Goal: Transaction & Acquisition: Purchase product/service

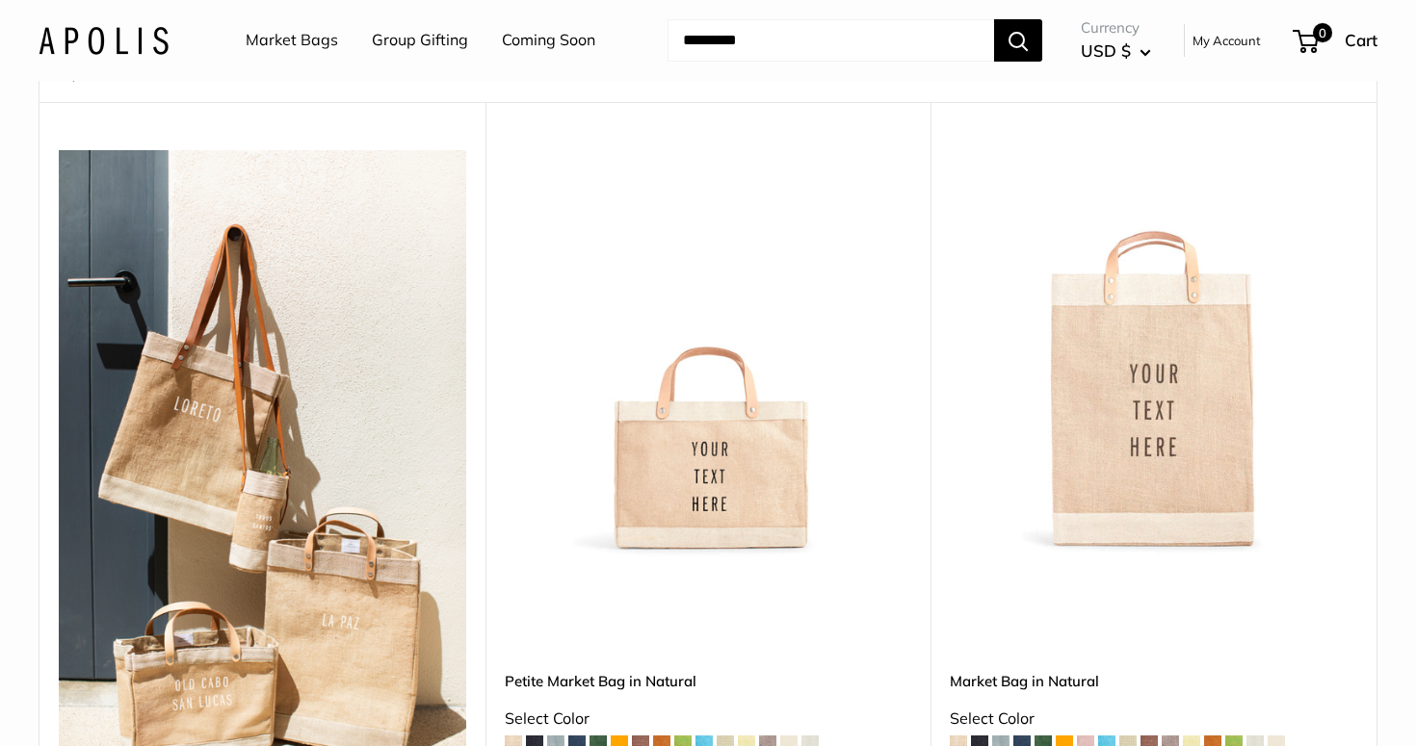
scroll to position [255, 0]
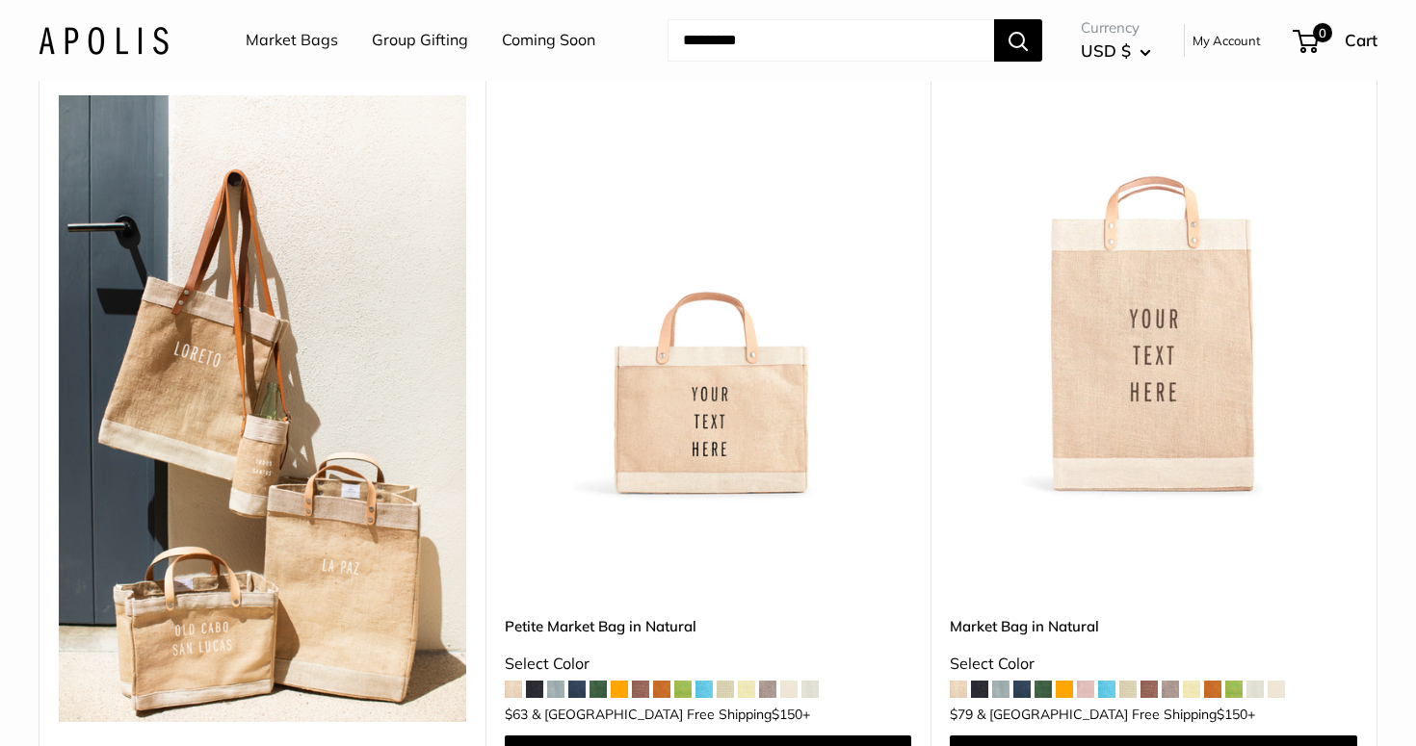
click at [535, 681] on span at bounding box center [534, 689] width 17 height 17
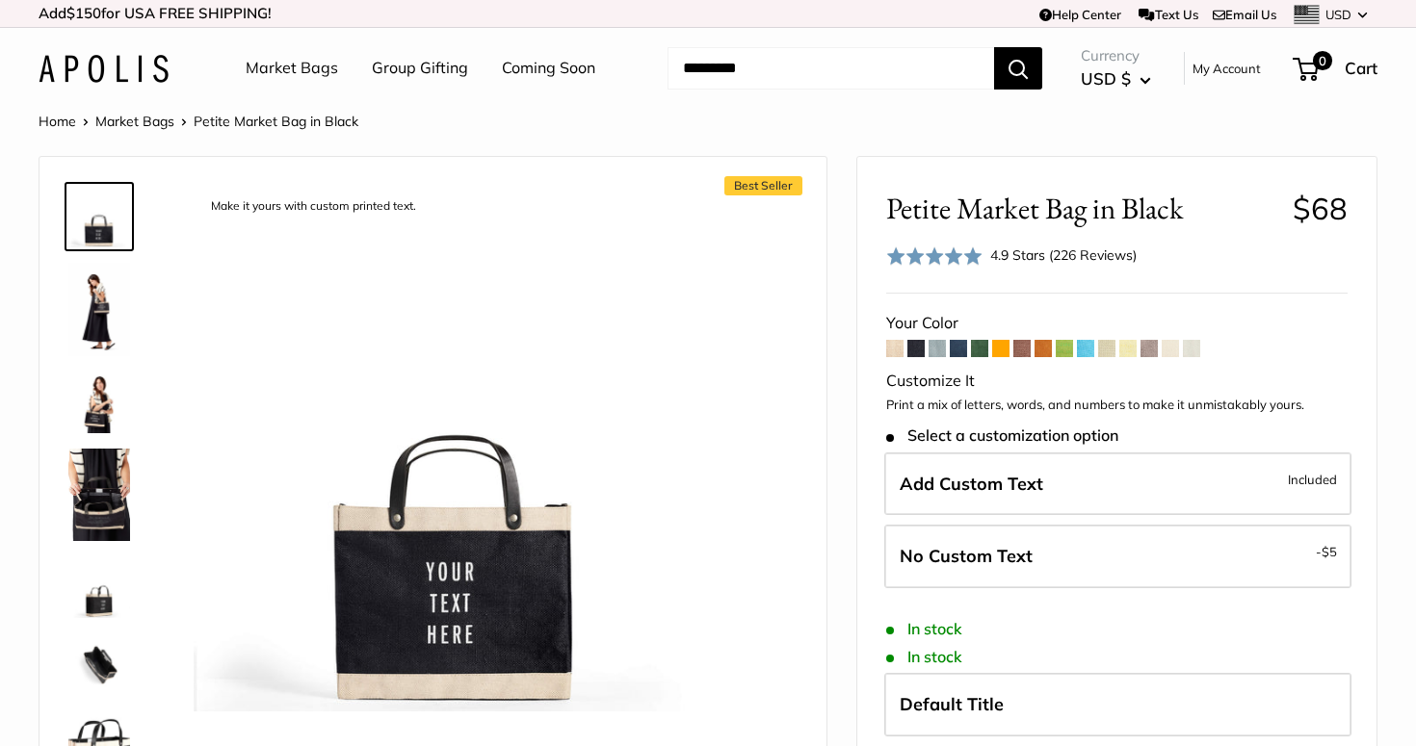
click at [889, 348] on span at bounding box center [894, 348] width 17 height 17
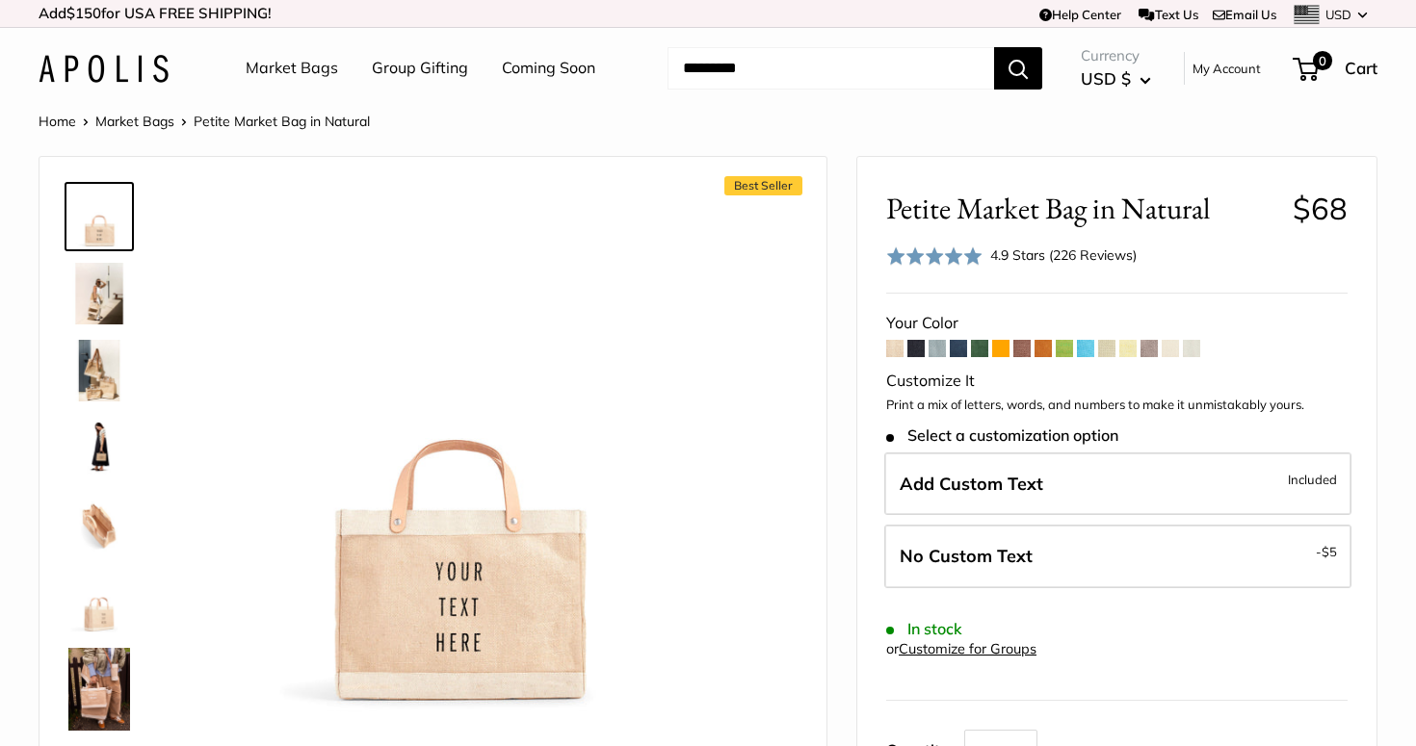
click at [88, 701] on img at bounding box center [99, 689] width 62 height 83
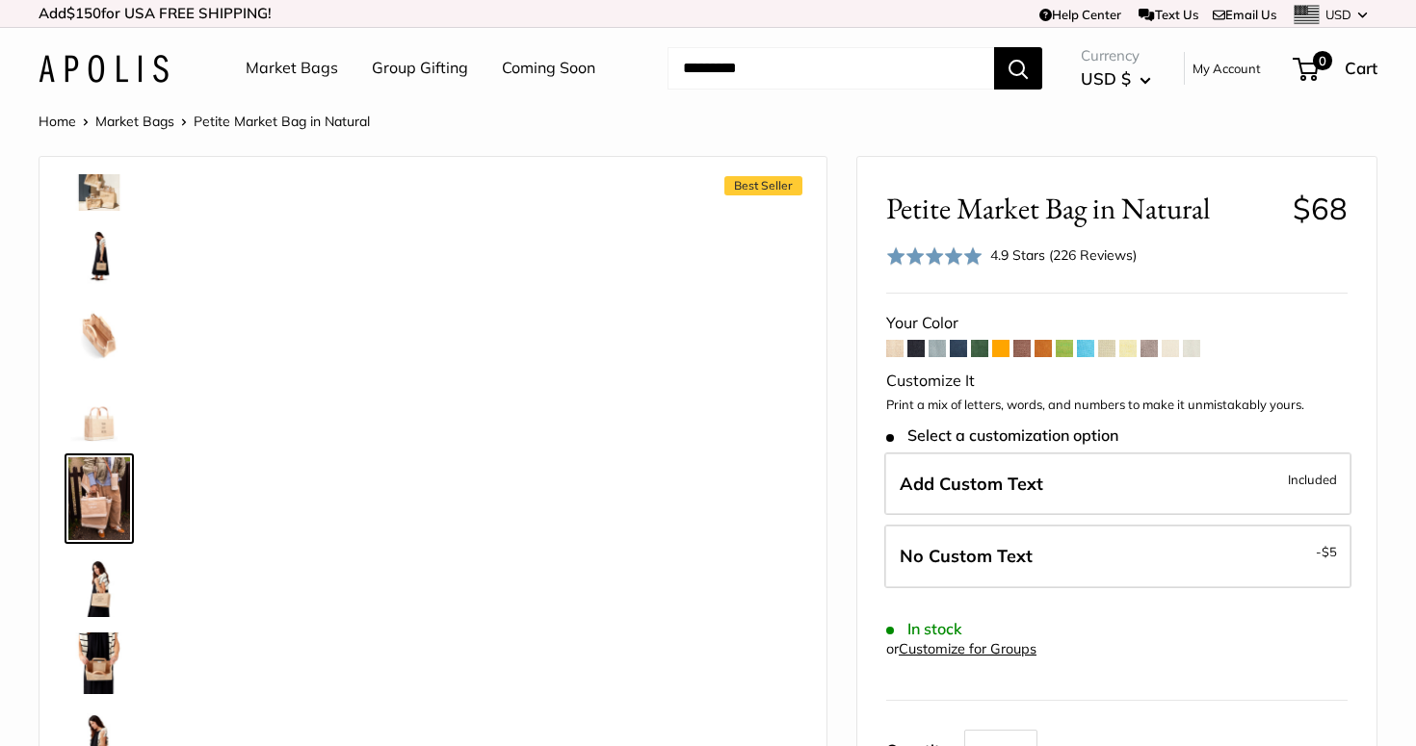
scroll to position [224, 0]
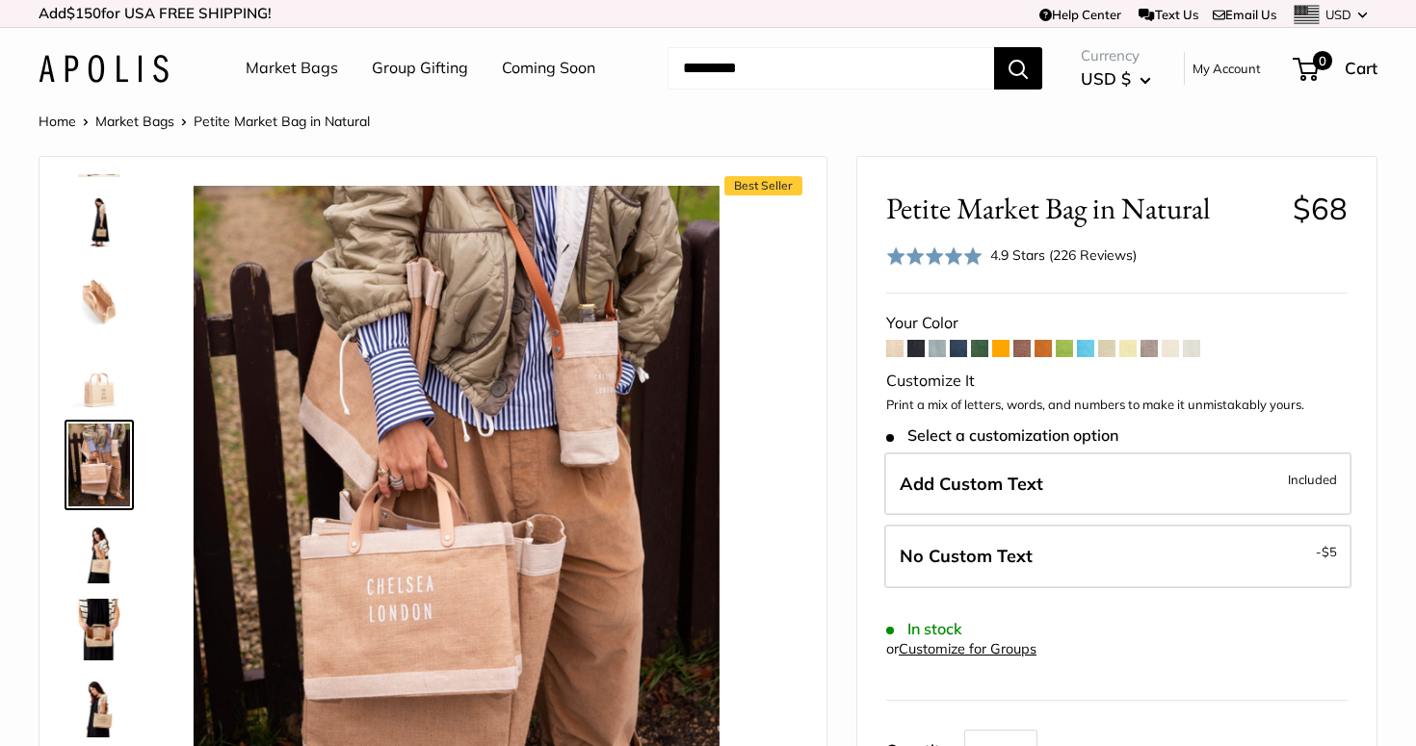
click at [936, 348] on span at bounding box center [936, 348] width 17 height 17
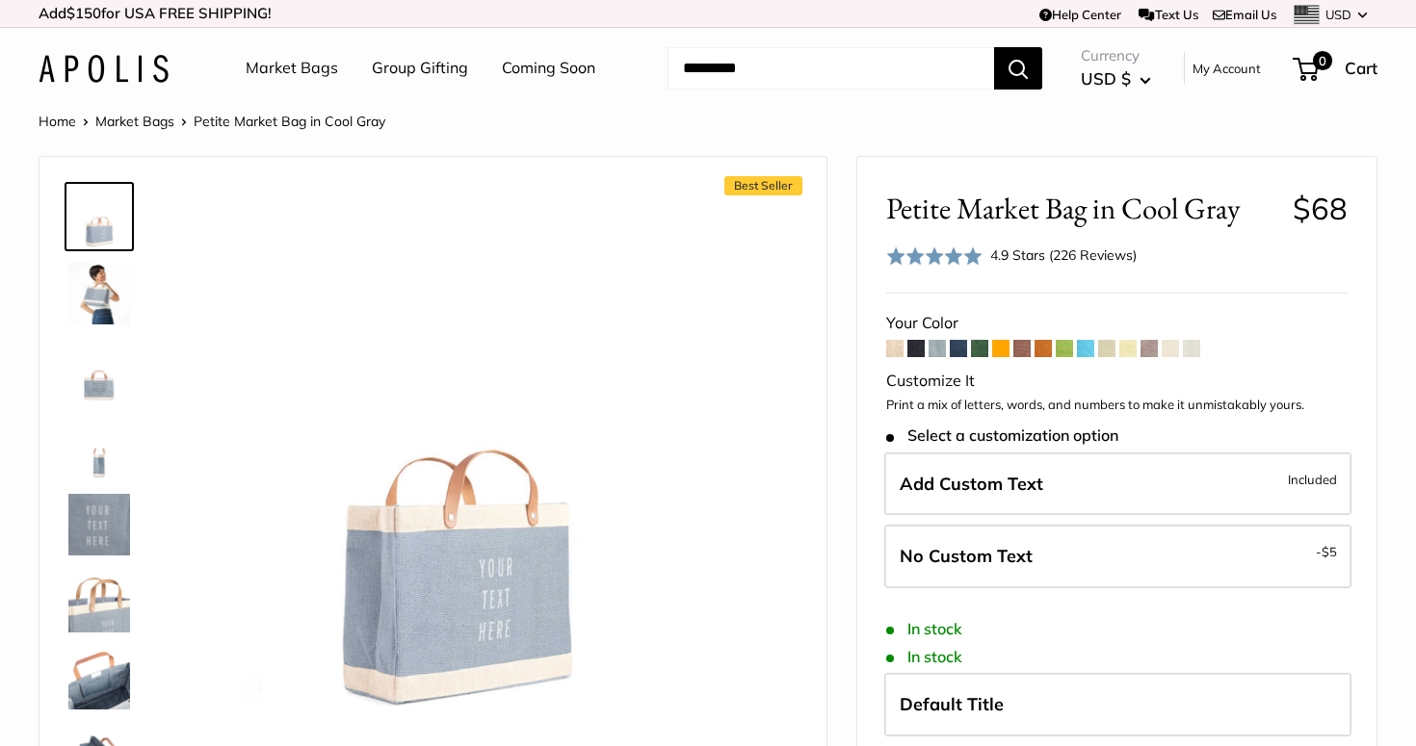
click at [919, 351] on span at bounding box center [915, 348] width 17 height 17
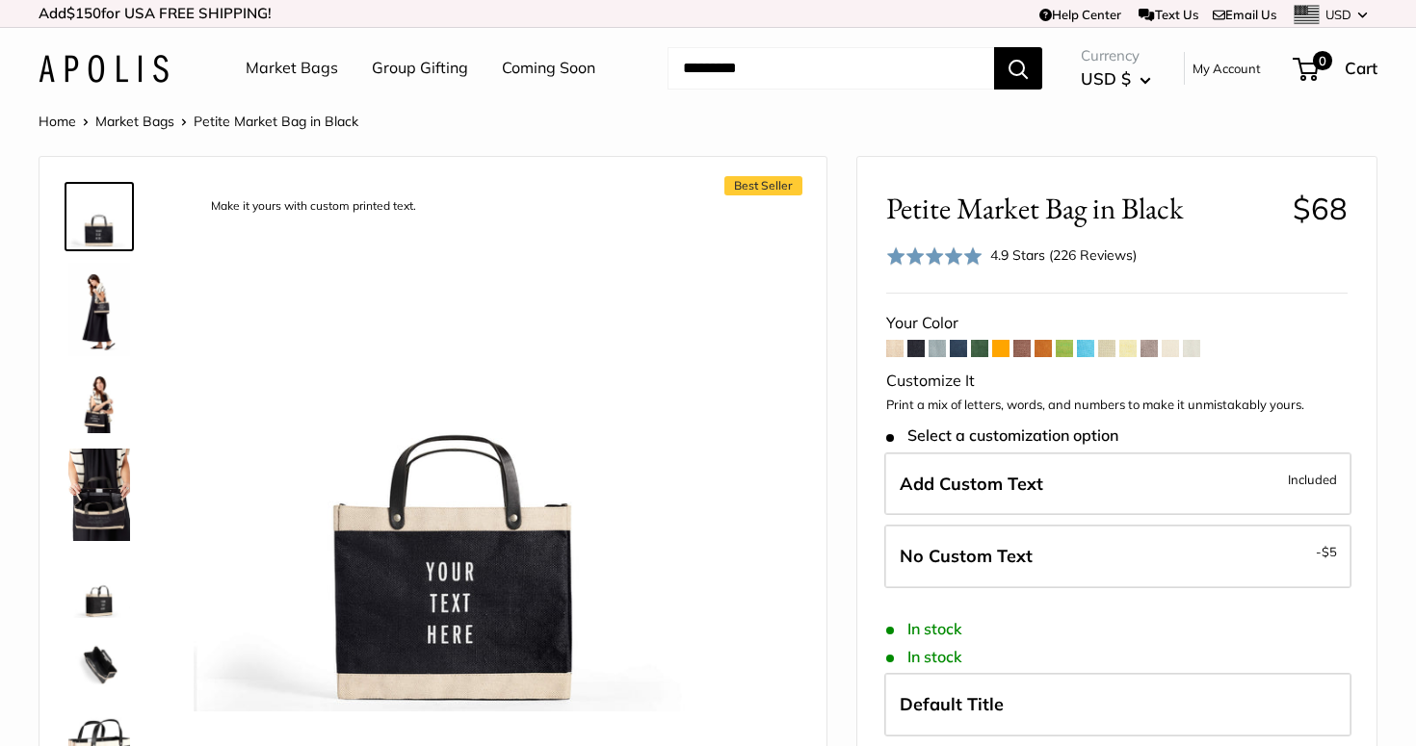
click at [897, 344] on span at bounding box center [894, 348] width 17 height 17
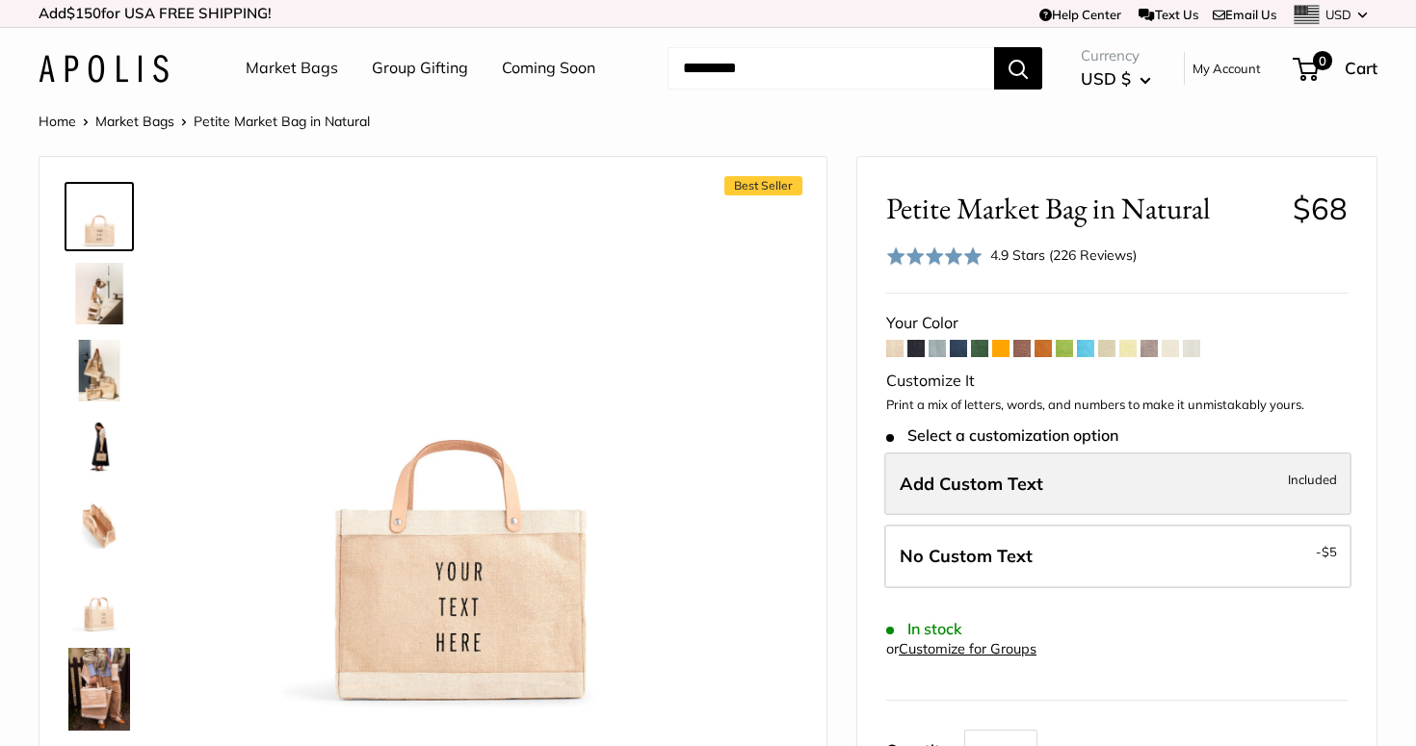
click at [980, 480] on span "Add Custom Text" at bounding box center [970, 484] width 143 height 22
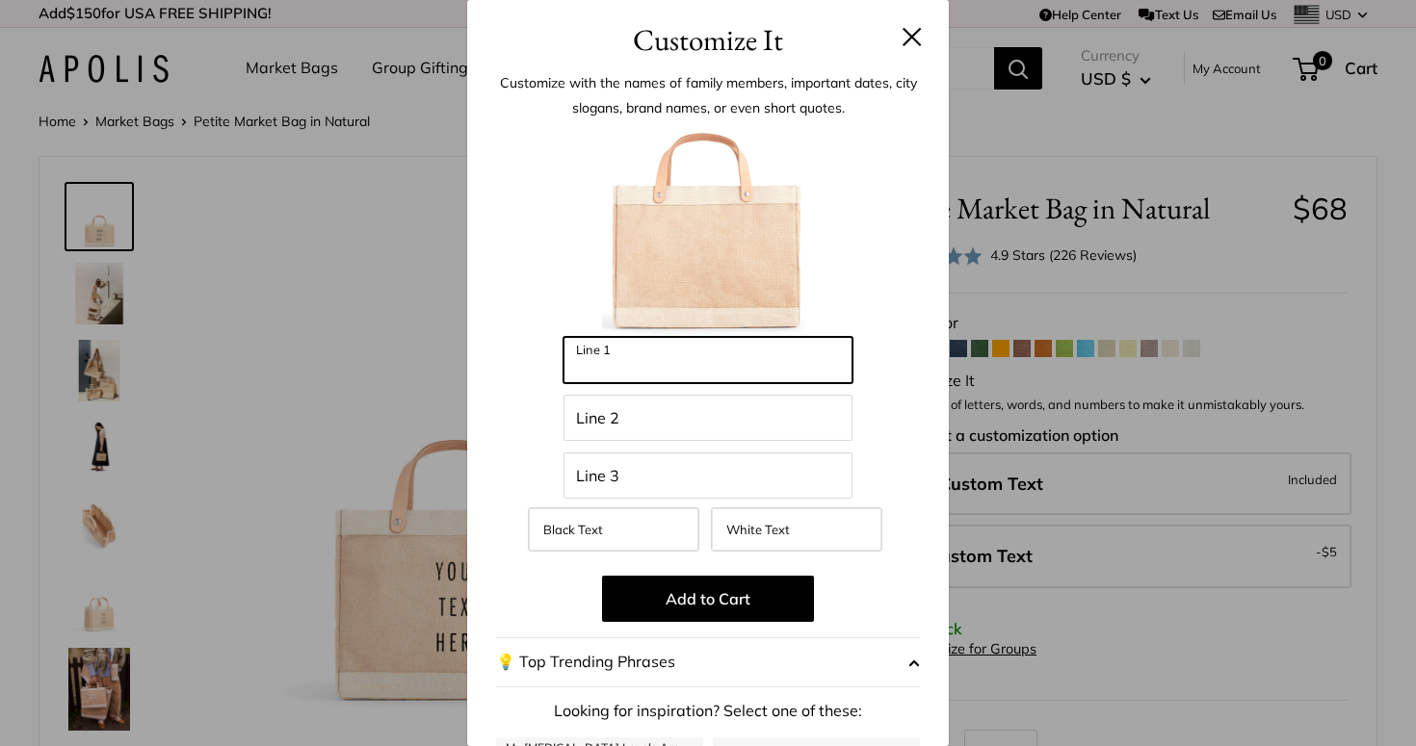
click at [715, 362] on input "Line 1" at bounding box center [707, 360] width 289 height 46
type input "*****"
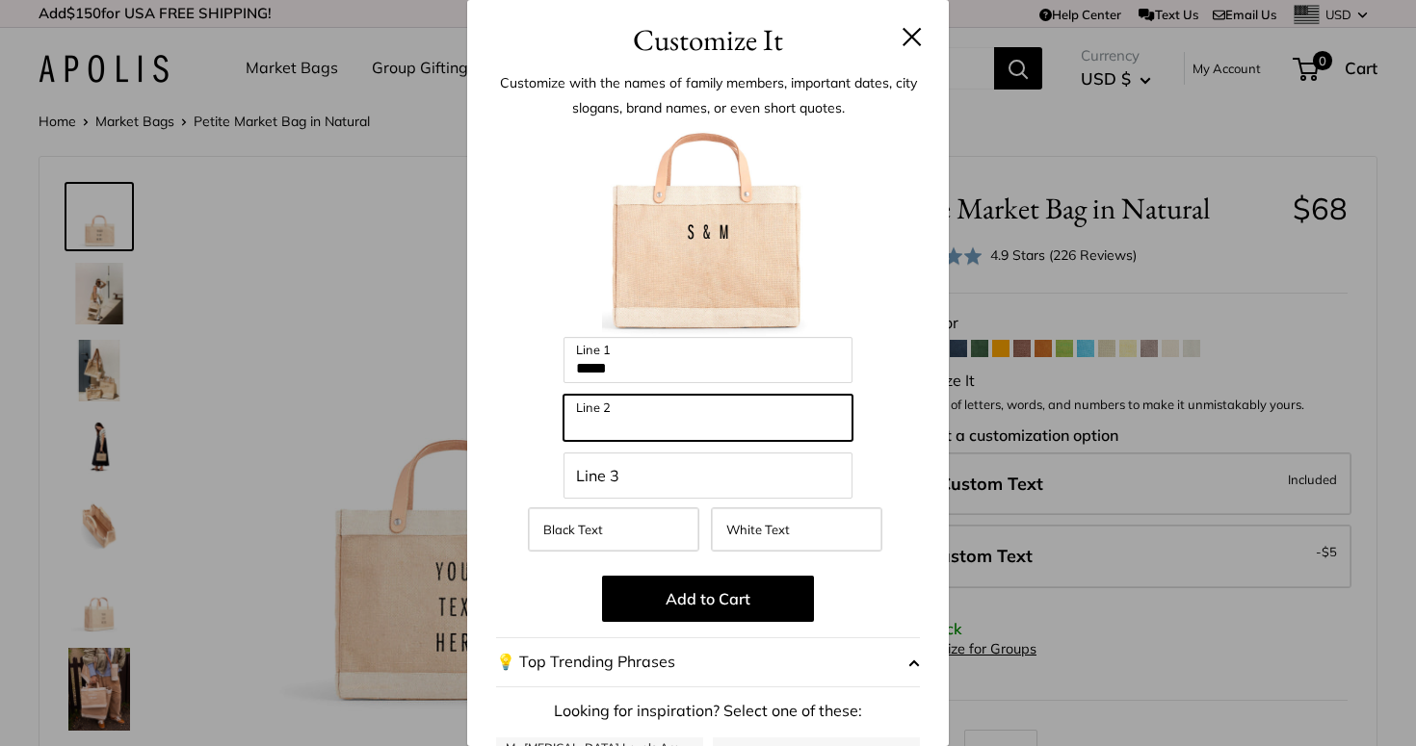
click at [703, 418] on input "Line 2" at bounding box center [707, 418] width 289 height 46
type input "********"
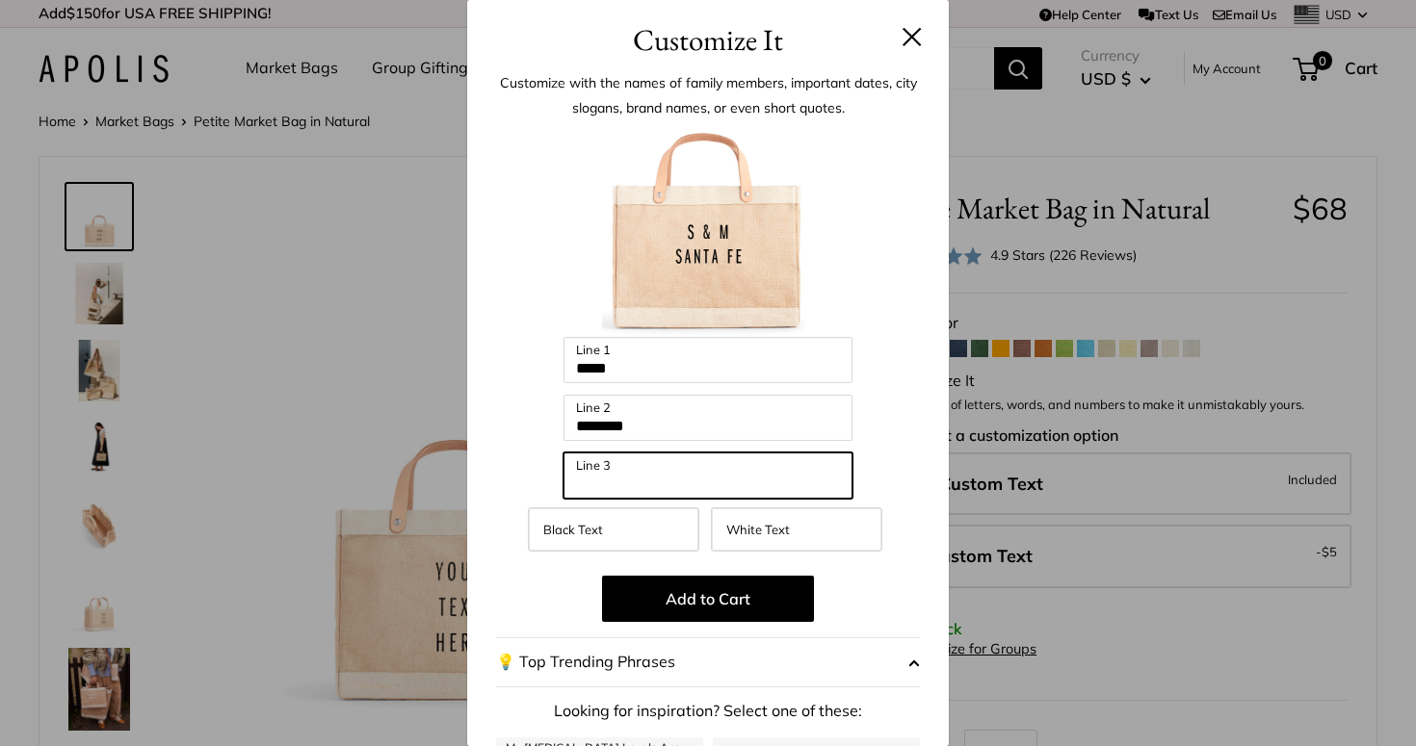
click at [641, 481] on input "Line 3" at bounding box center [707, 476] width 289 height 46
type input "*******"
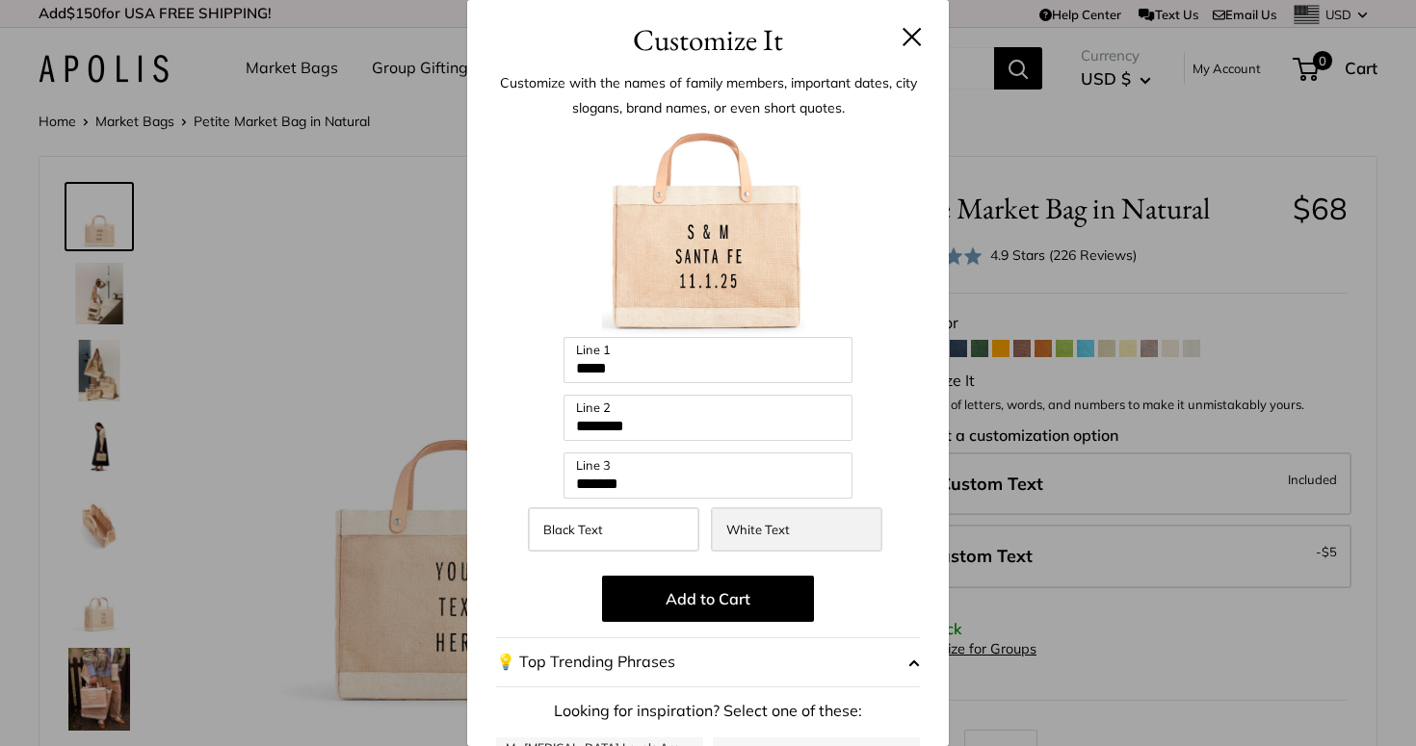
click at [791, 538] on label "White Text" at bounding box center [796, 529] width 171 height 44
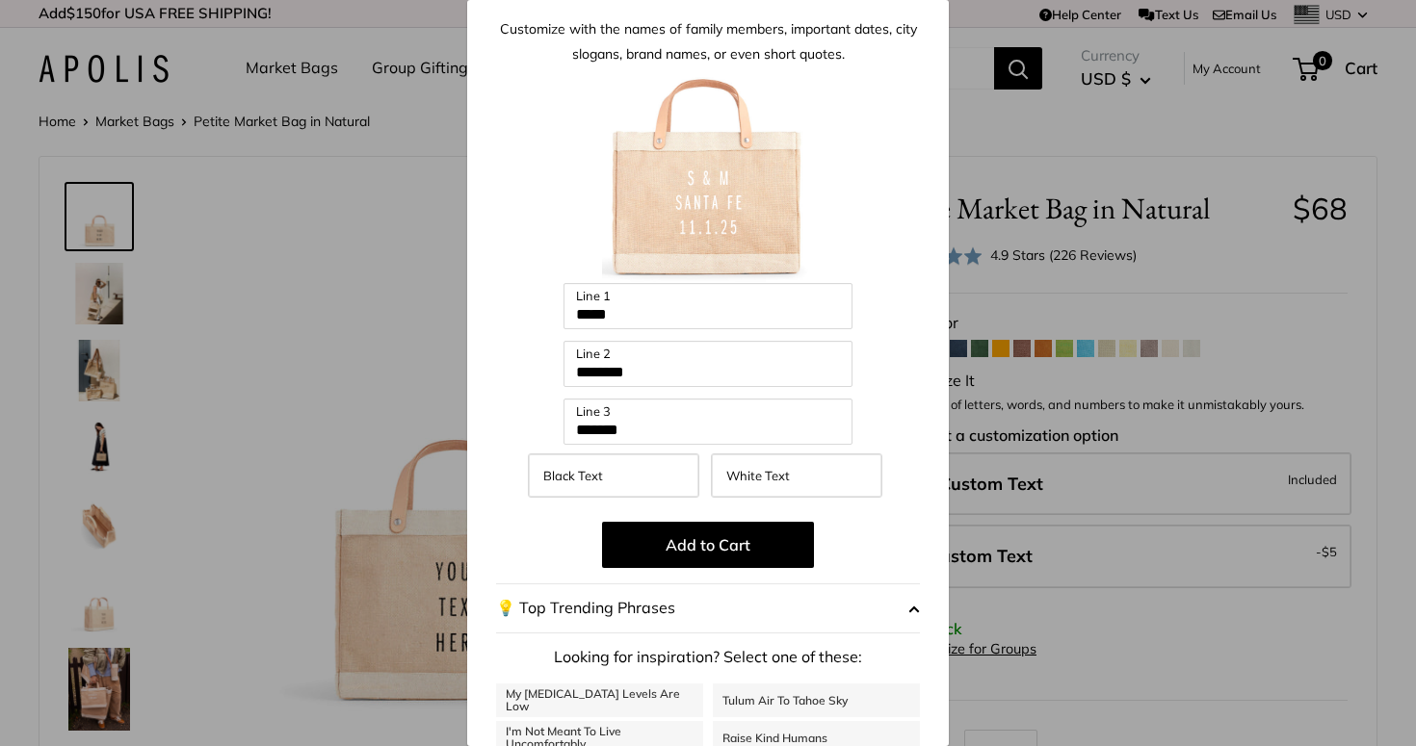
scroll to position [51, 0]
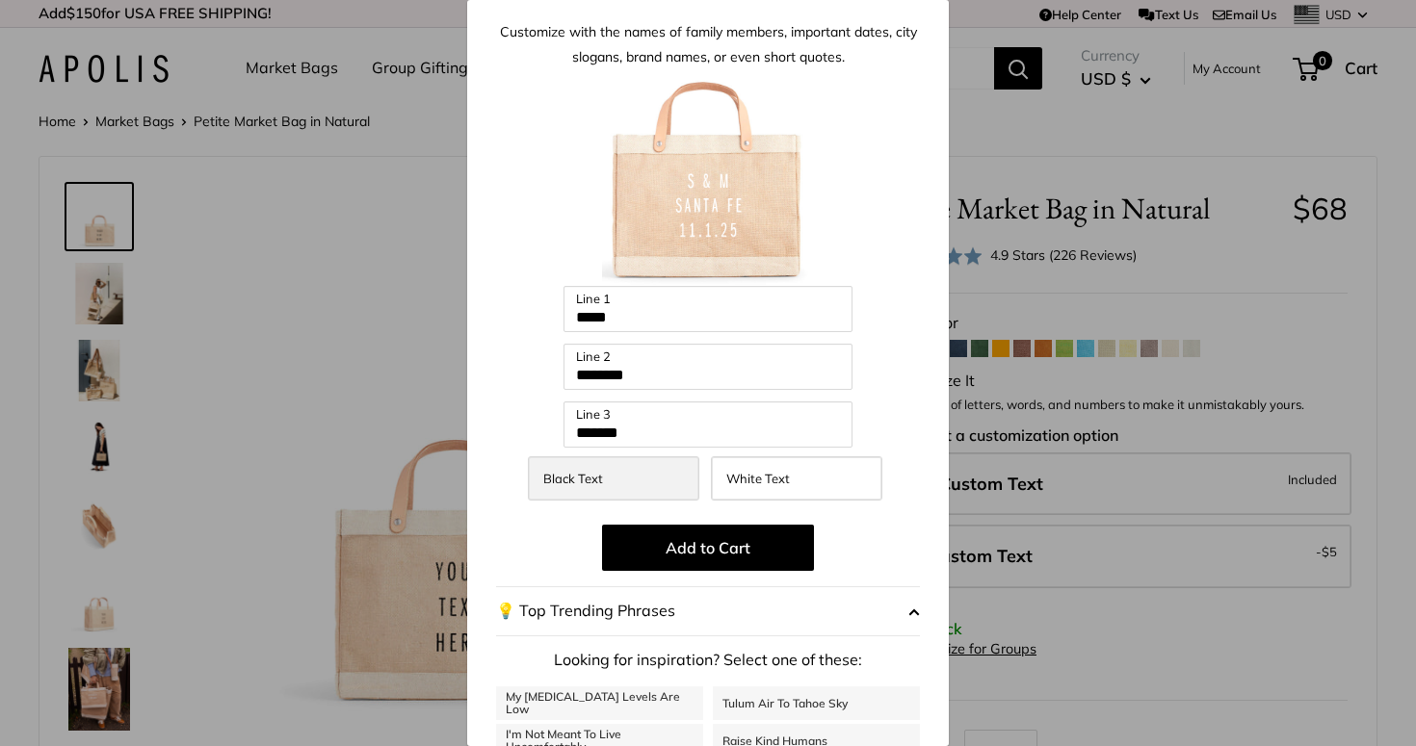
click at [607, 479] on label "Black Text" at bounding box center [613, 478] width 171 height 44
click at [1129, 295] on div "Customize It Customize with the names of family members, important dates, city …" at bounding box center [708, 373] width 1416 height 746
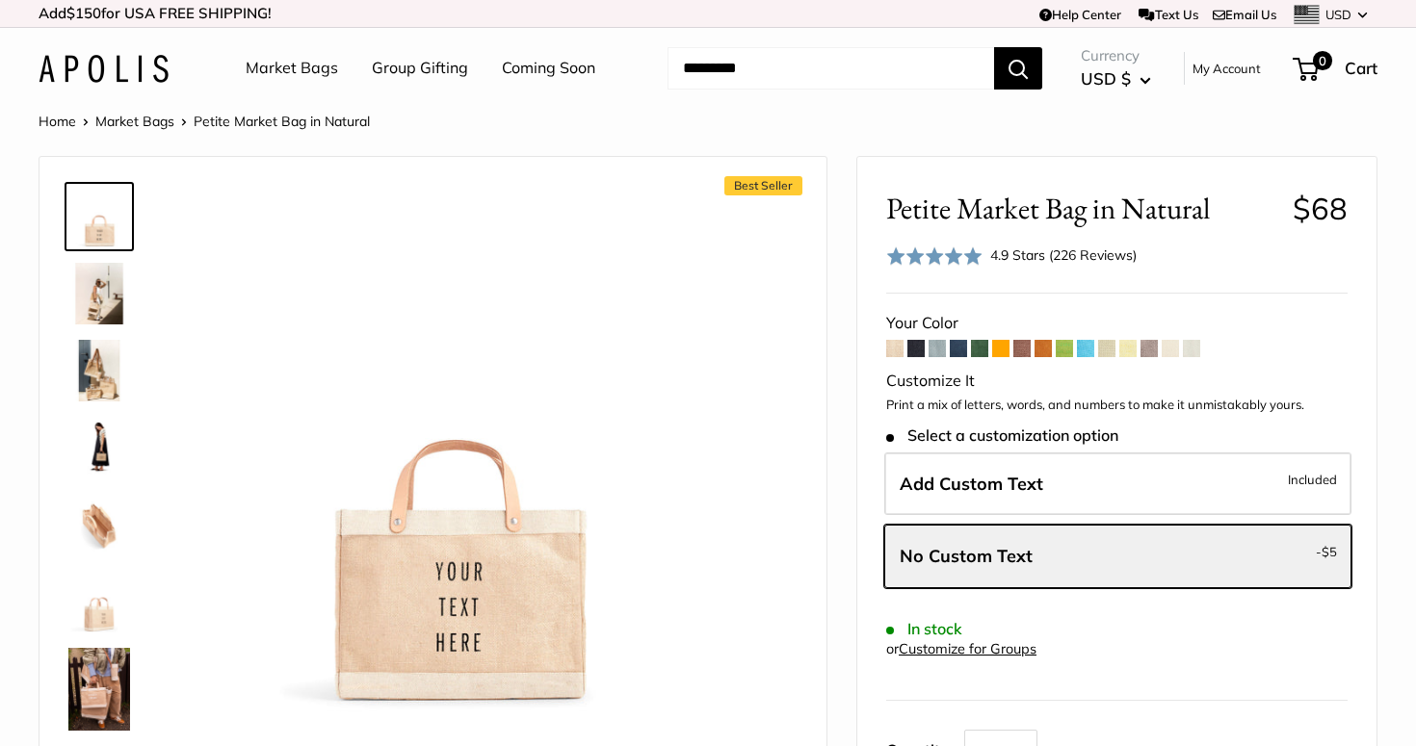
click at [1108, 351] on span at bounding box center [1106, 348] width 17 height 17
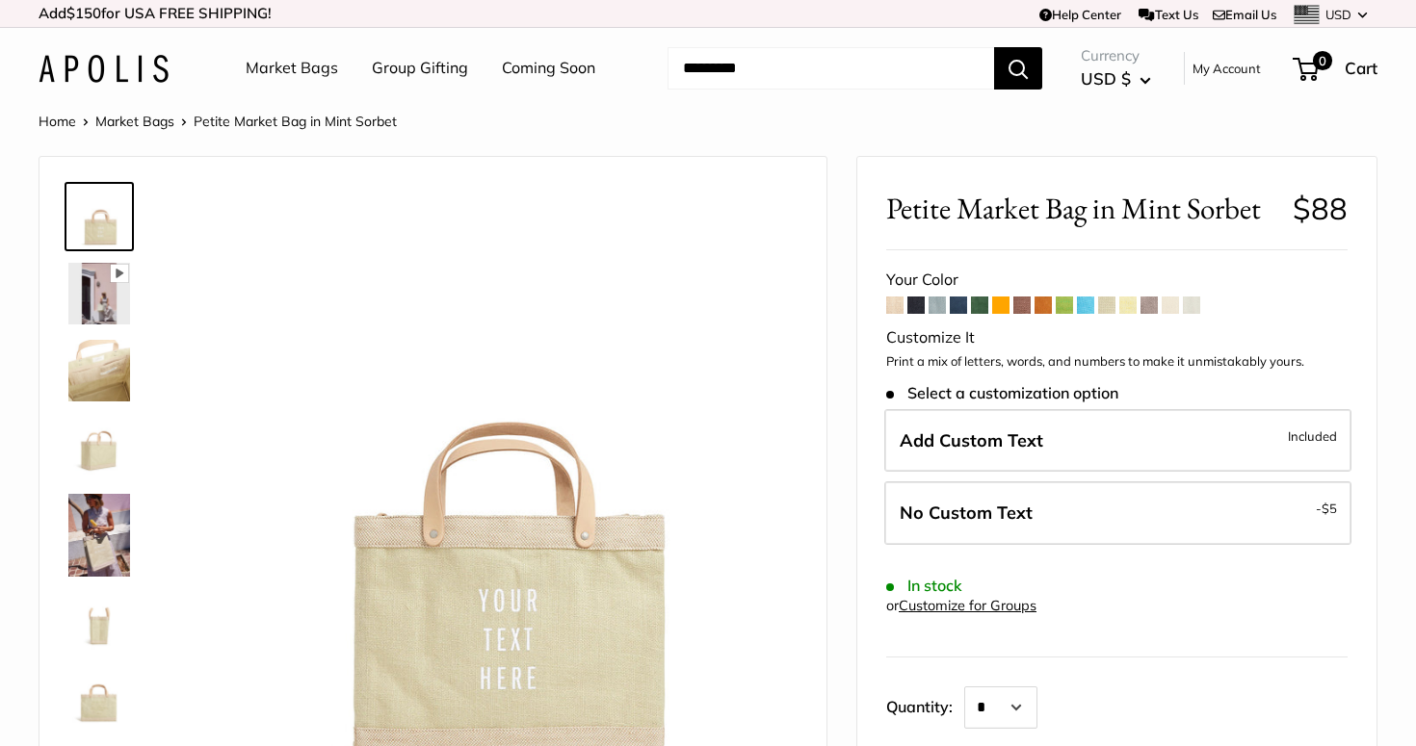
click at [1172, 298] on span at bounding box center [1169, 305] width 17 height 17
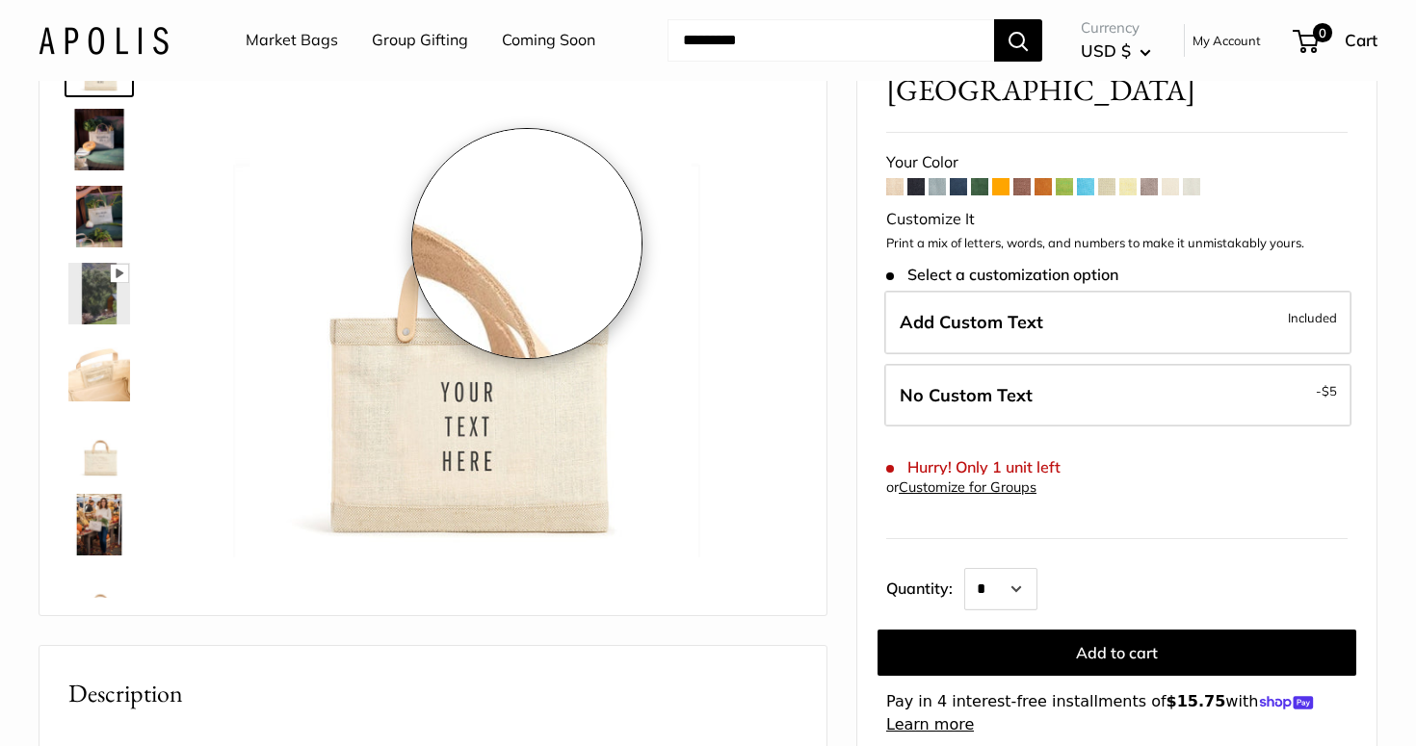
scroll to position [153, 0]
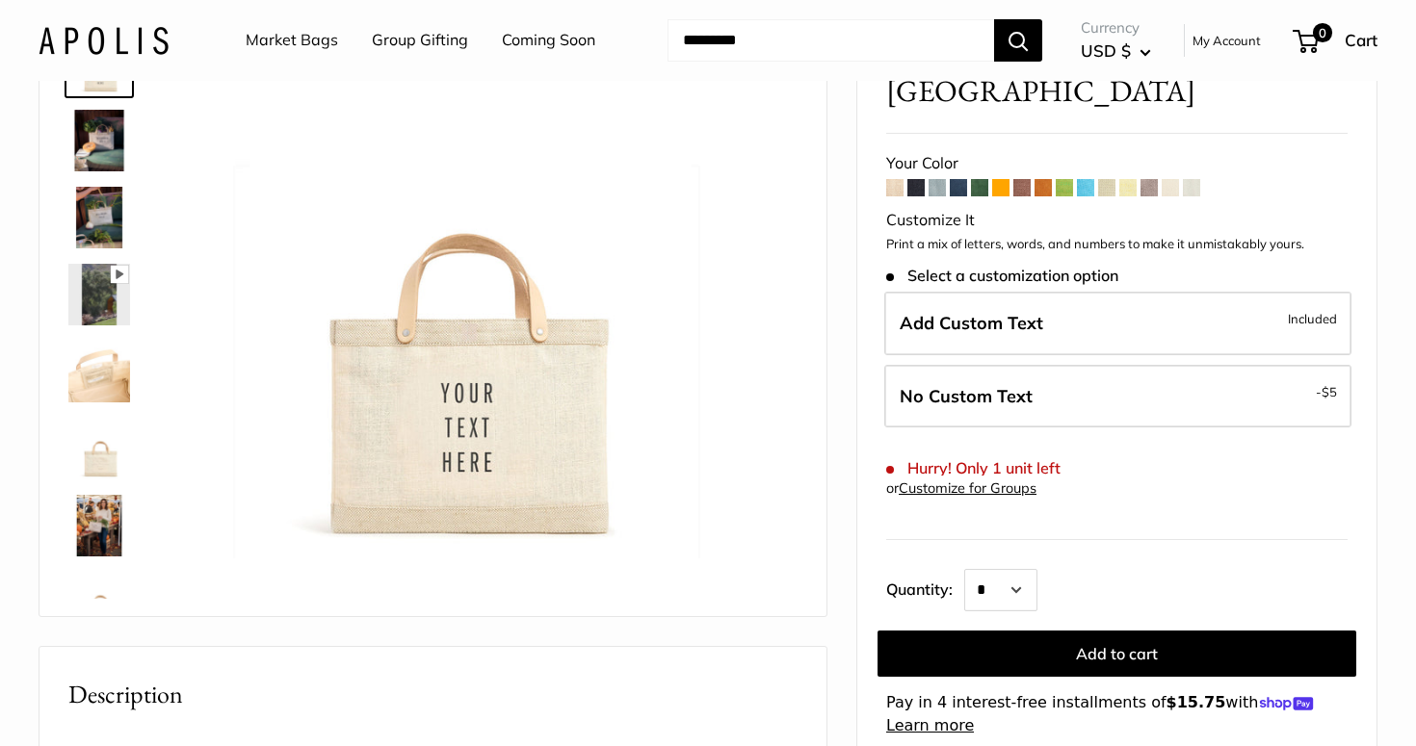
click at [1150, 179] on span at bounding box center [1148, 187] width 17 height 17
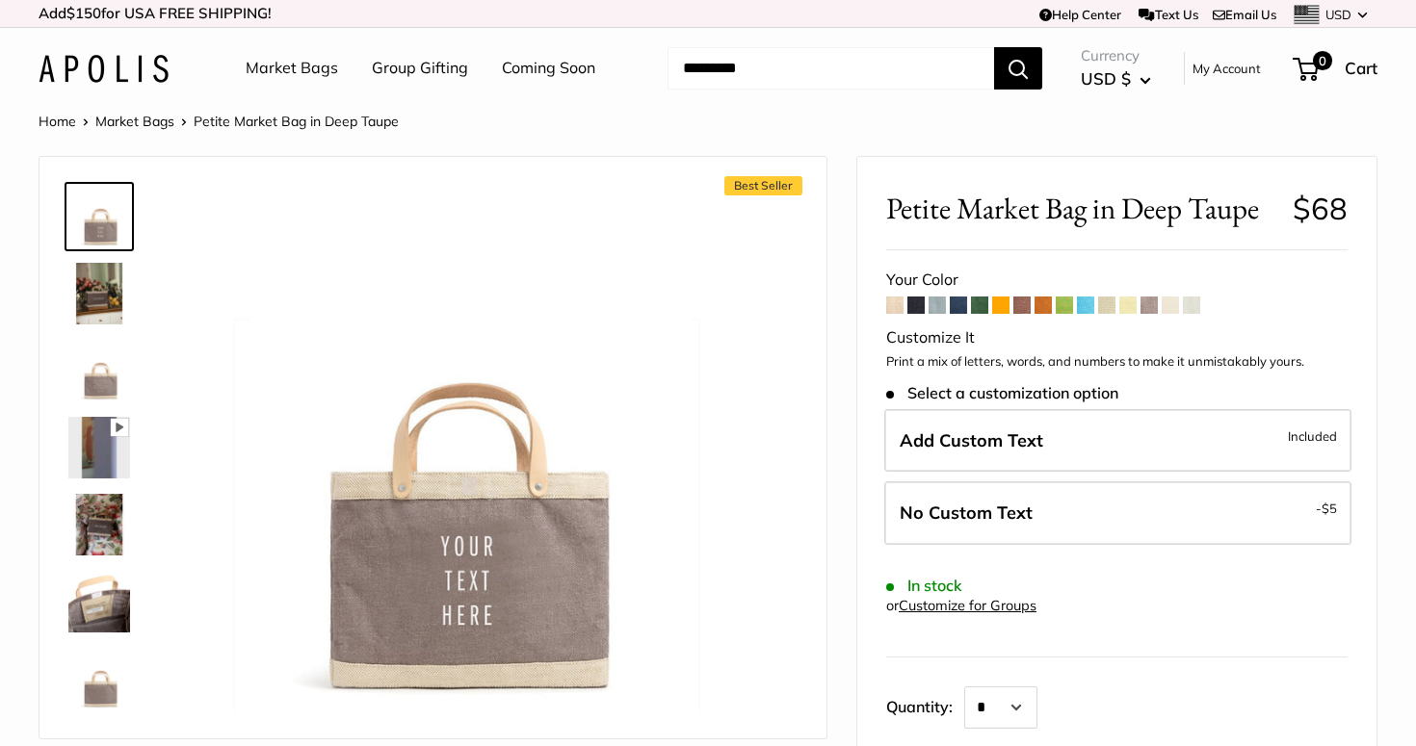
click at [1001, 302] on span at bounding box center [1000, 305] width 17 height 17
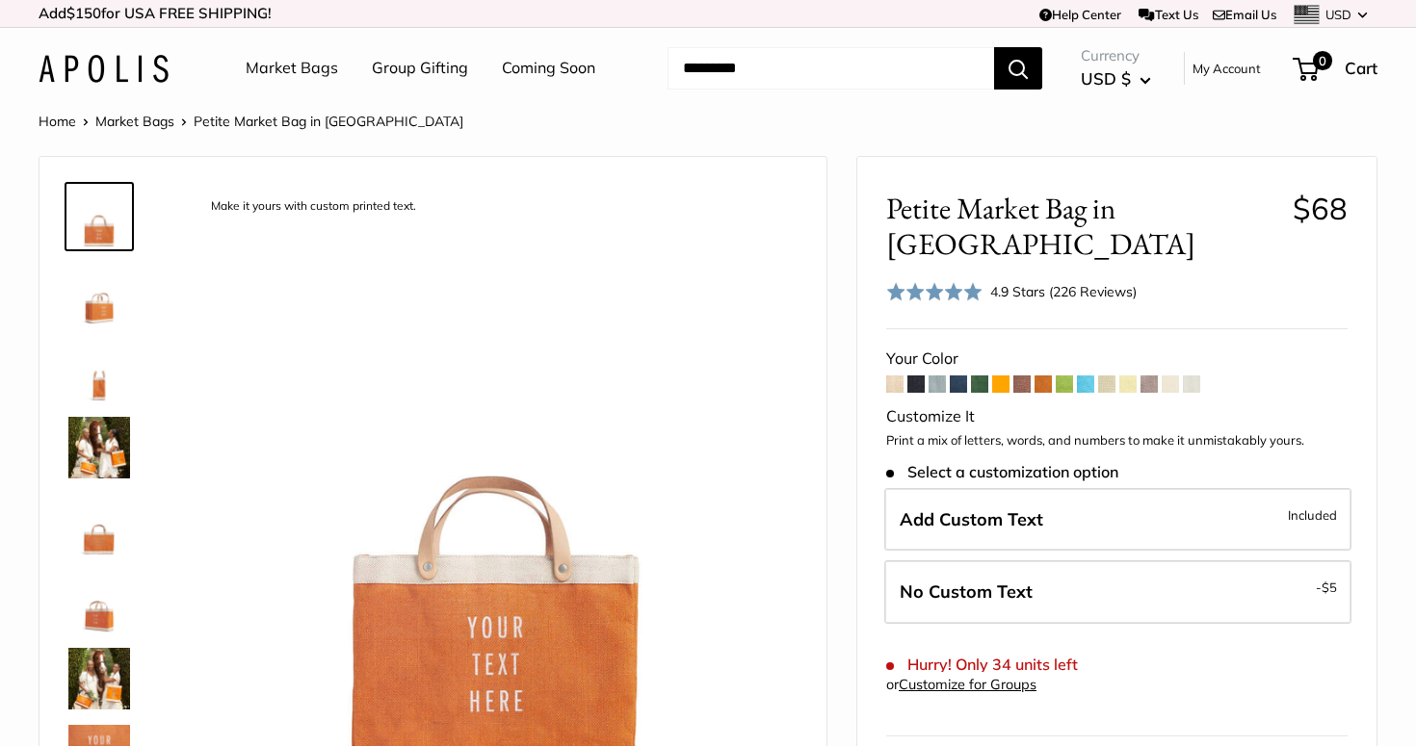
click at [1042, 376] on span at bounding box center [1042, 384] width 17 height 17
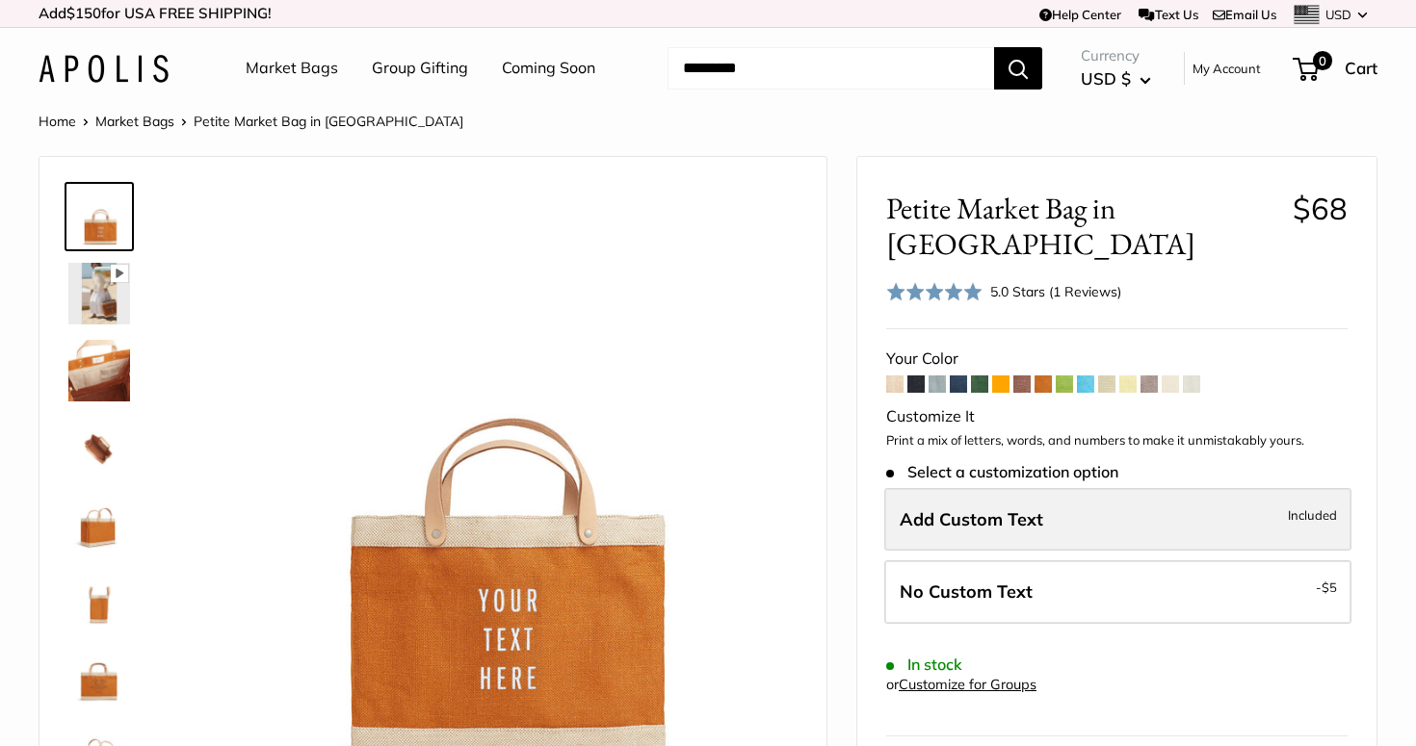
click at [1049, 489] on label "Add Custom Text Included" at bounding box center [1117, 520] width 467 height 64
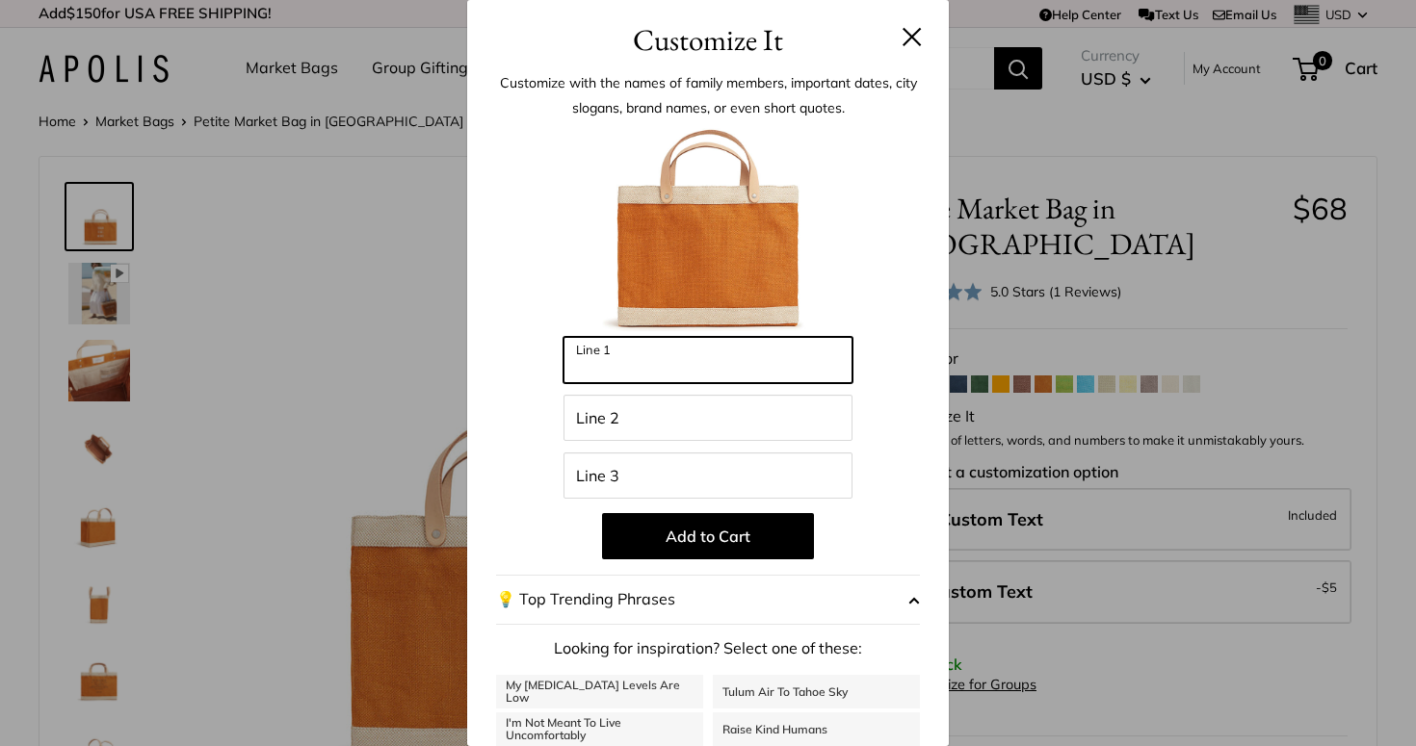
click at [736, 352] on input "Line 1" at bounding box center [707, 360] width 289 height 46
type input "*****"
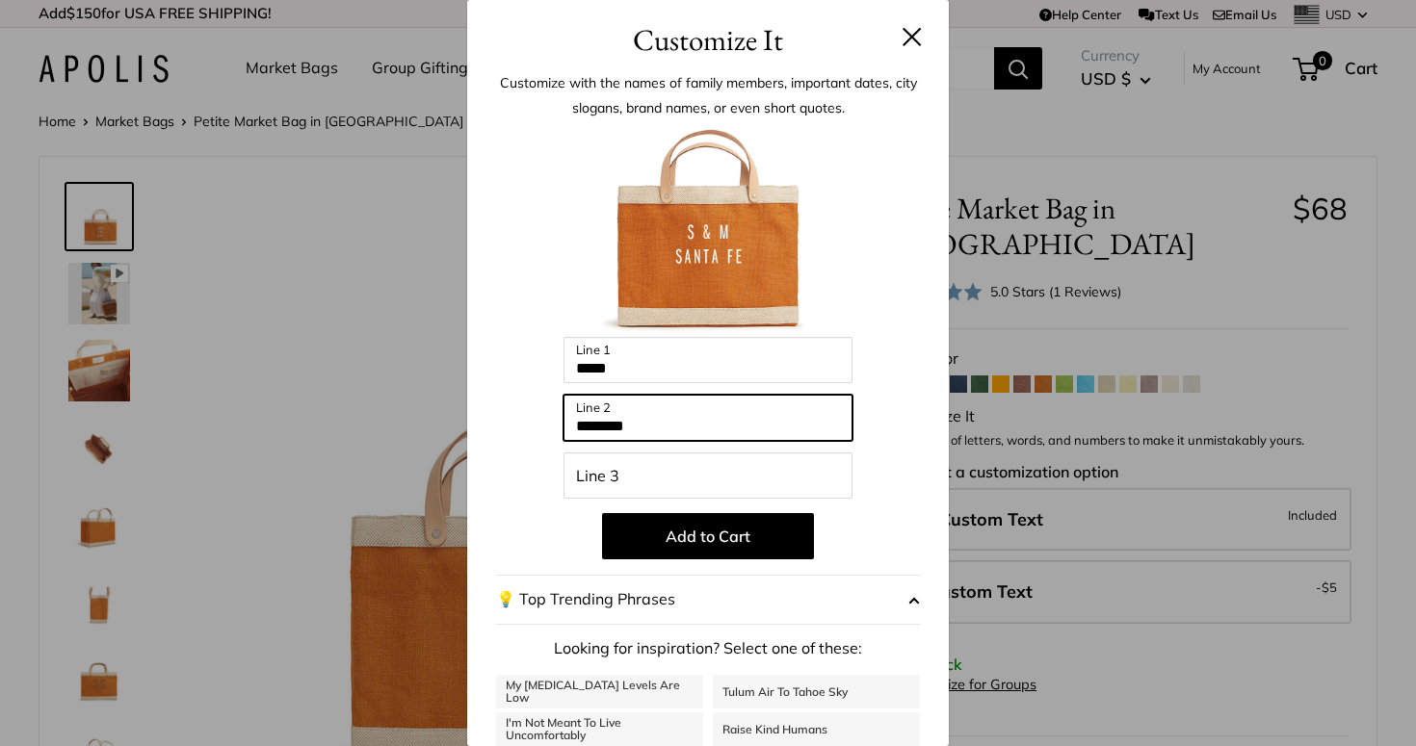
type input "********"
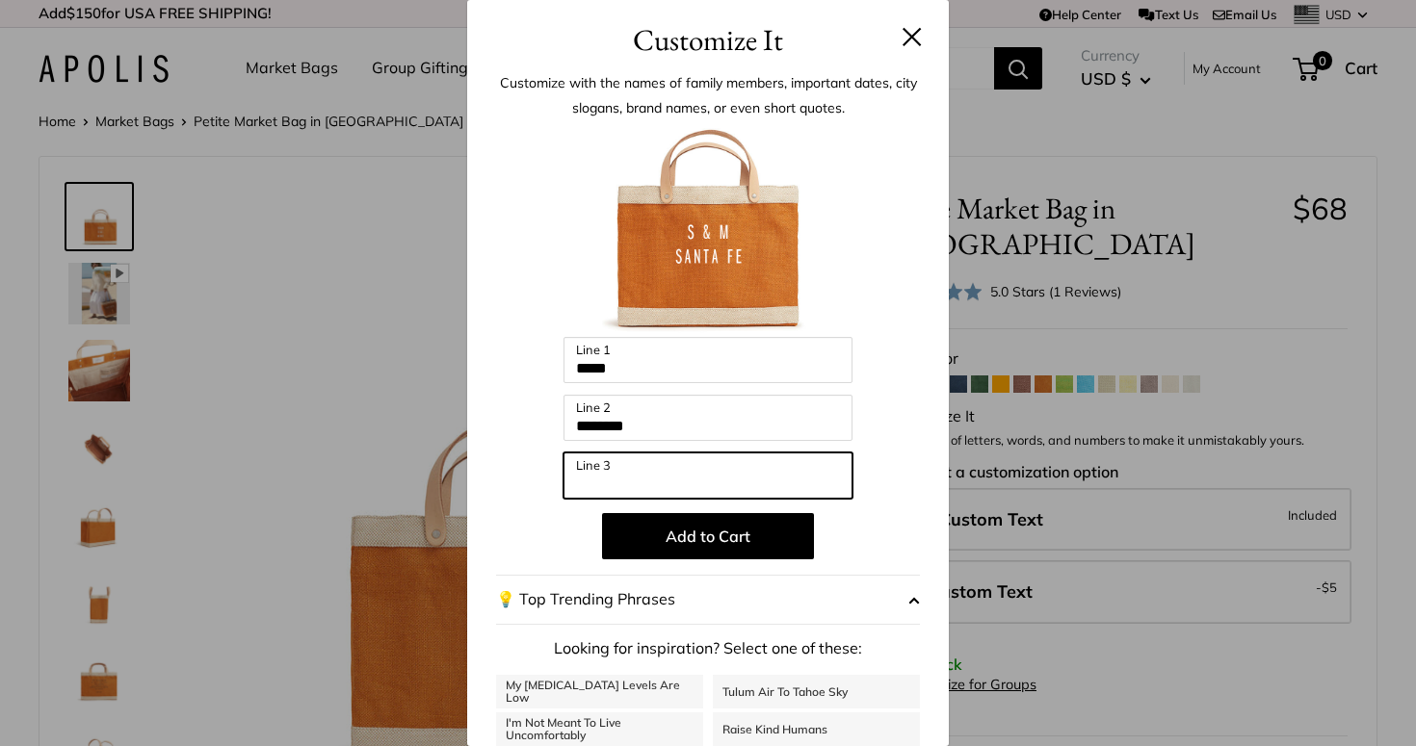
click at [647, 480] on input "Line 3" at bounding box center [707, 476] width 289 height 46
type input "*******"
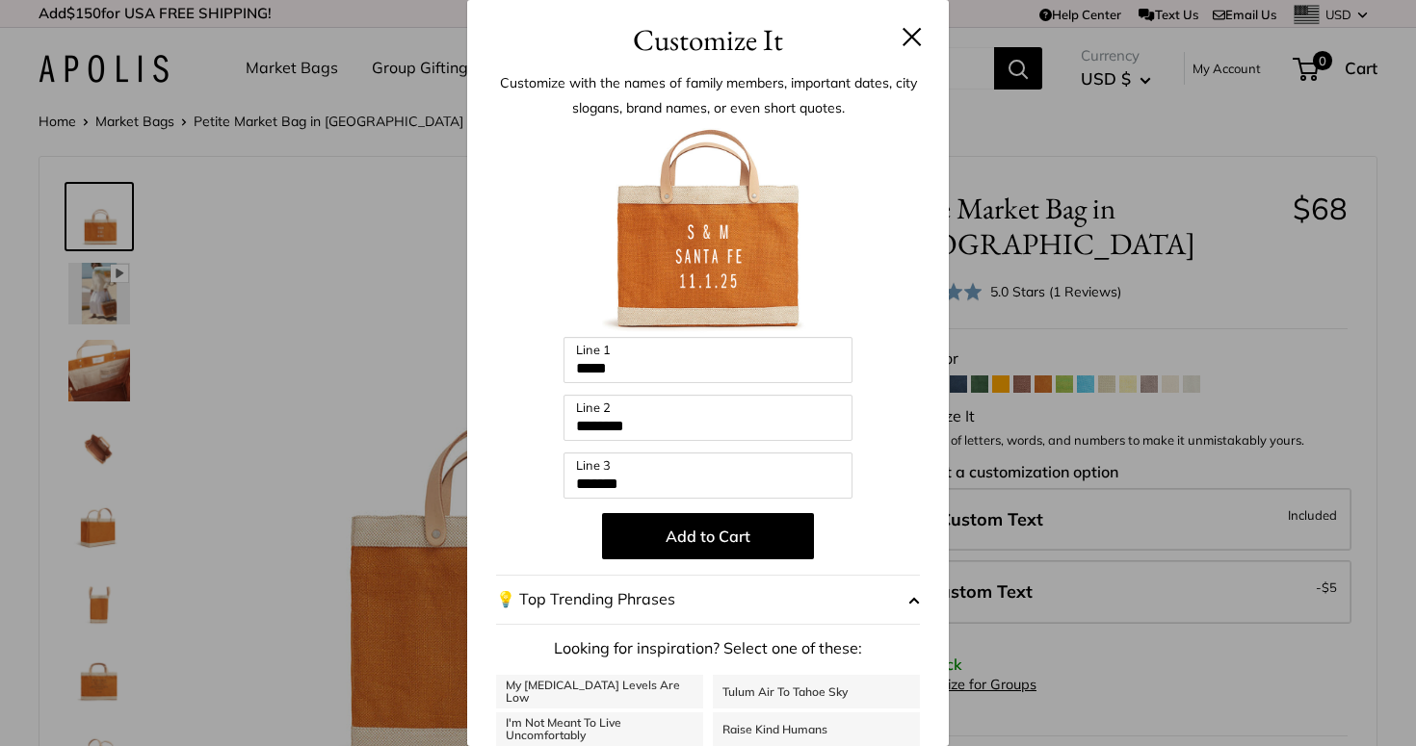
click at [902, 507] on div "Enter 39 letters ***** Line 1 ******** Line 2 ******* Line 3 Add to Cart 💡 Top …" at bounding box center [708, 517] width 424 height 785
click at [915, 30] on button at bounding box center [911, 36] width 19 height 19
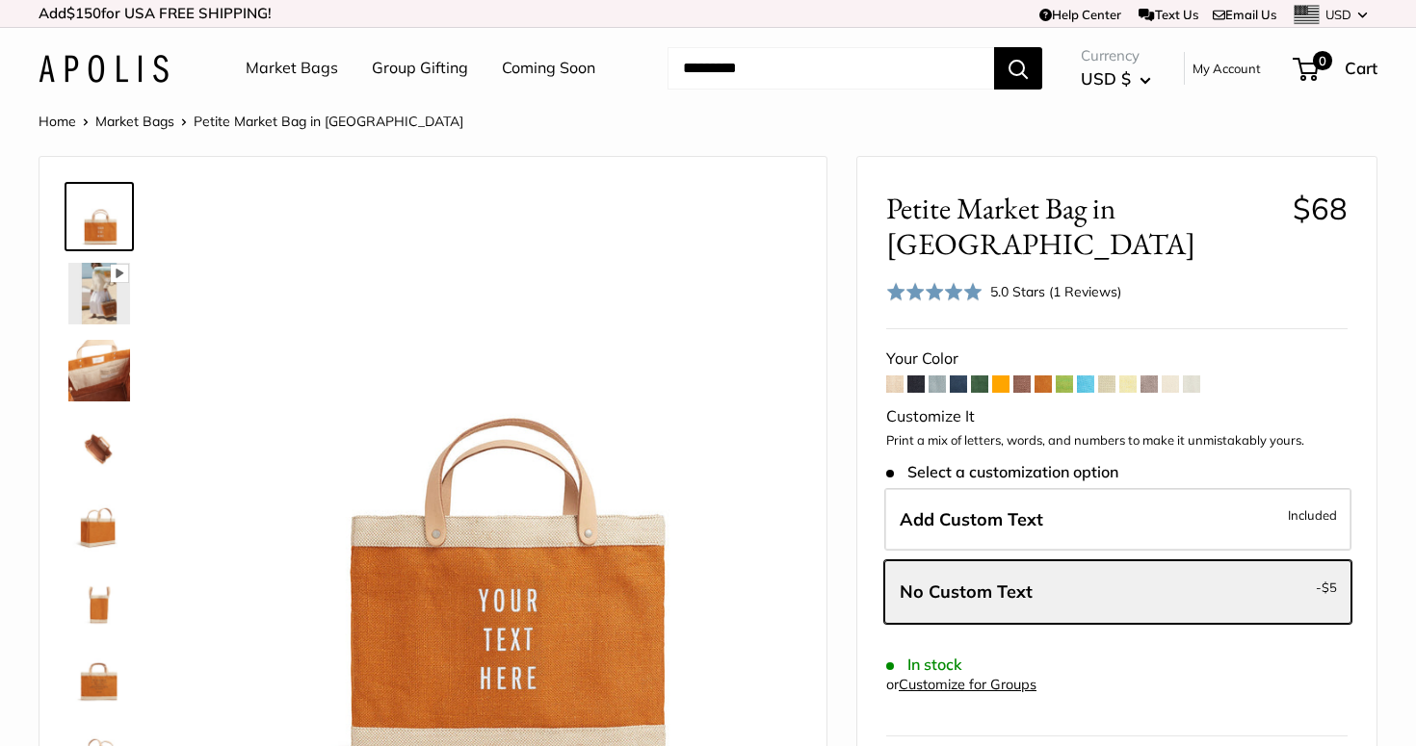
click at [920, 376] on span at bounding box center [915, 384] width 17 height 17
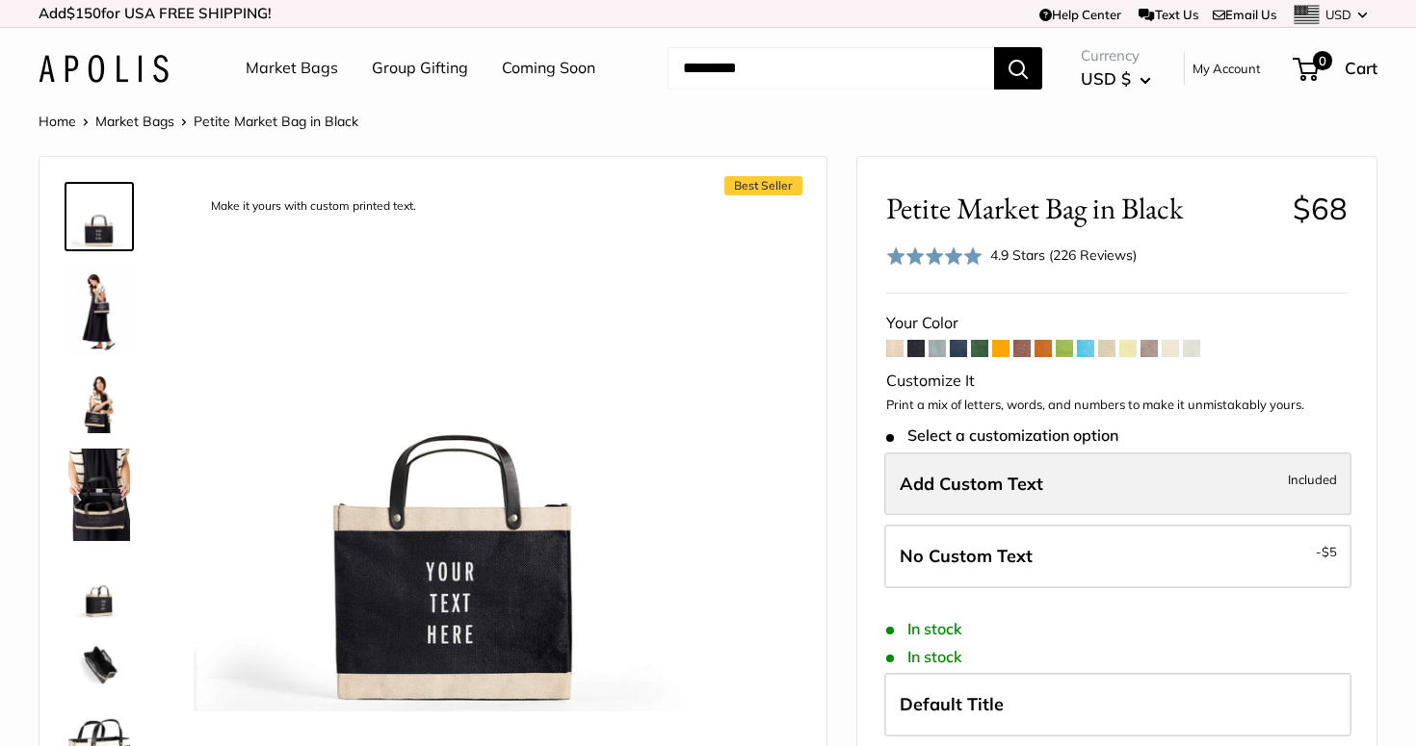
click at [949, 488] on span "Add Custom Text" at bounding box center [970, 484] width 143 height 22
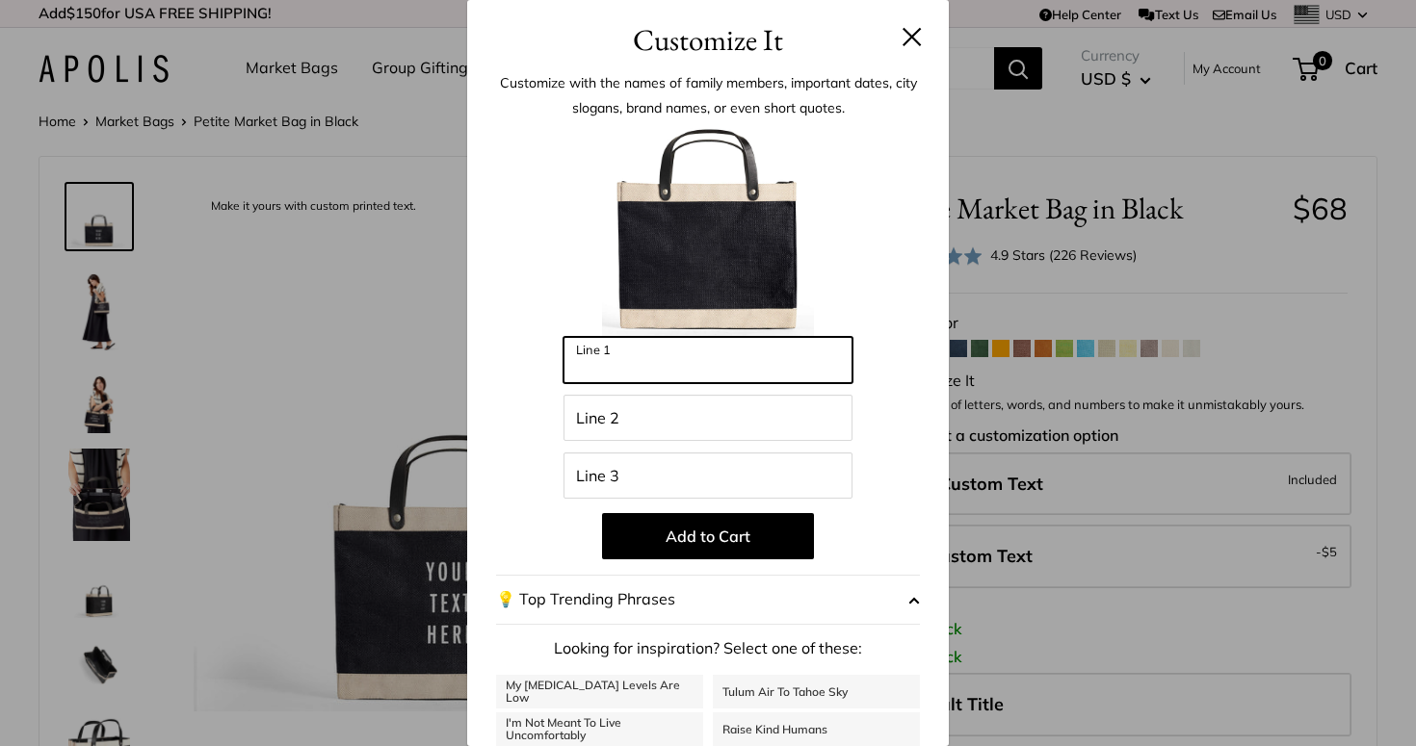
click at [777, 352] on input "Line 1" at bounding box center [707, 360] width 289 height 46
type input "*****"
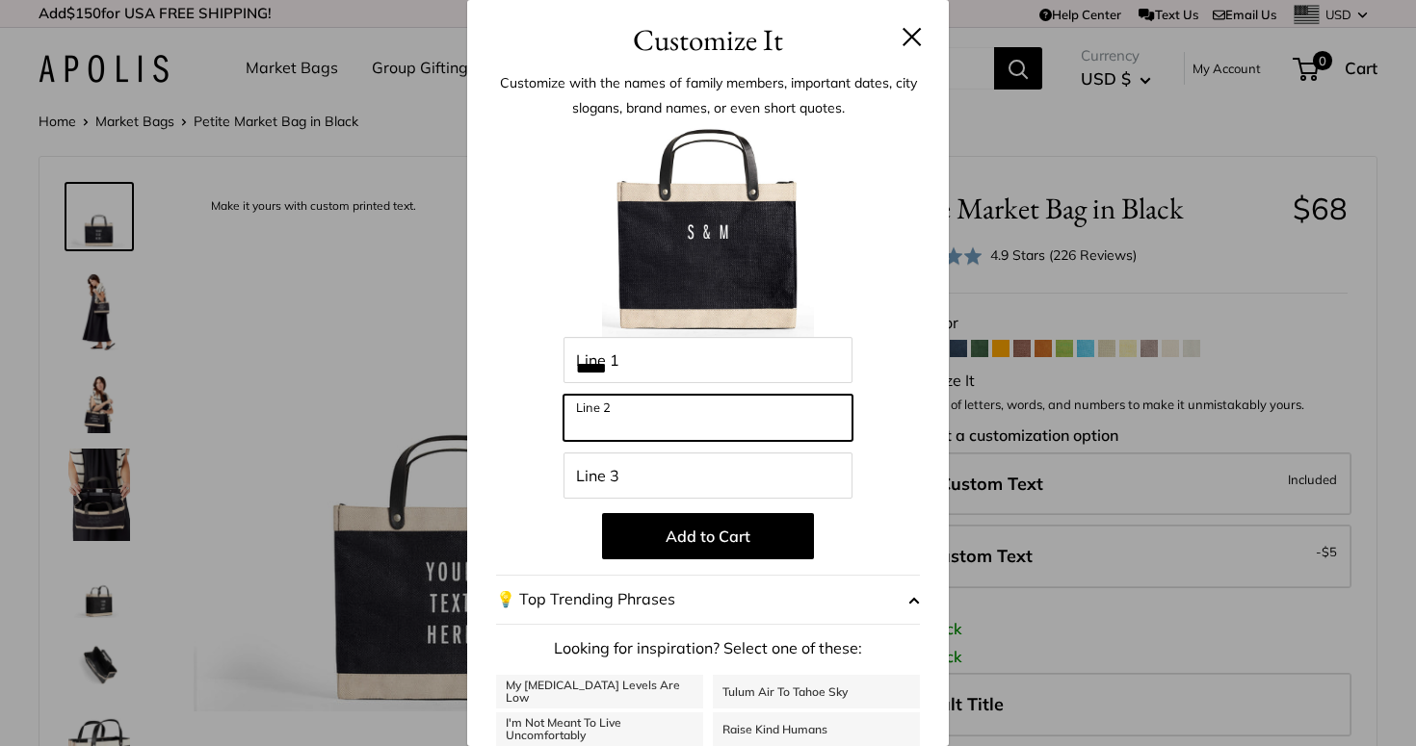
click at [658, 419] on input "Line 2" at bounding box center [707, 418] width 289 height 46
type input "********"
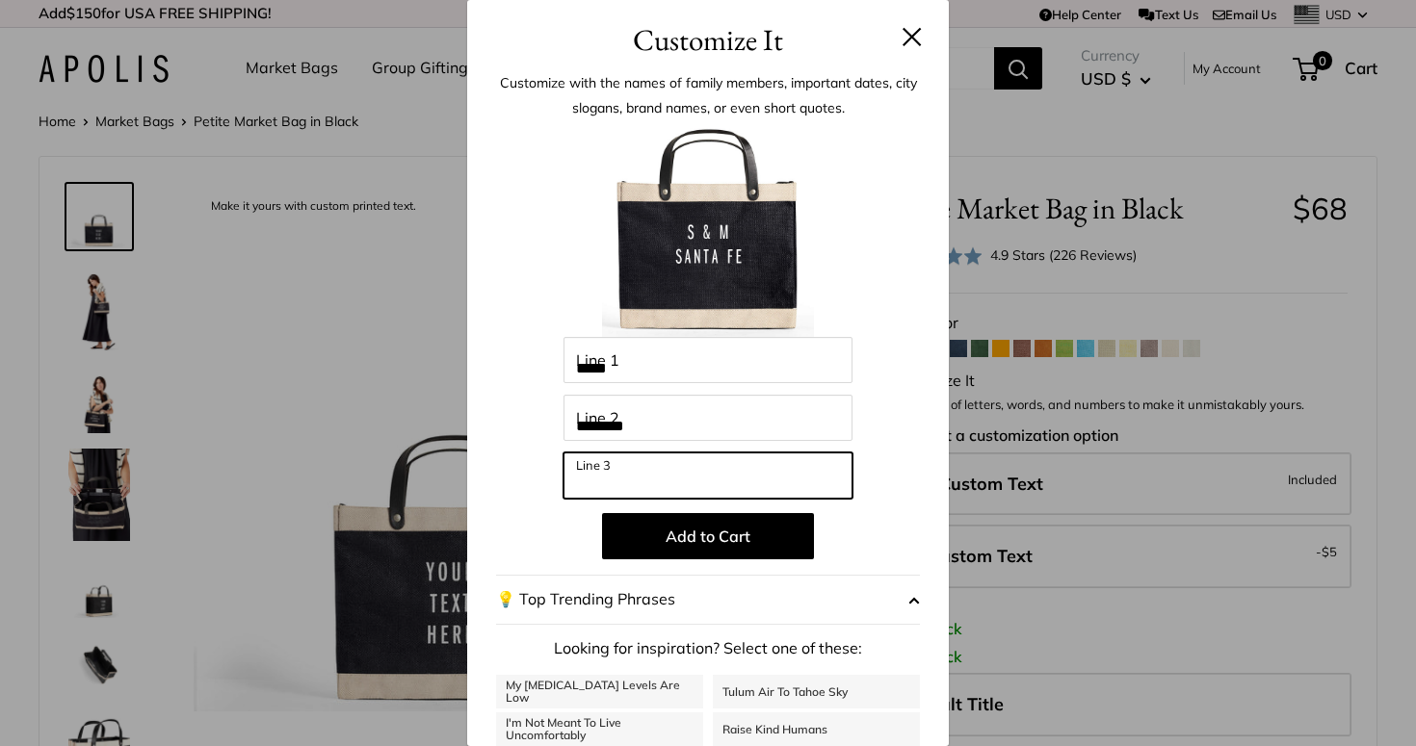
click at [616, 481] on input "Line 3" at bounding box center [707, 476] width 289 height 46
type input "*******"
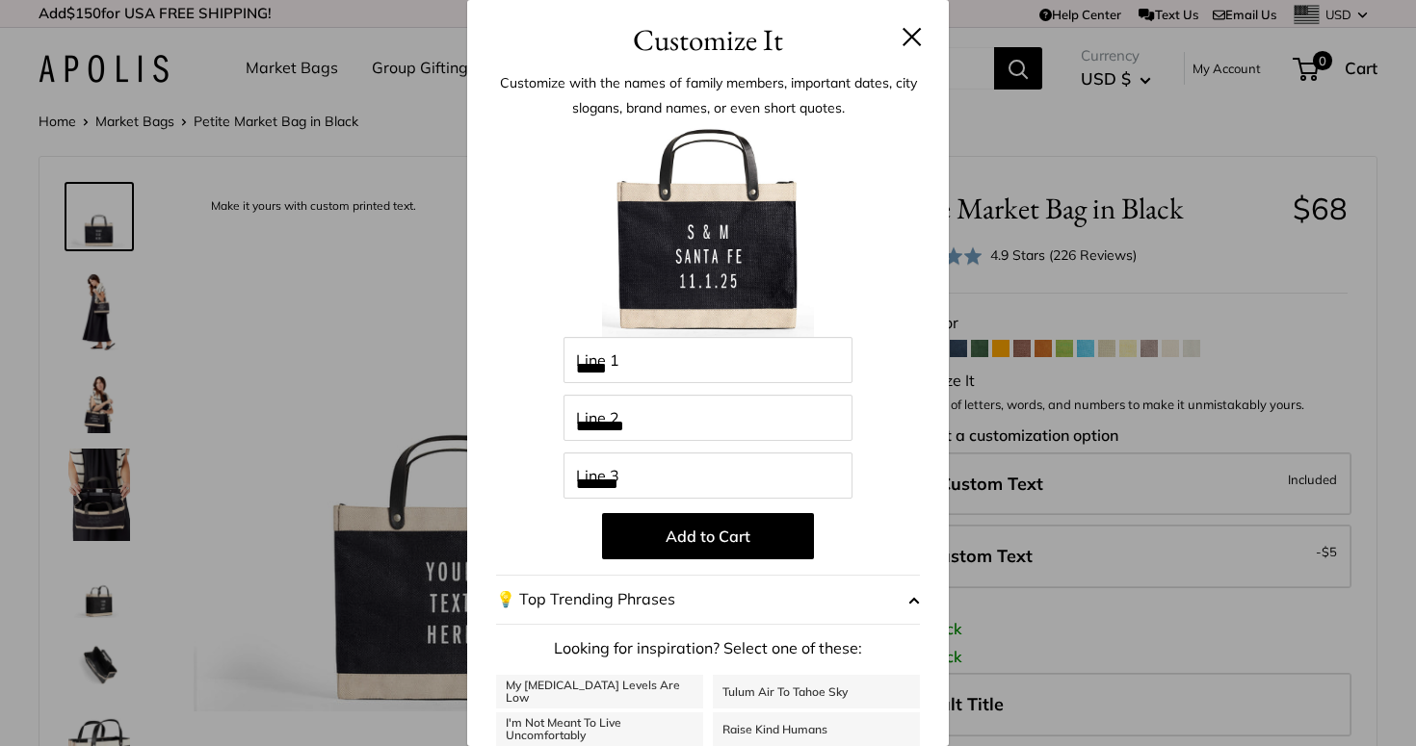
click at [910, 34] on button at bounding box center [911, 36] width 19 height 19
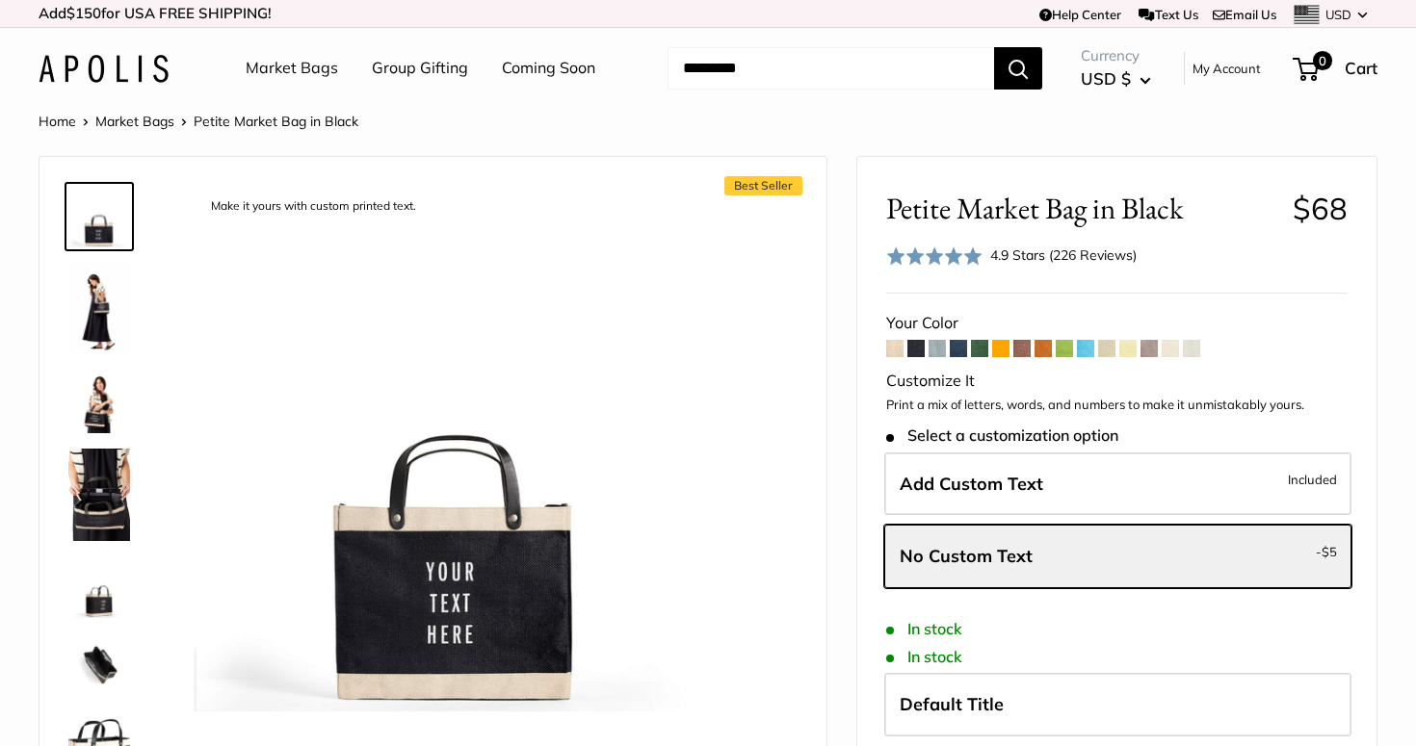
click at [897, 345] on span at bounding box center [894, 348] width 17 height 17
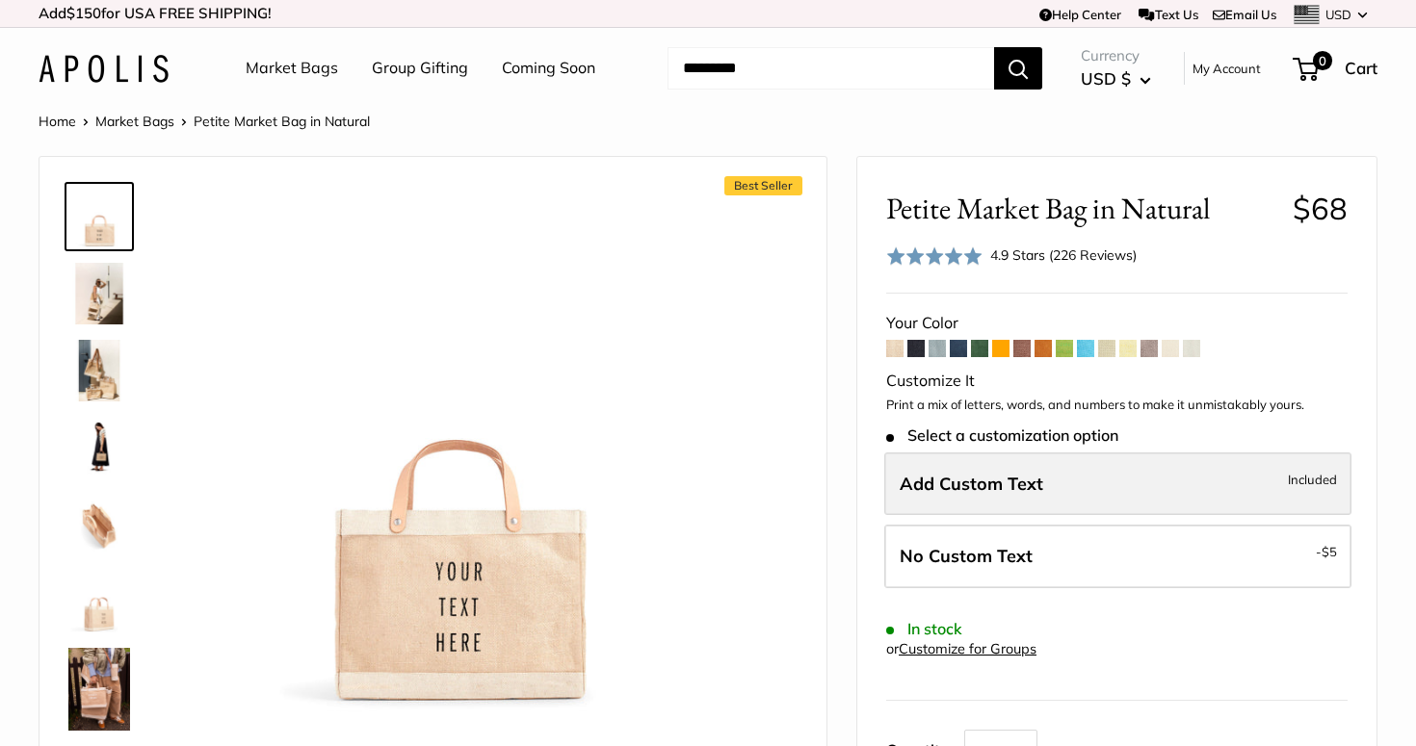
click at [960, 475] on span "Add Custom Text" at bounding box center [970, 484] width 143 height 22
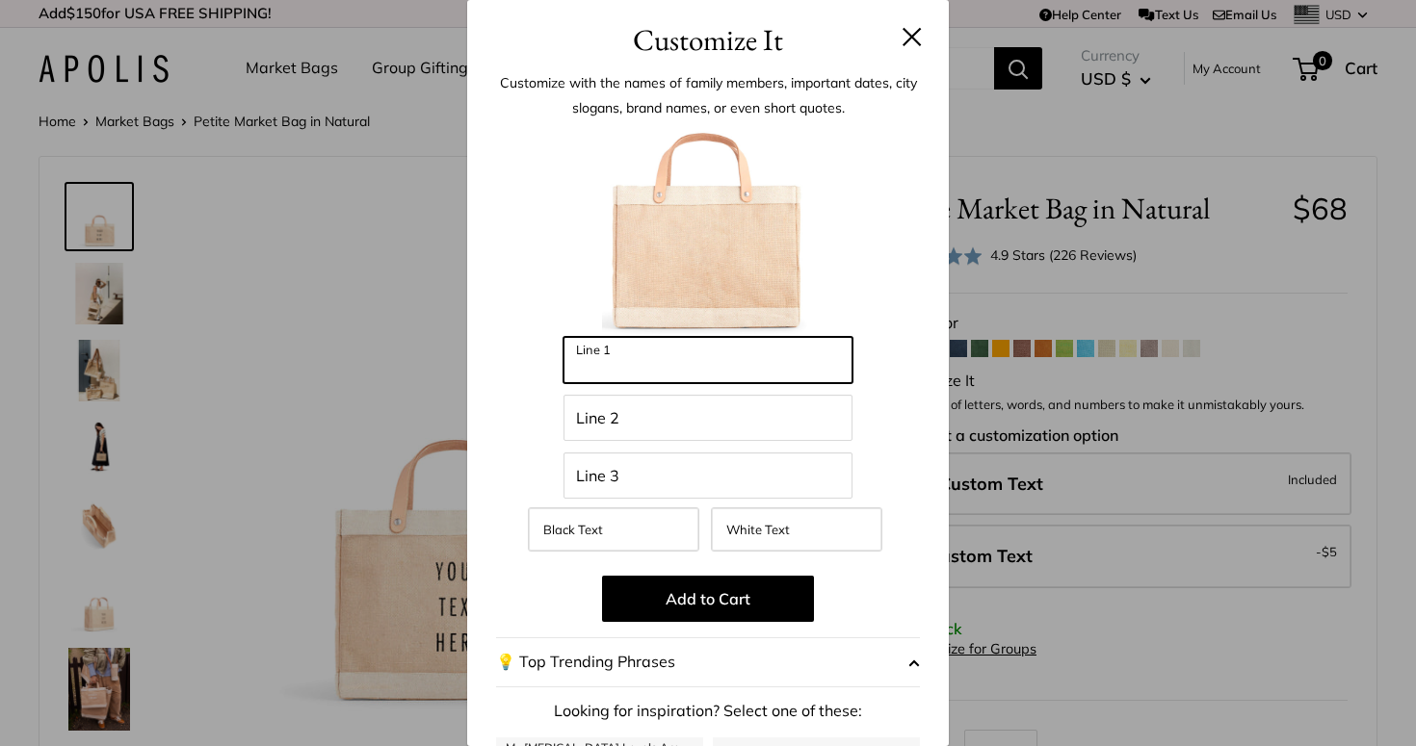
click at [776, 354] on input "Line 1" at bounding box center [707, 360] width 289 height 46
type input "*****"
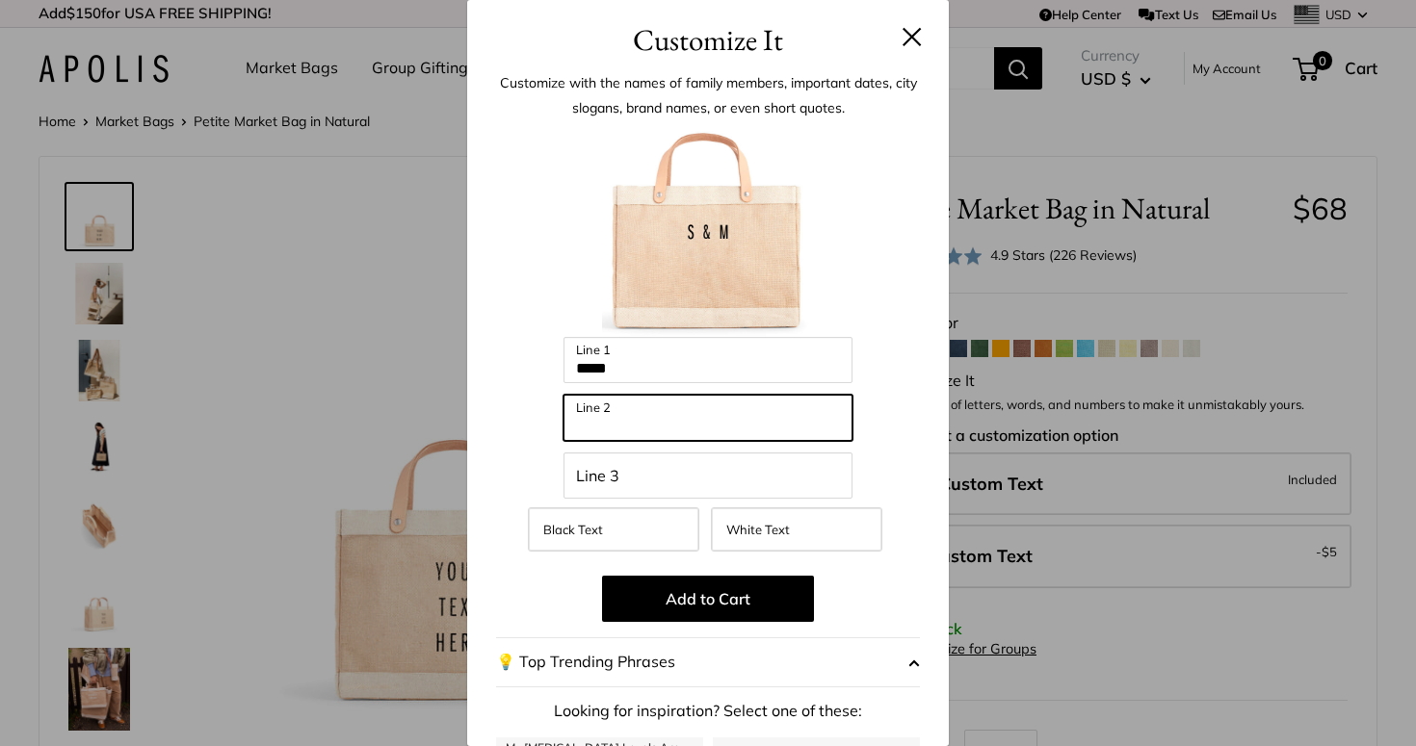
click at [662, 413] on input "Line 2" at bounding box center [707, 418] width 289 height 46
type input "********"
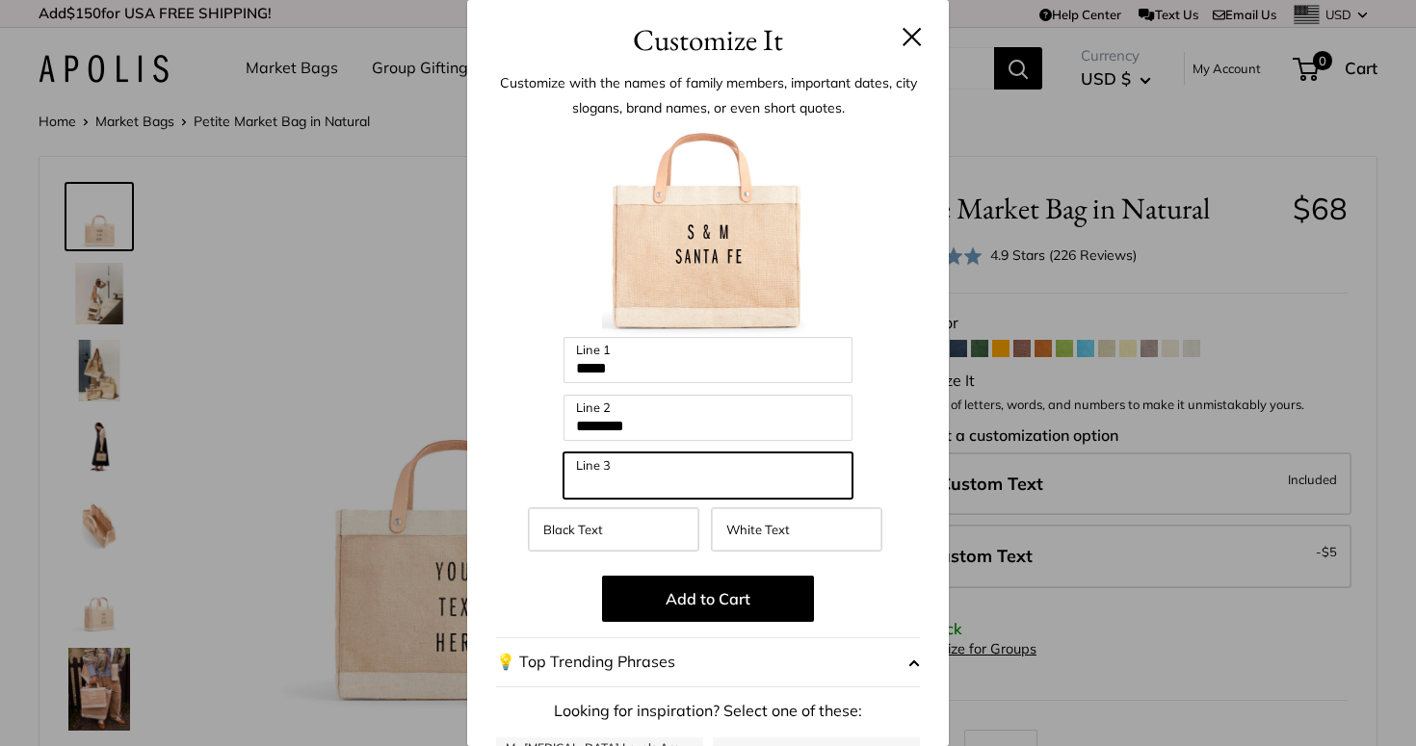
click at [649, 468] on input "Line 3" at bounding box center [707, 476] width 289 height 46
type input "*******"
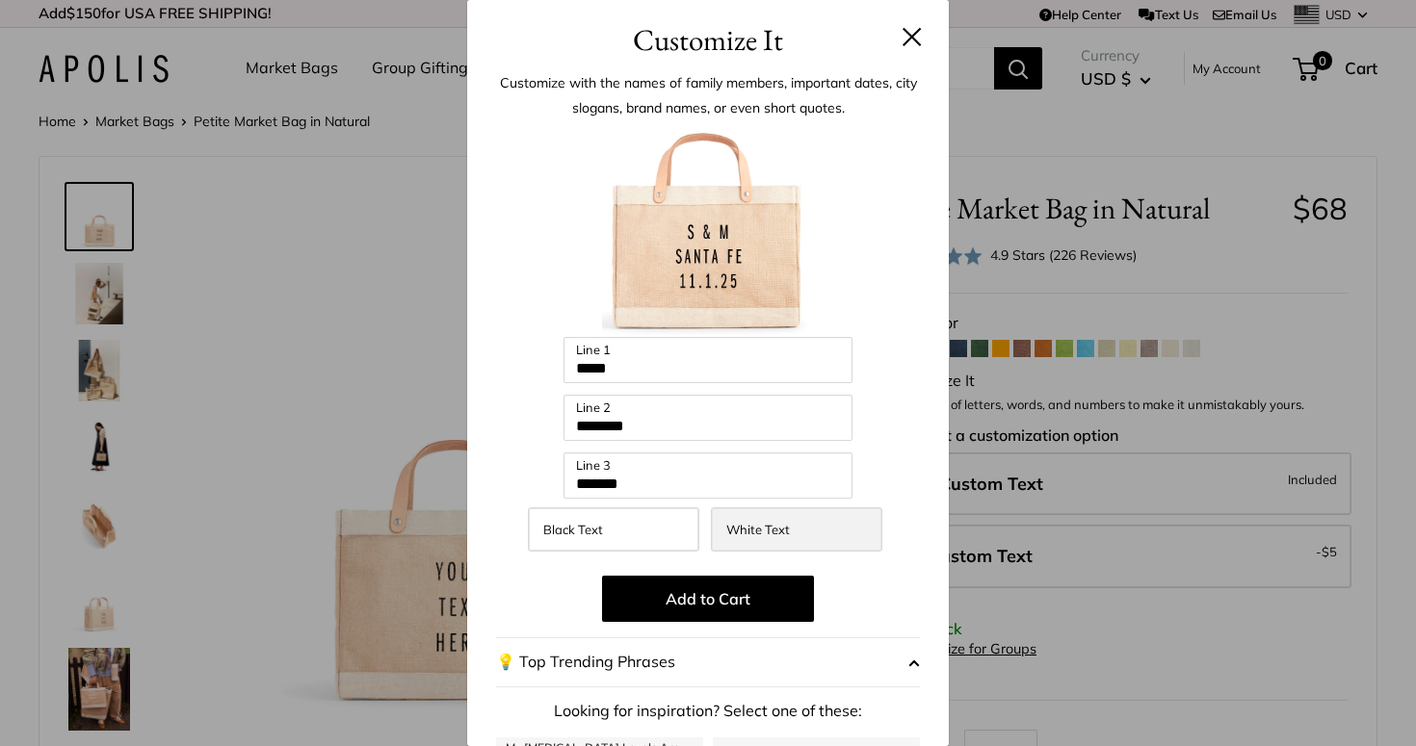
click at [804, 527] on label "White Text" at bounding box center [796, 529] width 171 height 44
click at [913, 40] on button at bounding box center [911, 36] width 19 height 19
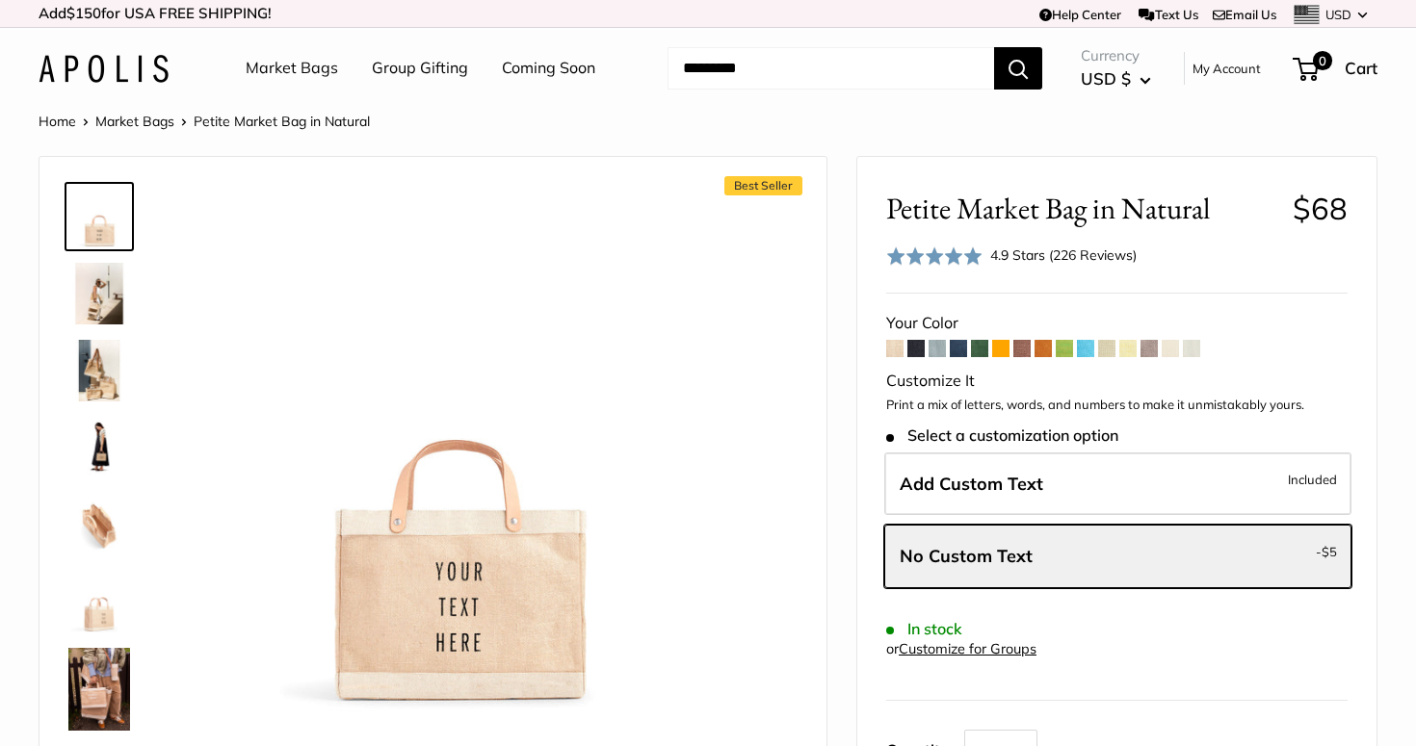
click at [959, 350] on span at bounding box center [957, 348] width 17 height 17
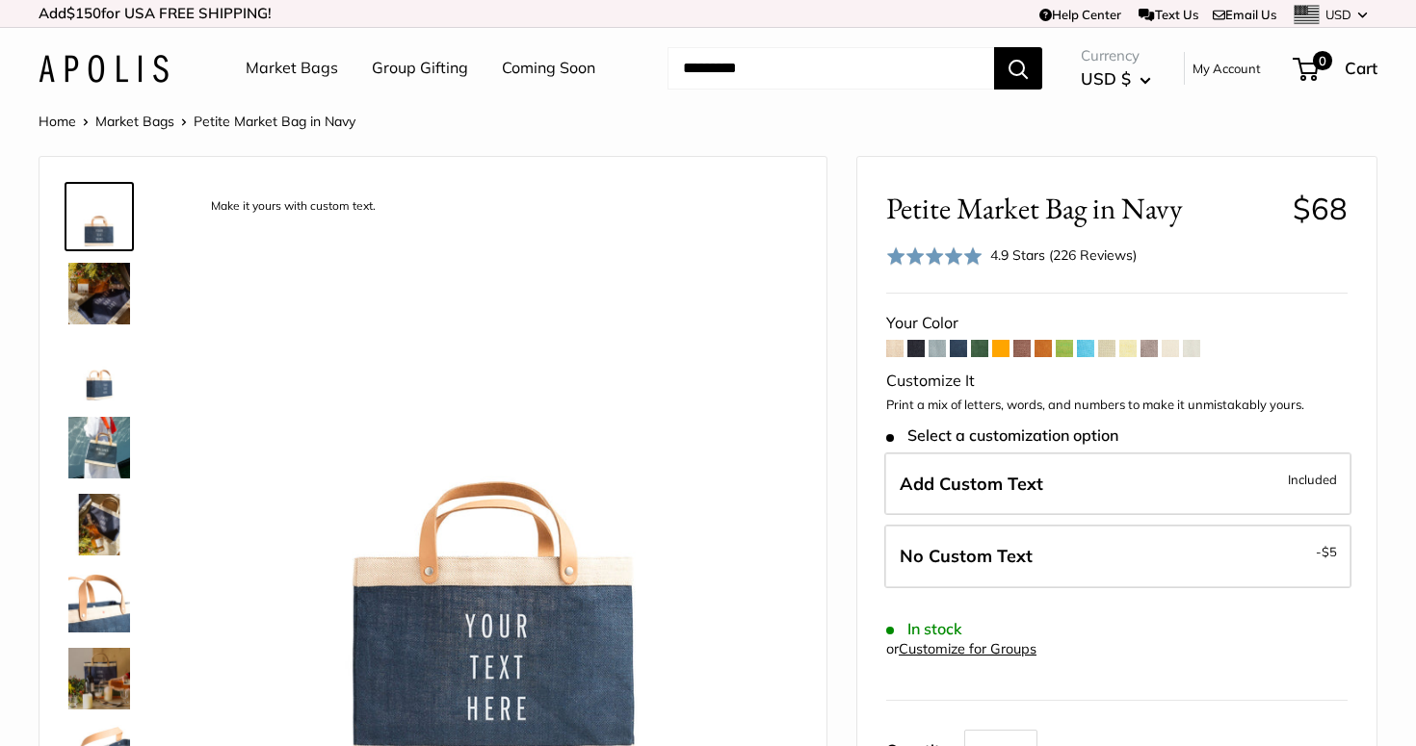
click at [978, 351] on span at bounding box center [979, 348] width 17 height 17
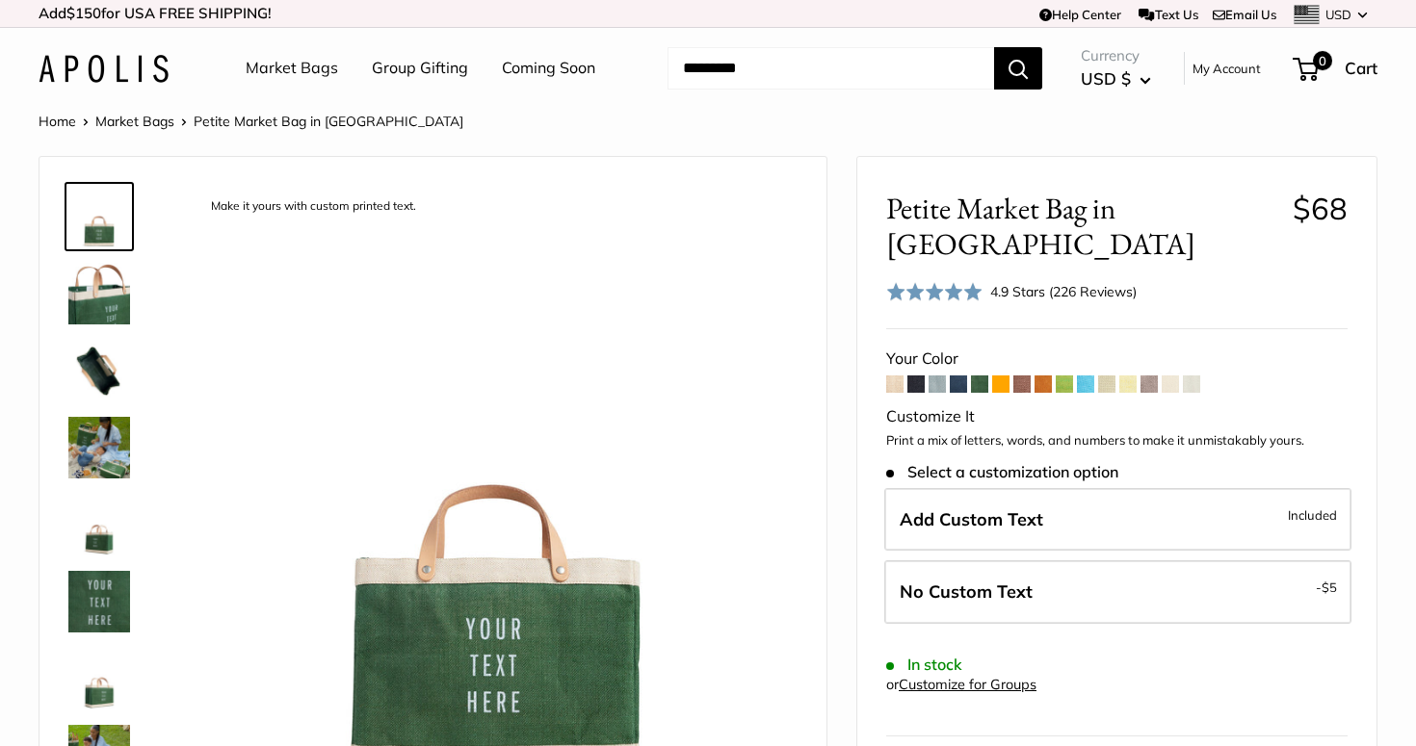
click at [998, 376] on span at bounding box center [1000, 384] width 17 height 17
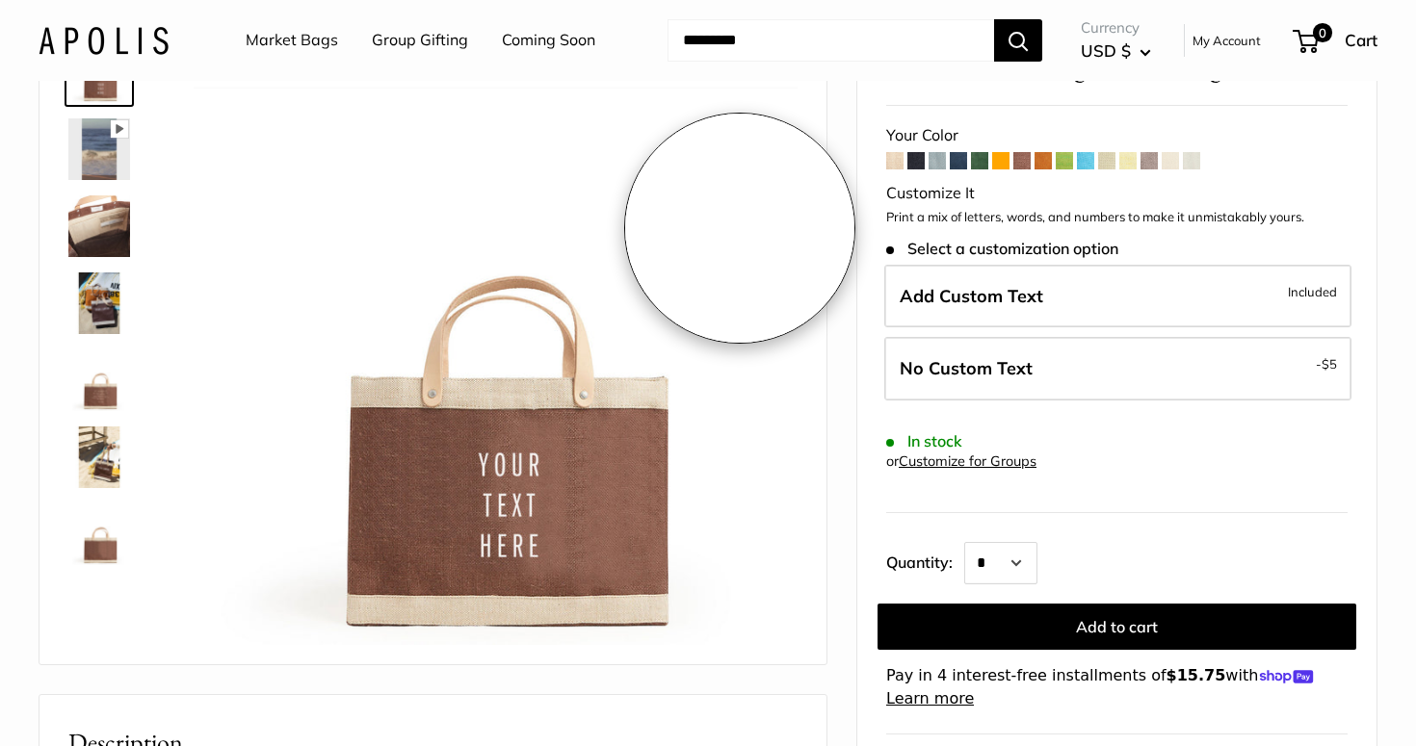
scroll to position [177, 0]
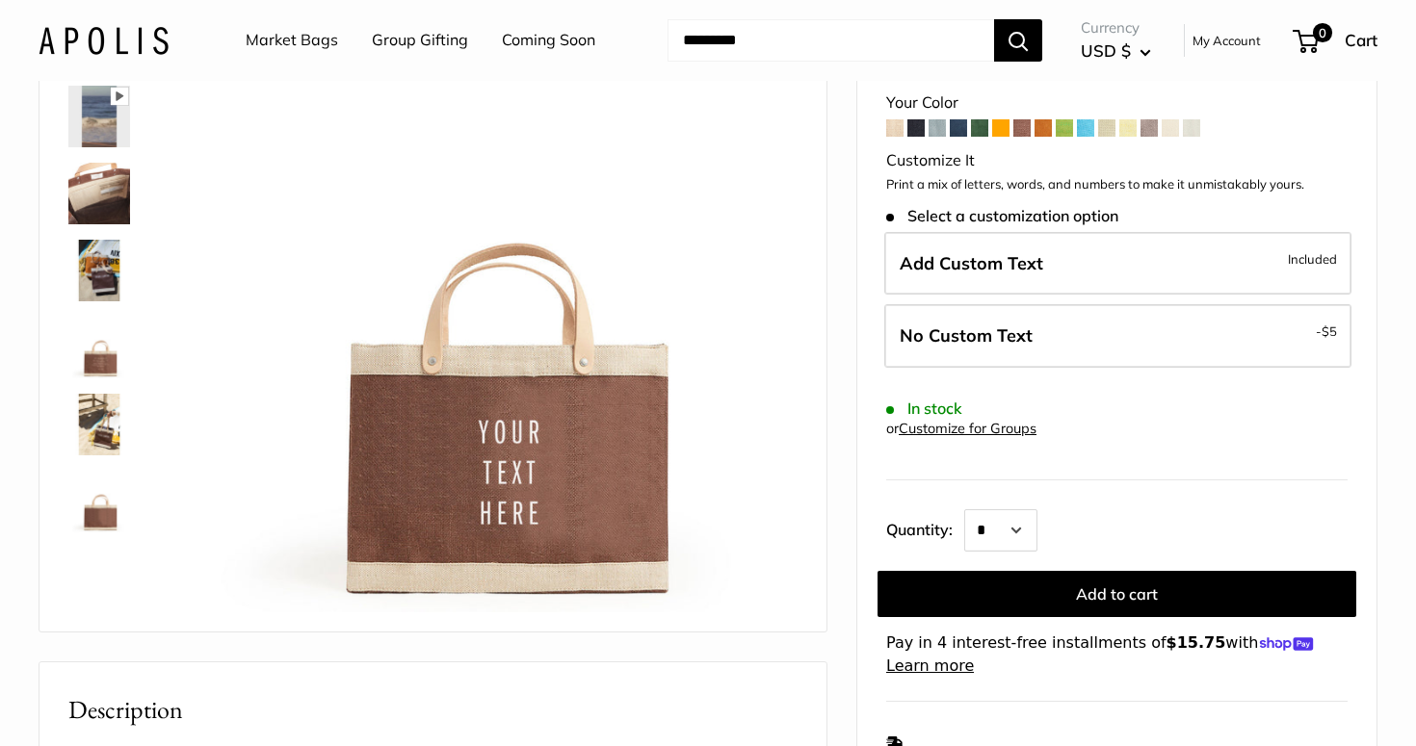
click at [100, 266] on img at bounding box center [99, 271] width 62 height 62
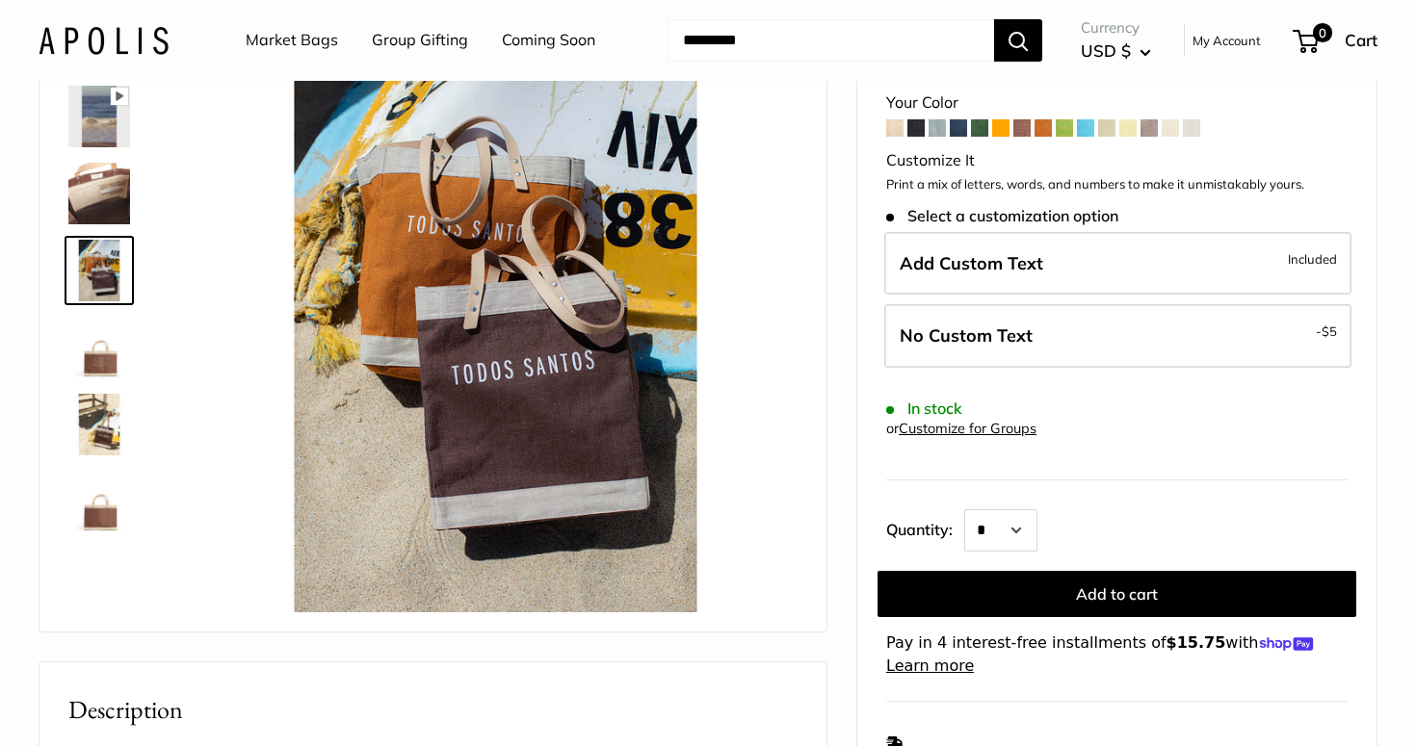
click at [99, 349] on img at bounding box center [99, 348] width 62 height 62
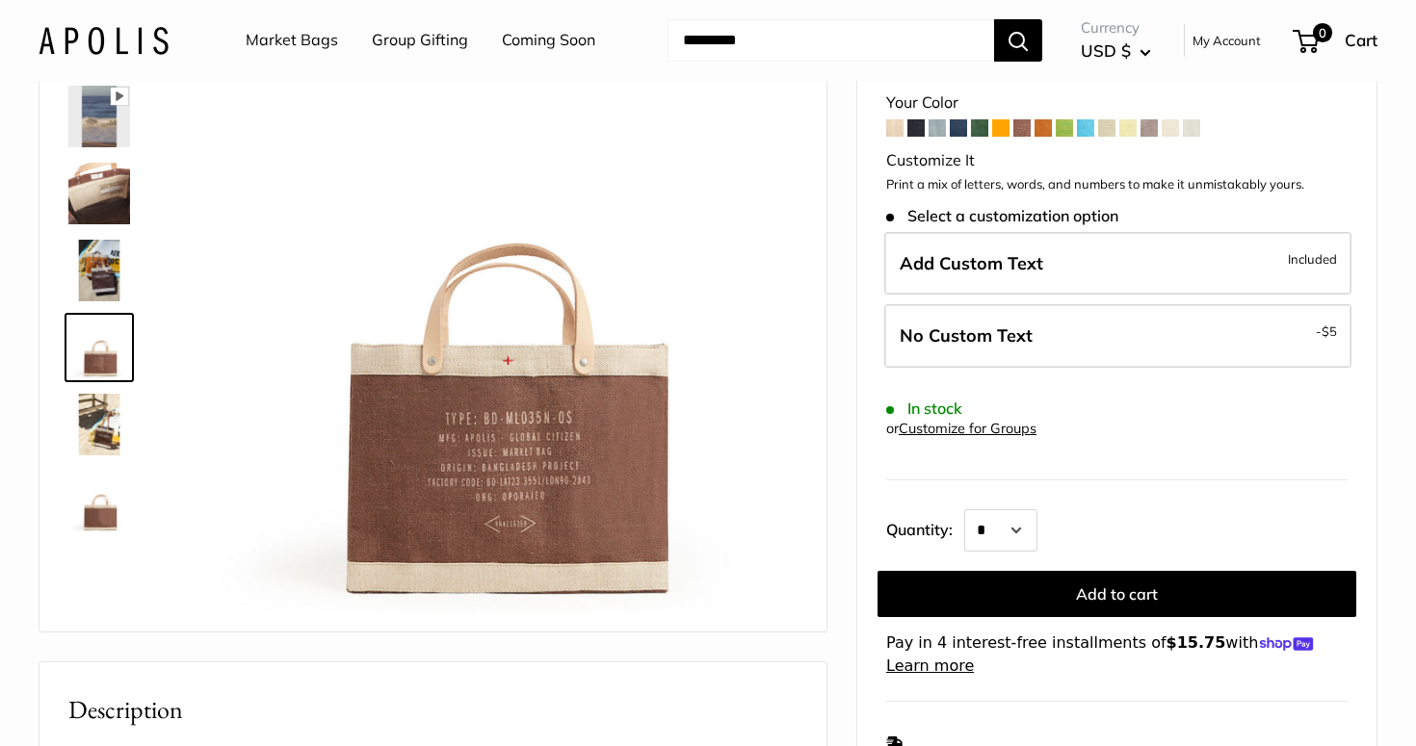
click at [99, 402] on img at bounding box center [99, 425] width 62 height 62
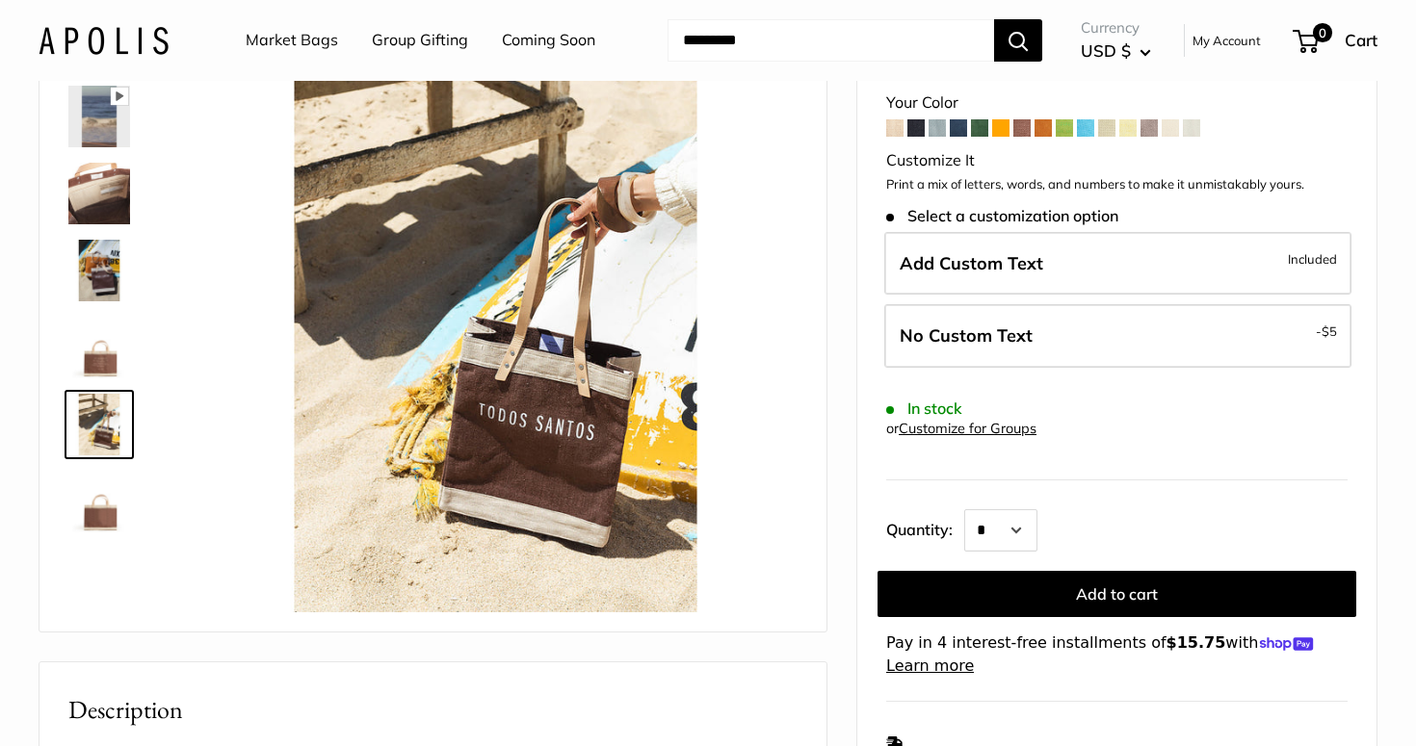
click at [91, 516] on img at bounding box center [99, 502] width 62 height 62
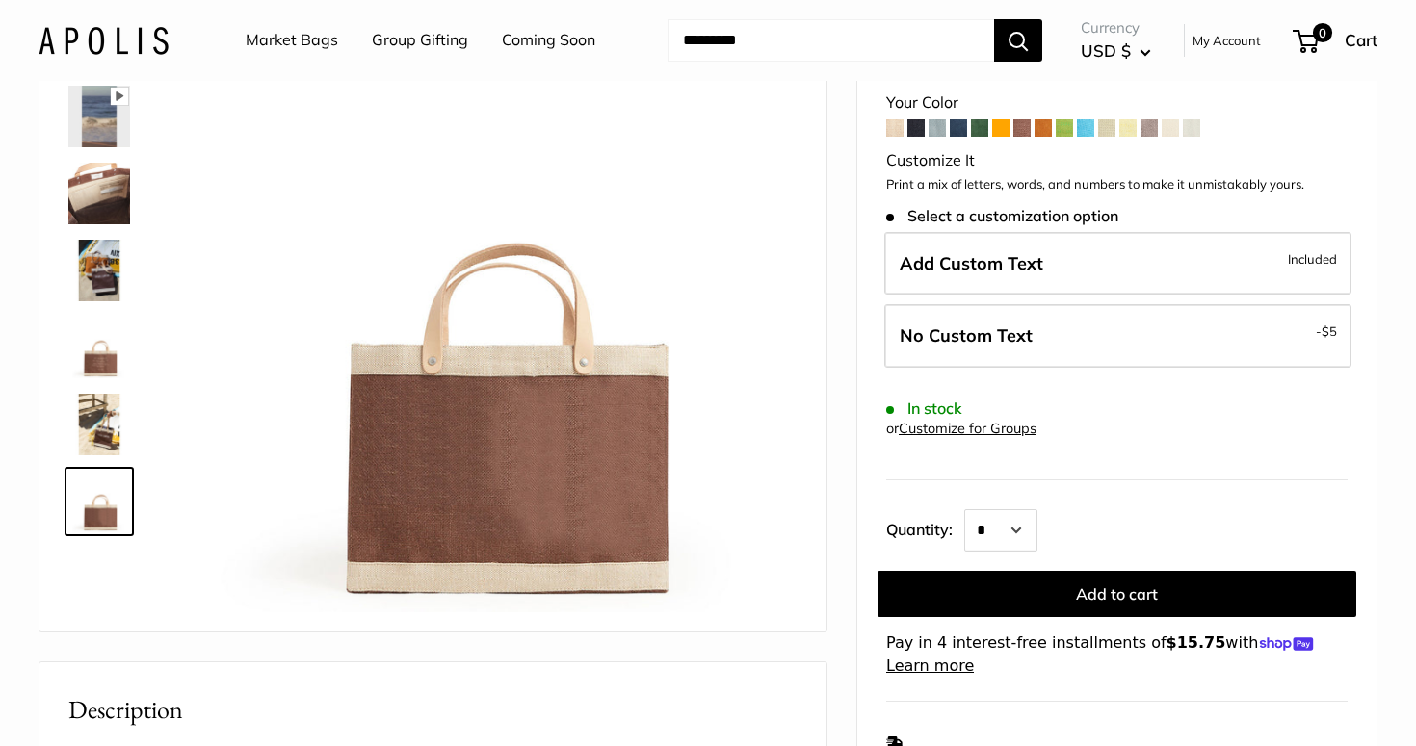
click at [1047, 126] on span at bounding box center [1042, 127] width 17 height 17
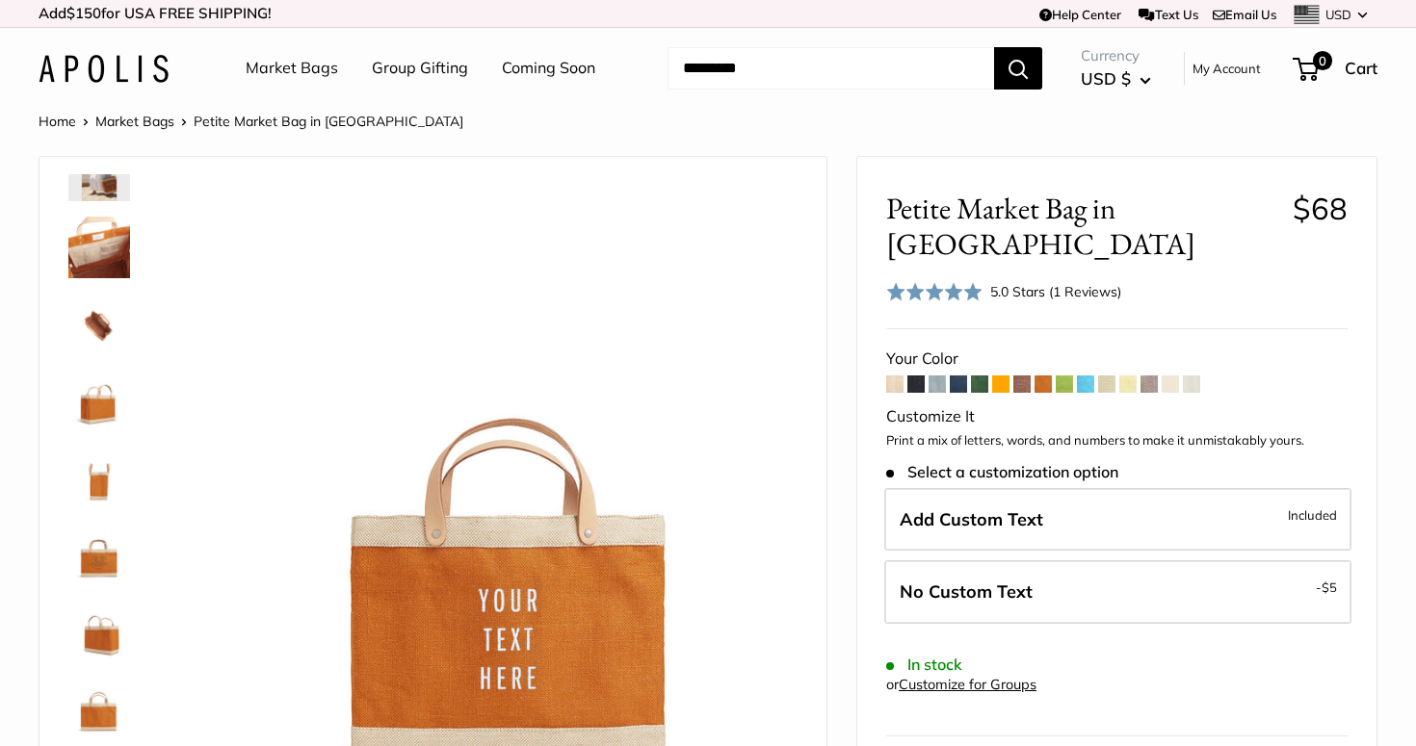
scroll to position [123, 0]
click at [1045, 376] on span at bounding box center [1042, 384] width 17 height 17
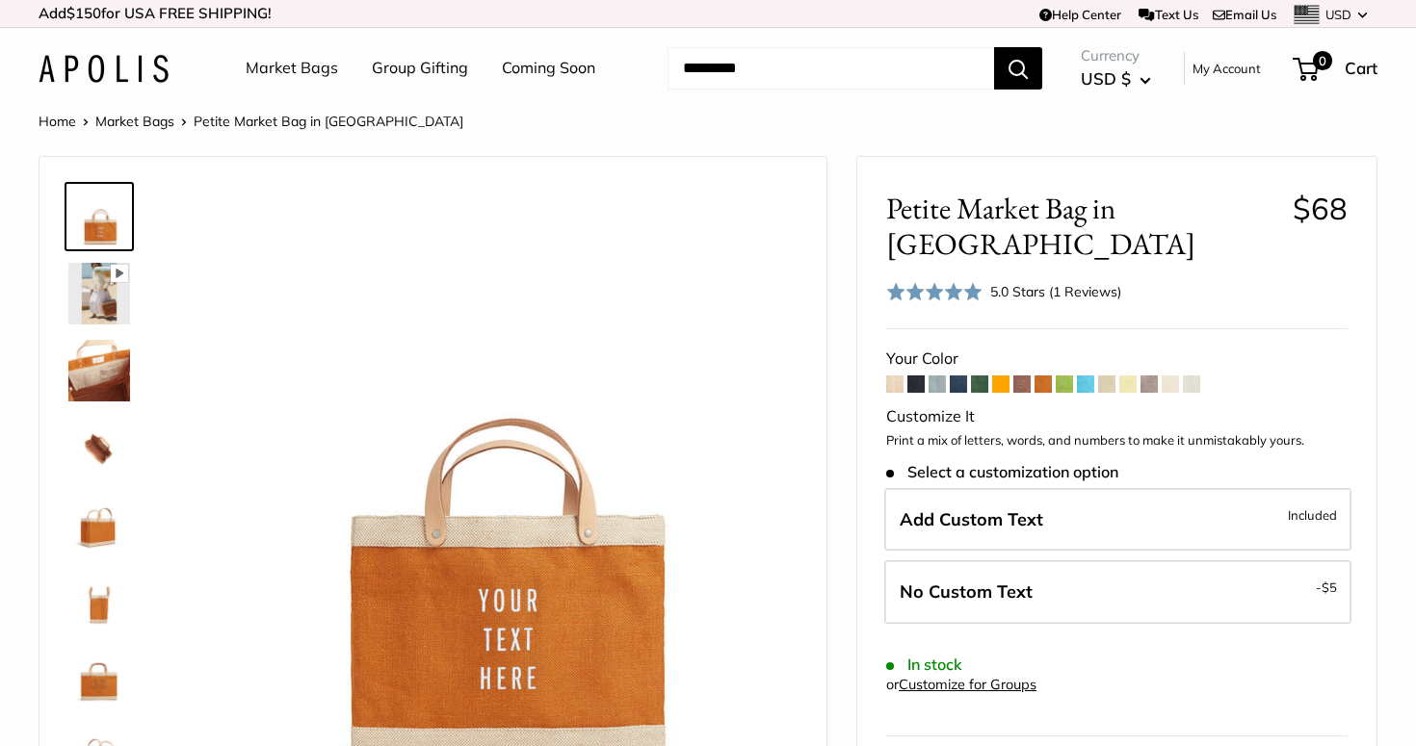
click at [1042, 376] on span at bounding box center [1042, 384] width 17 height 17
click at [996, 376] on span at bounding box center [1000, 384] width 17 height 17
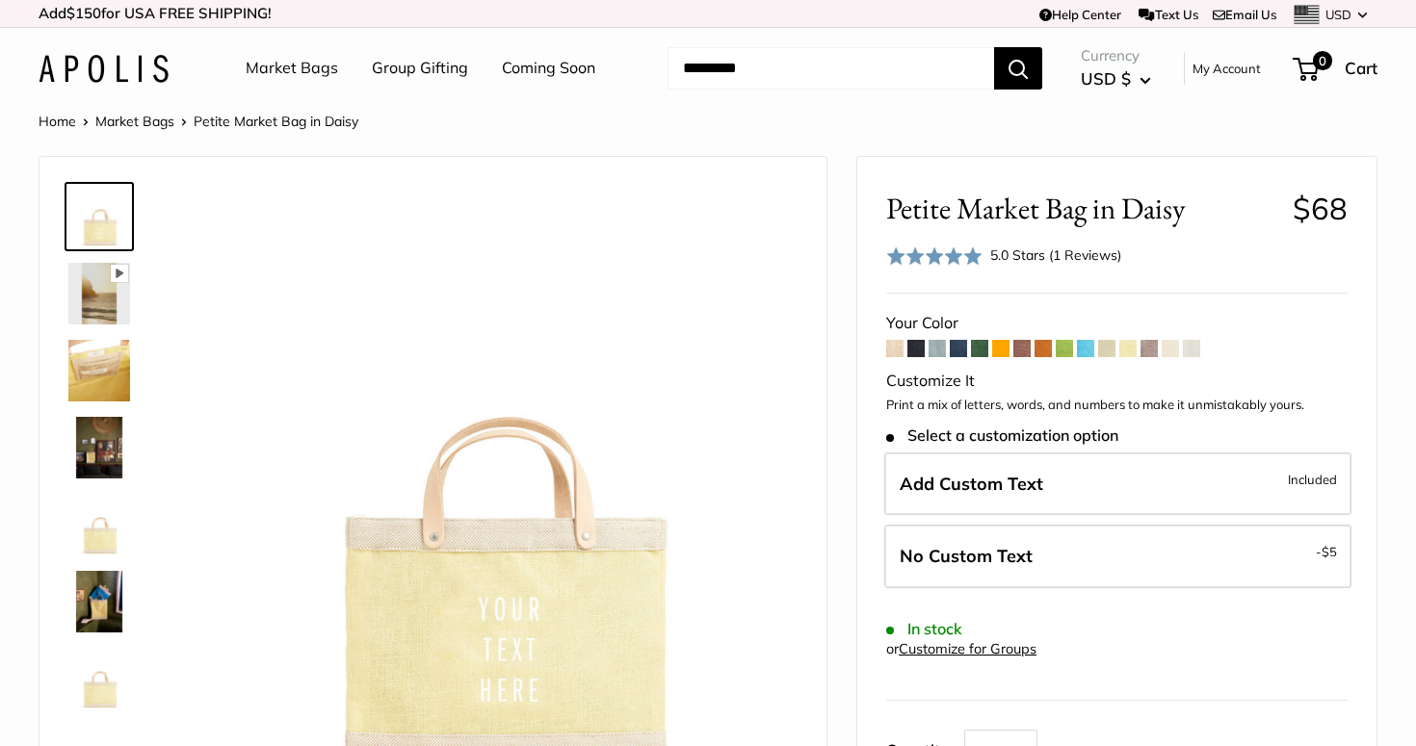
click at [1153, 349] on span at bounding box center [1148, 348] width 17 height 17
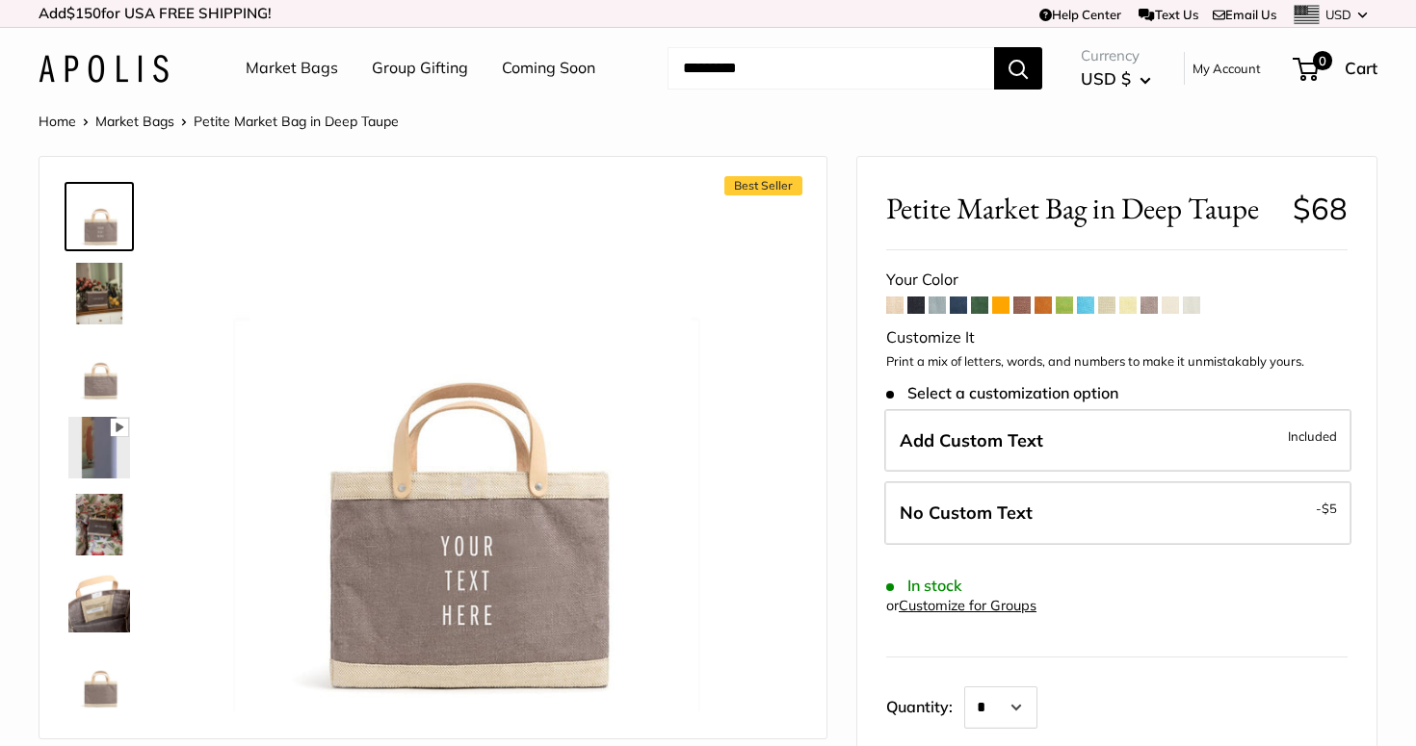
click at [919, 307] on span at bounding box center [915, 305] width 17 height 17
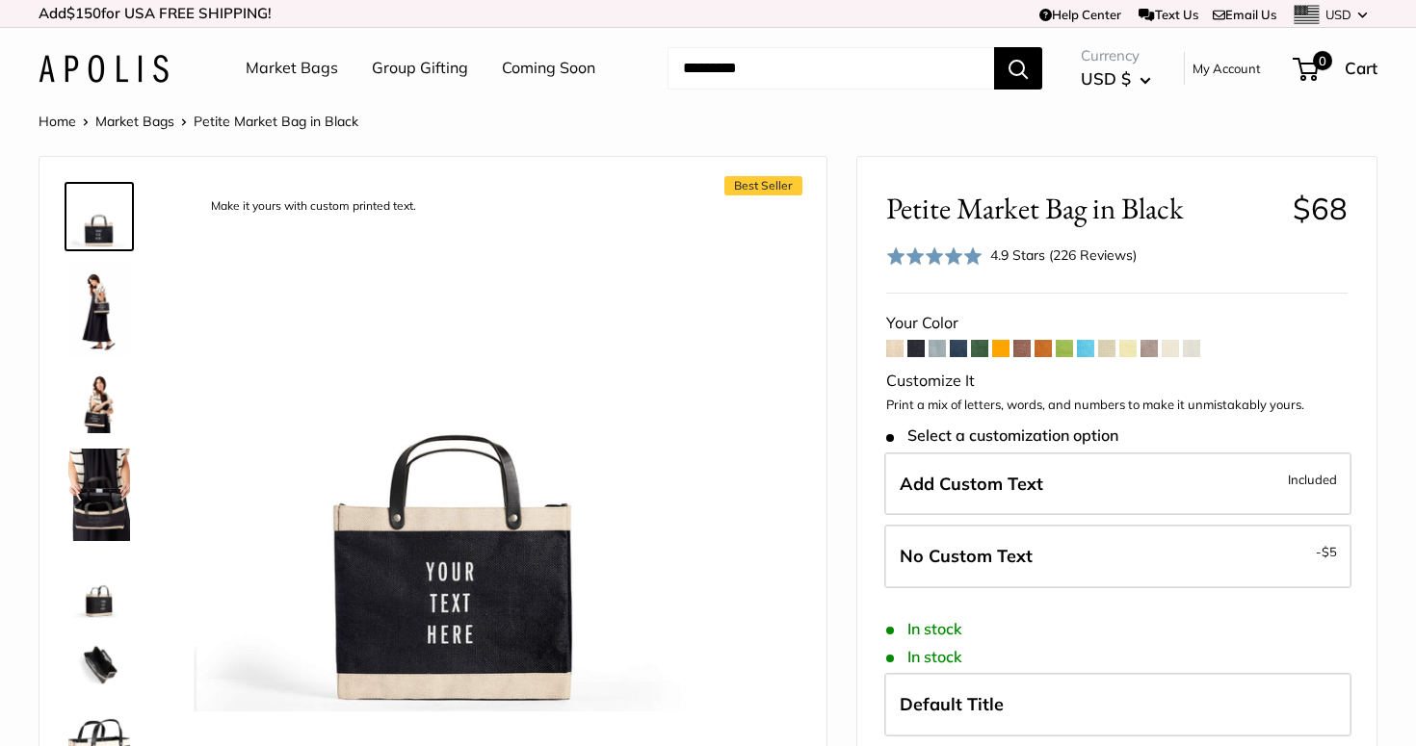
click at [916, 348] on span at bounding box center [915, 348] width 17 height 17
click at [95, 476] on img at bounding box center [99, 495] width 62 height 92
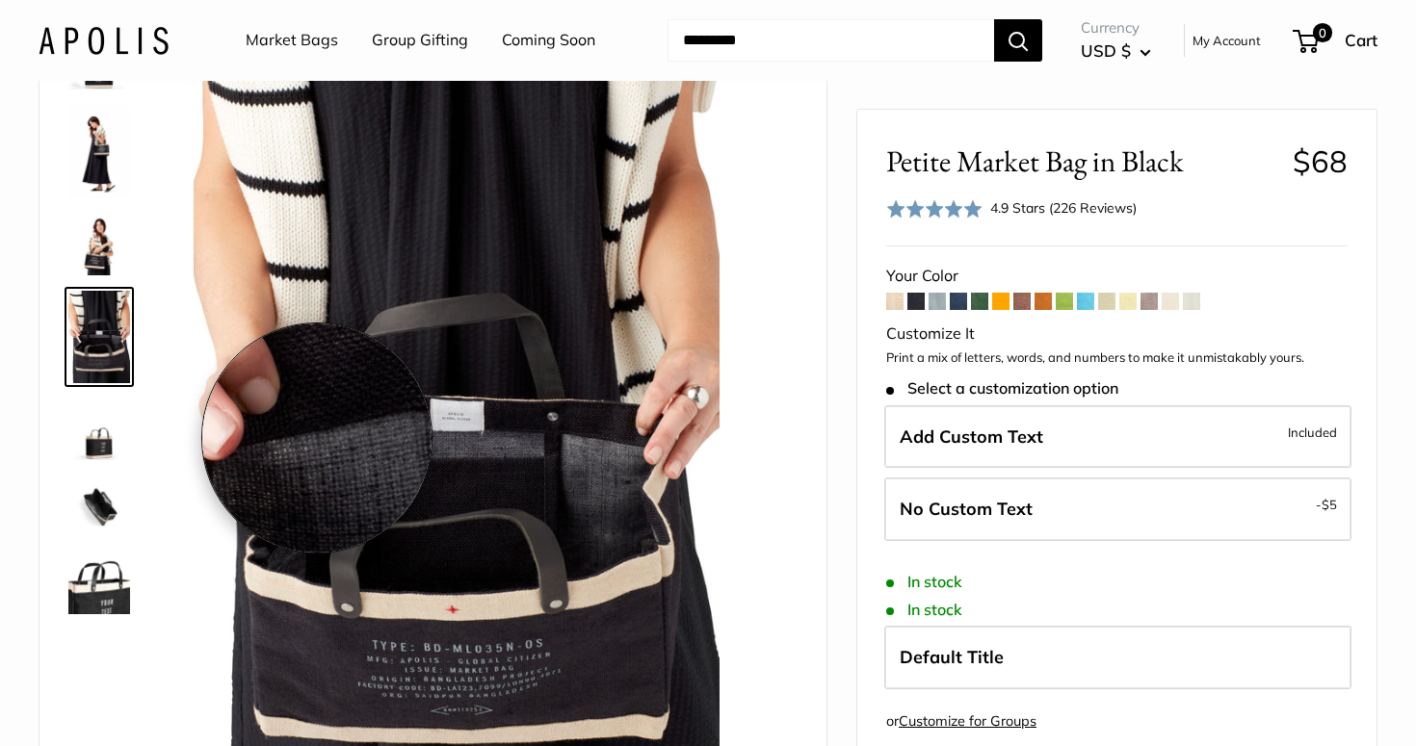
scroll to position [126, 0]
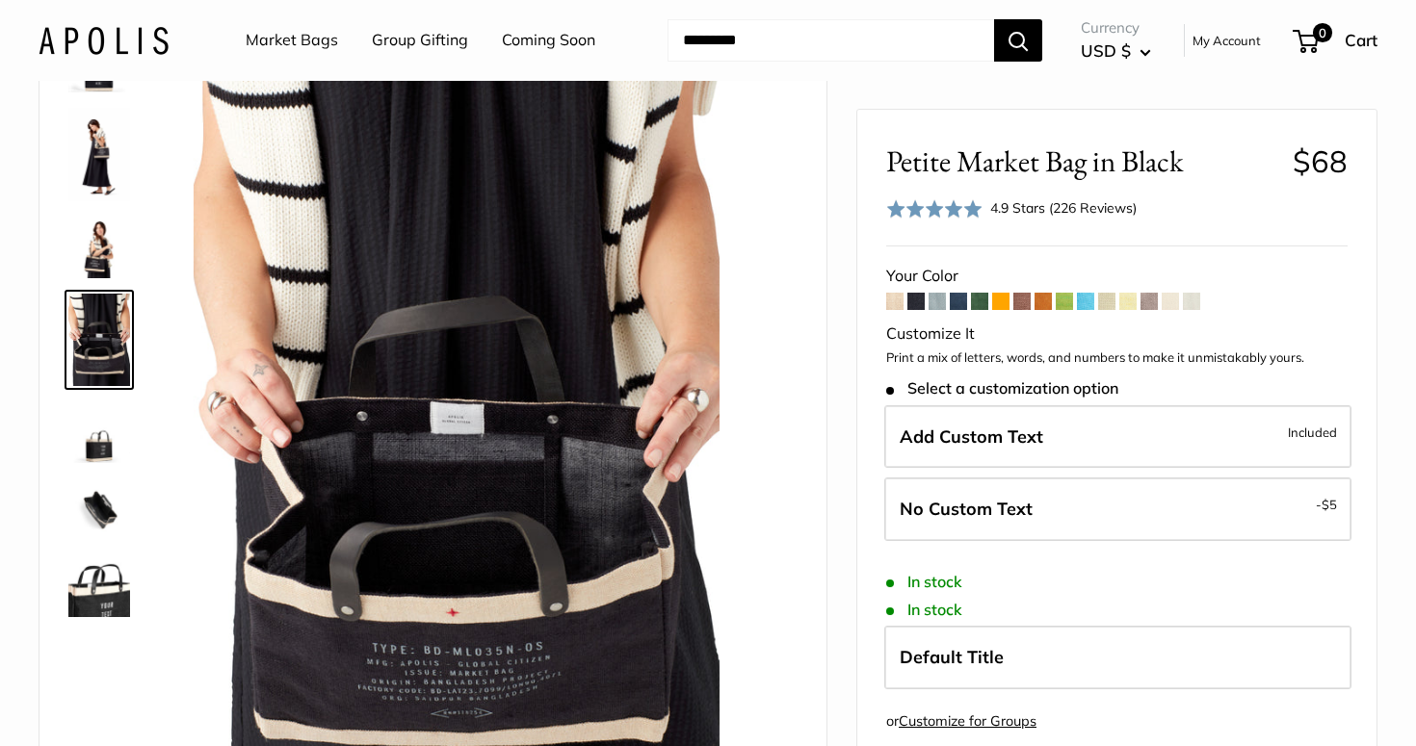
click at [105, 514] on img at bounding box center [99, 510] width 62 height 62
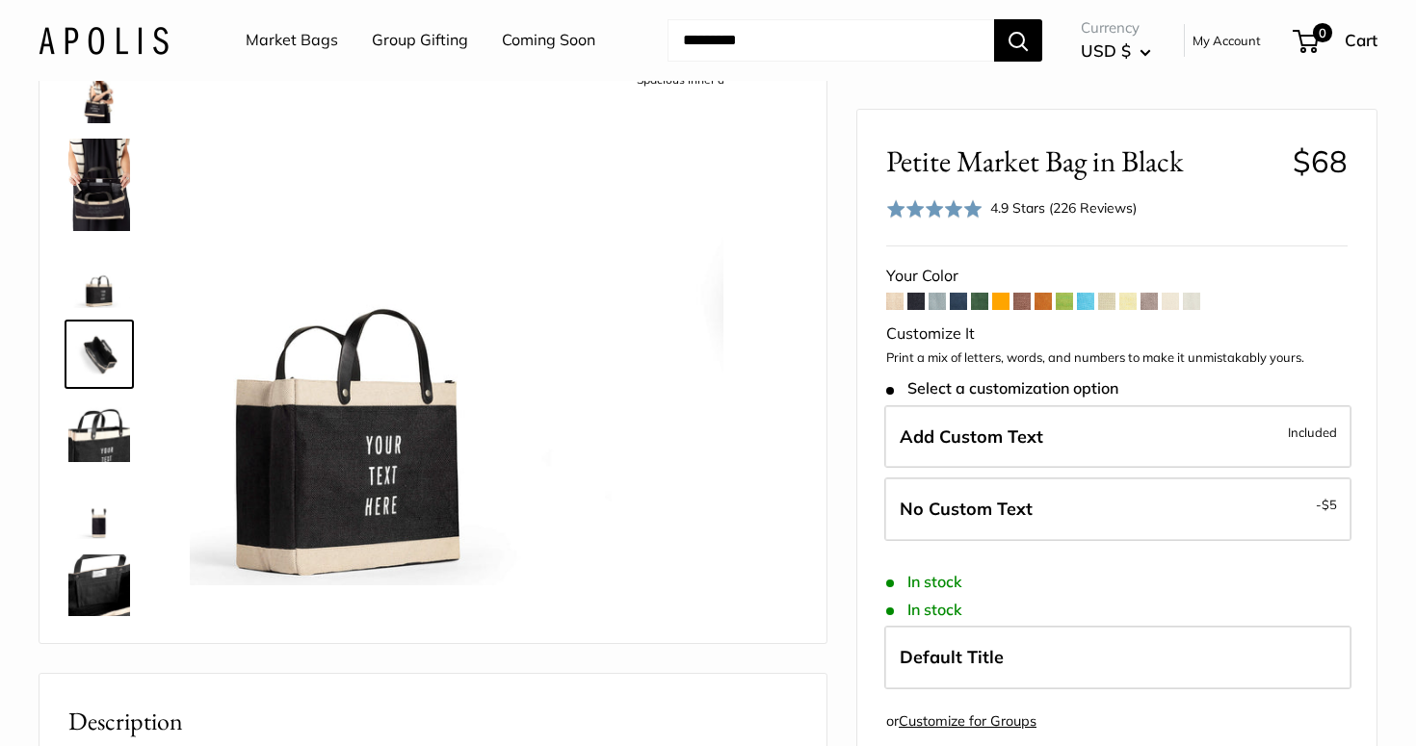
scroll to position [198, 0]
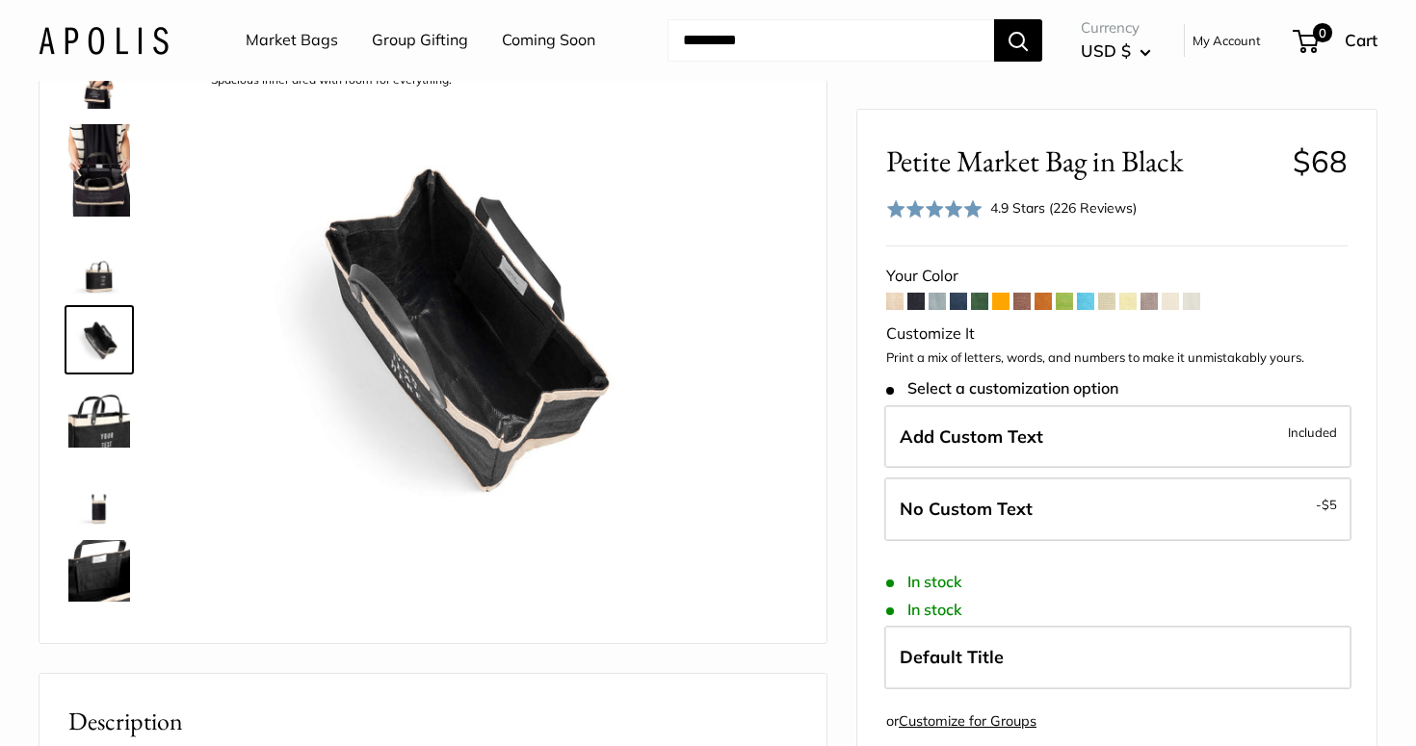
click at [99, 557] on img at bounding box center [99, 571] width 62 height 62
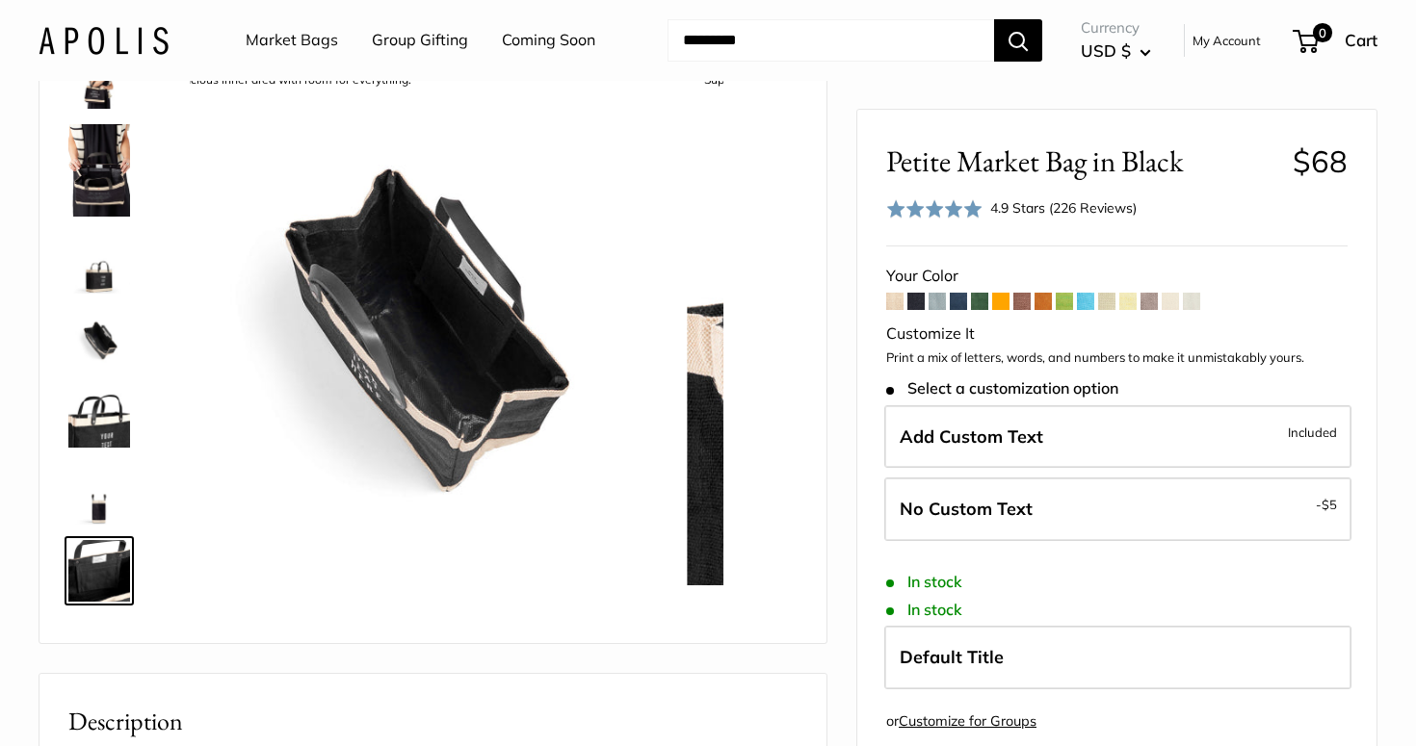
scroll to position [416, 0]
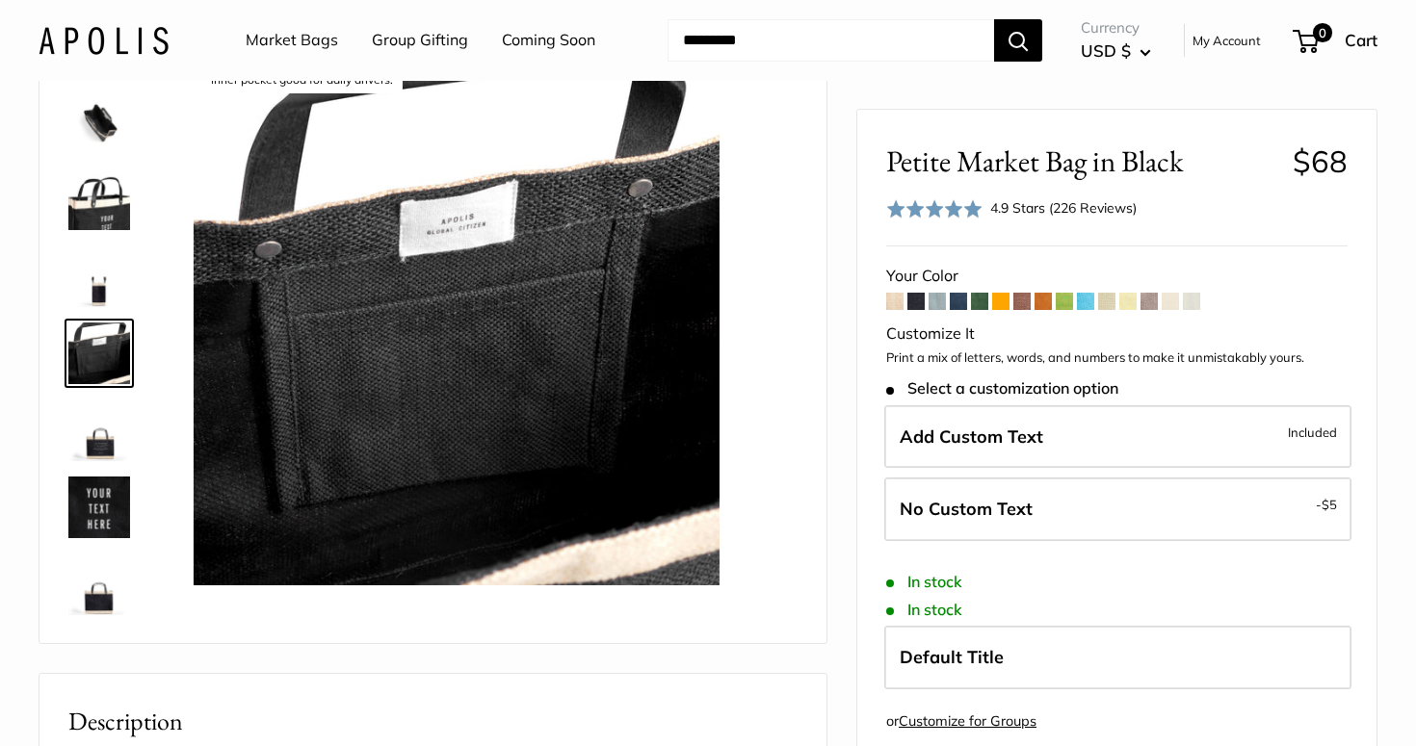
click at [91, 502] on img at bounding box center [99, 508] width 62 height 62
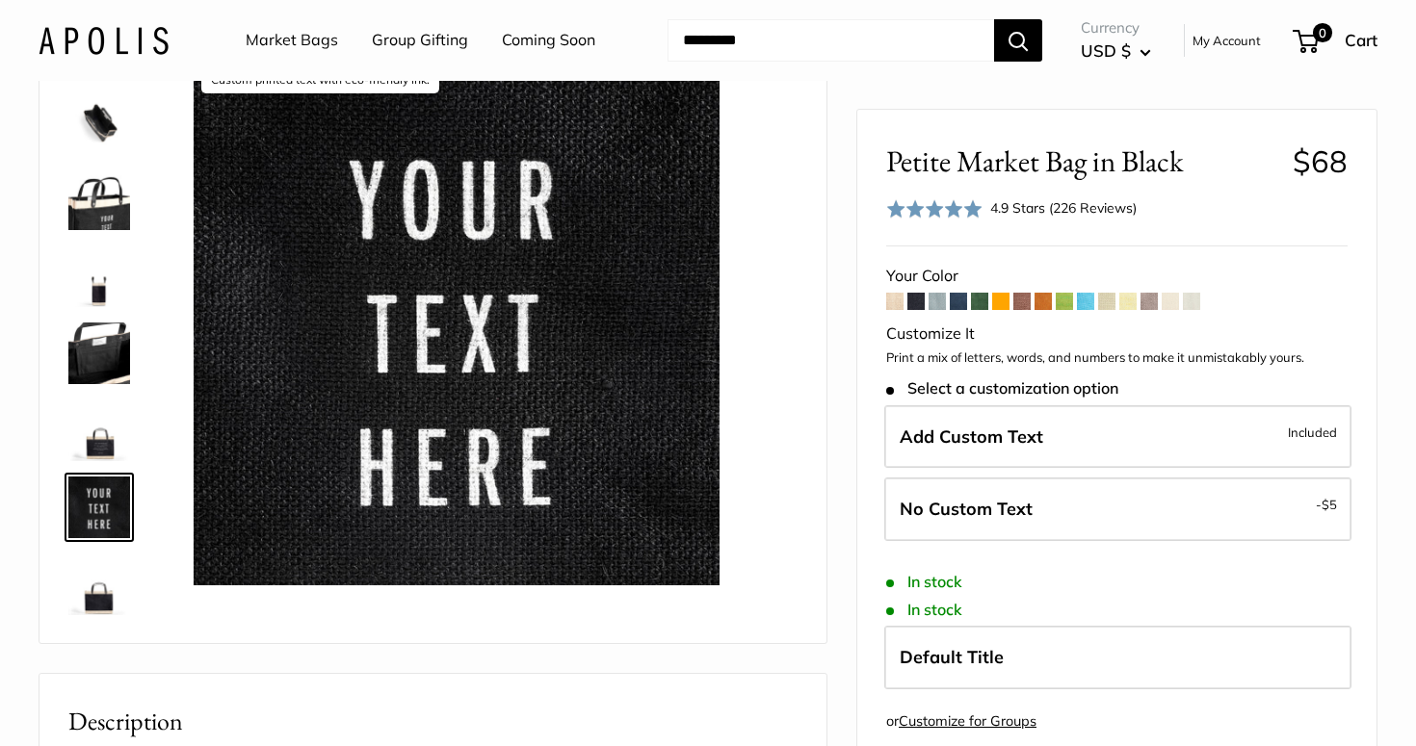
click at [111, 311] on div at bounding box center [107, 337] width 92 height 578
click at [107, 374] on img at bounding box center [99, 354] width 62 height 62
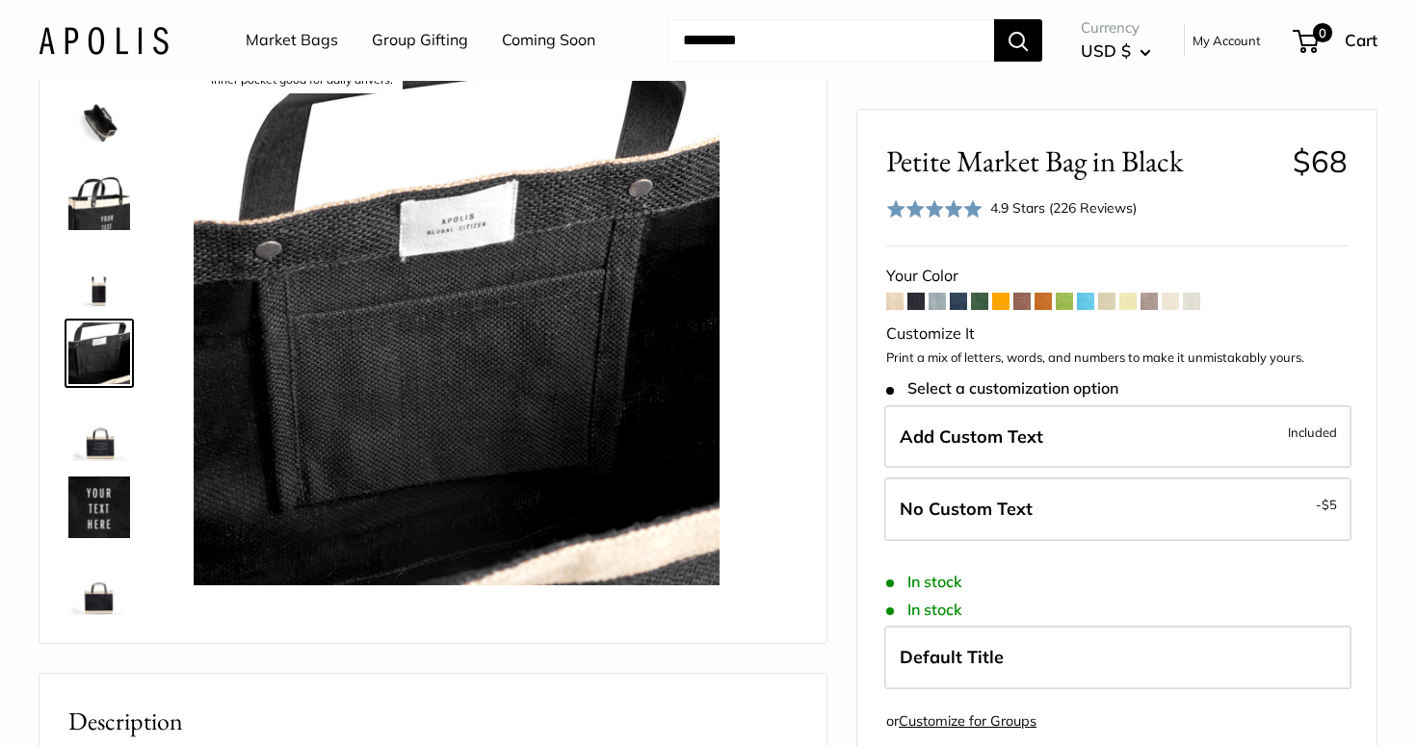
click at [92, 212] on img at bounding box center [99, 200] width 62 height 62
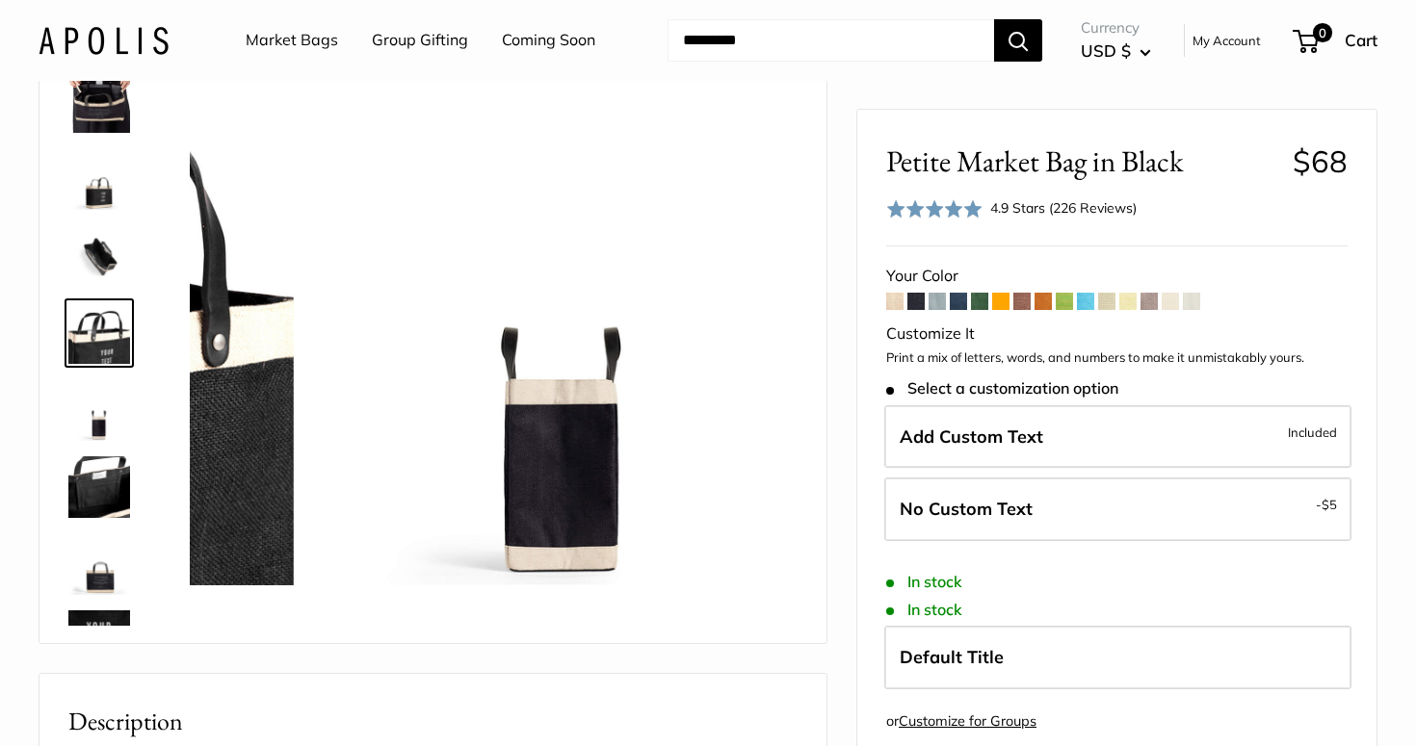
scroll to position [275, 0]
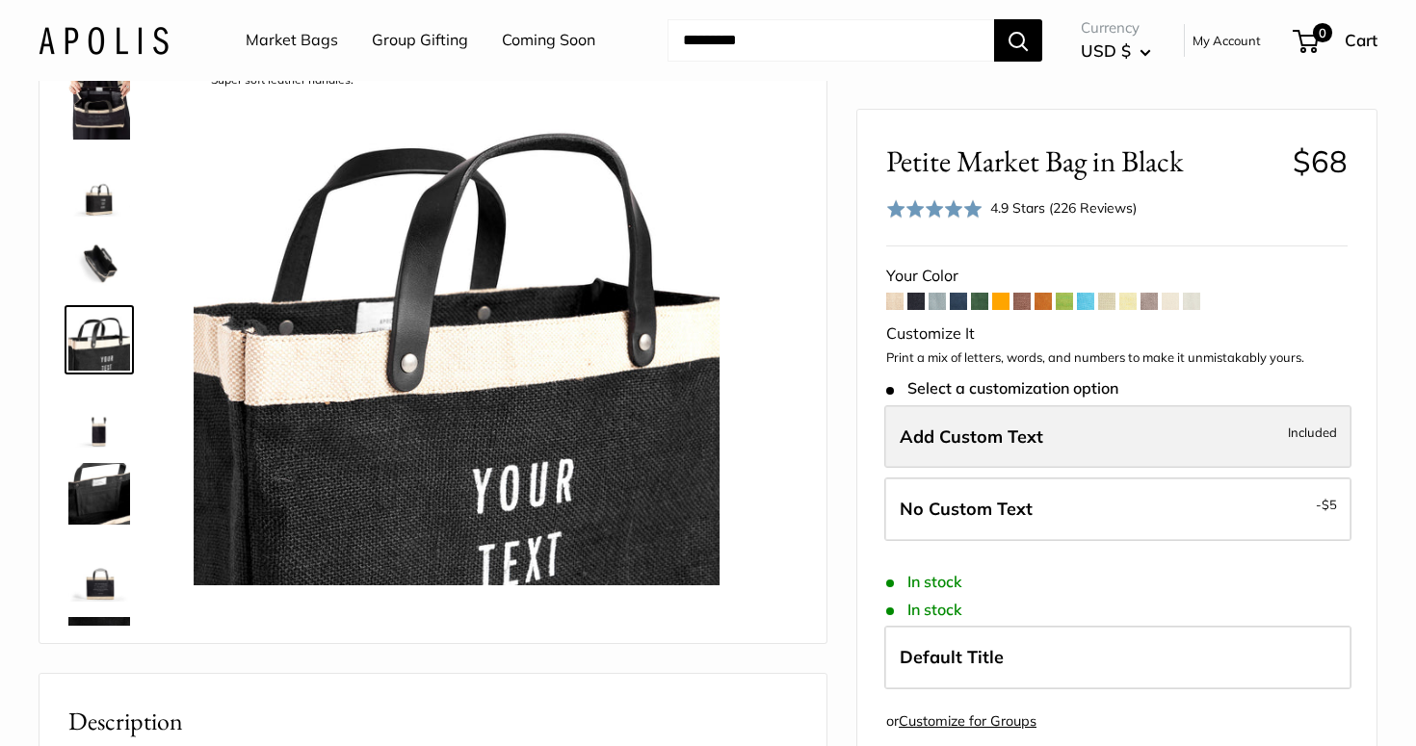
click at [936, 436] on span "Add Custom Text" at bounding box center [970, 436] width 143 height 22
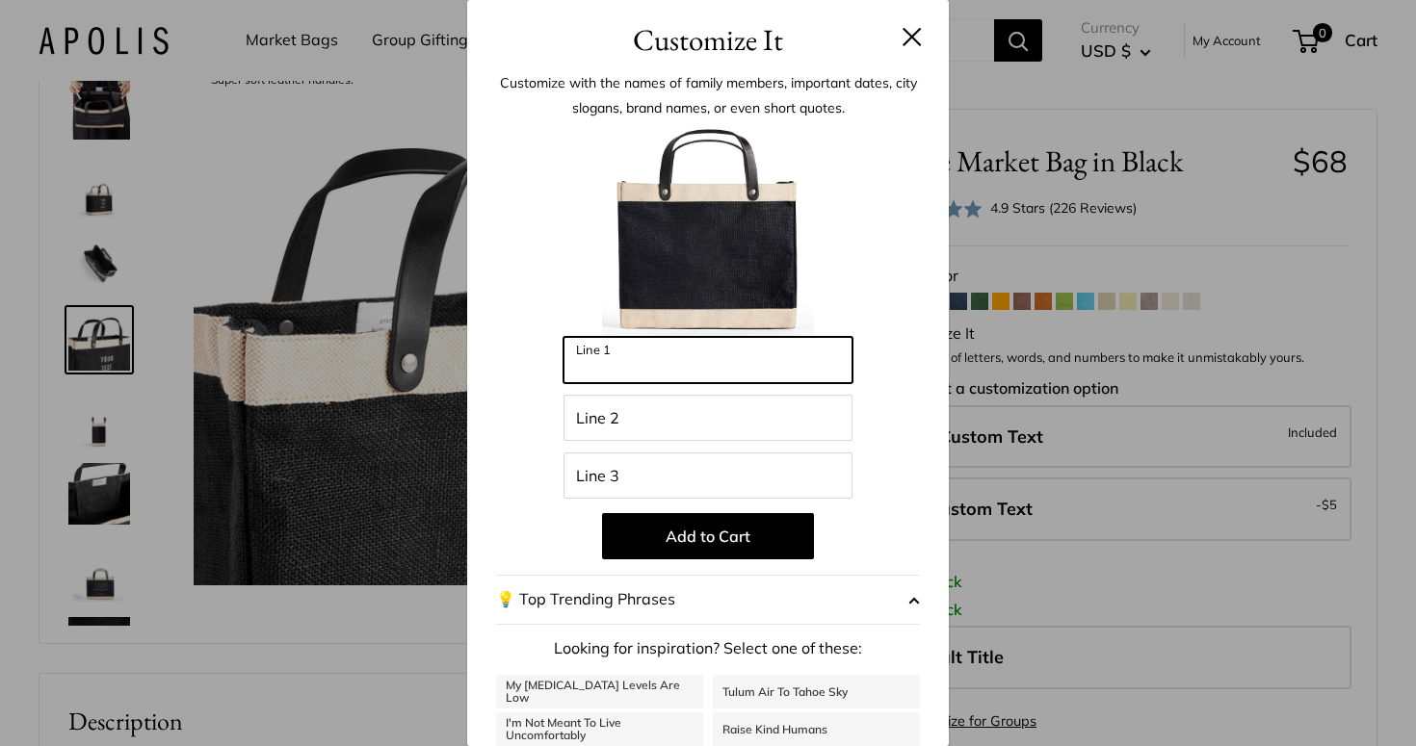
click at [787, 356] on input "Line 1" at bounding box center [707, 360] width 289 height 46
type input "*****"
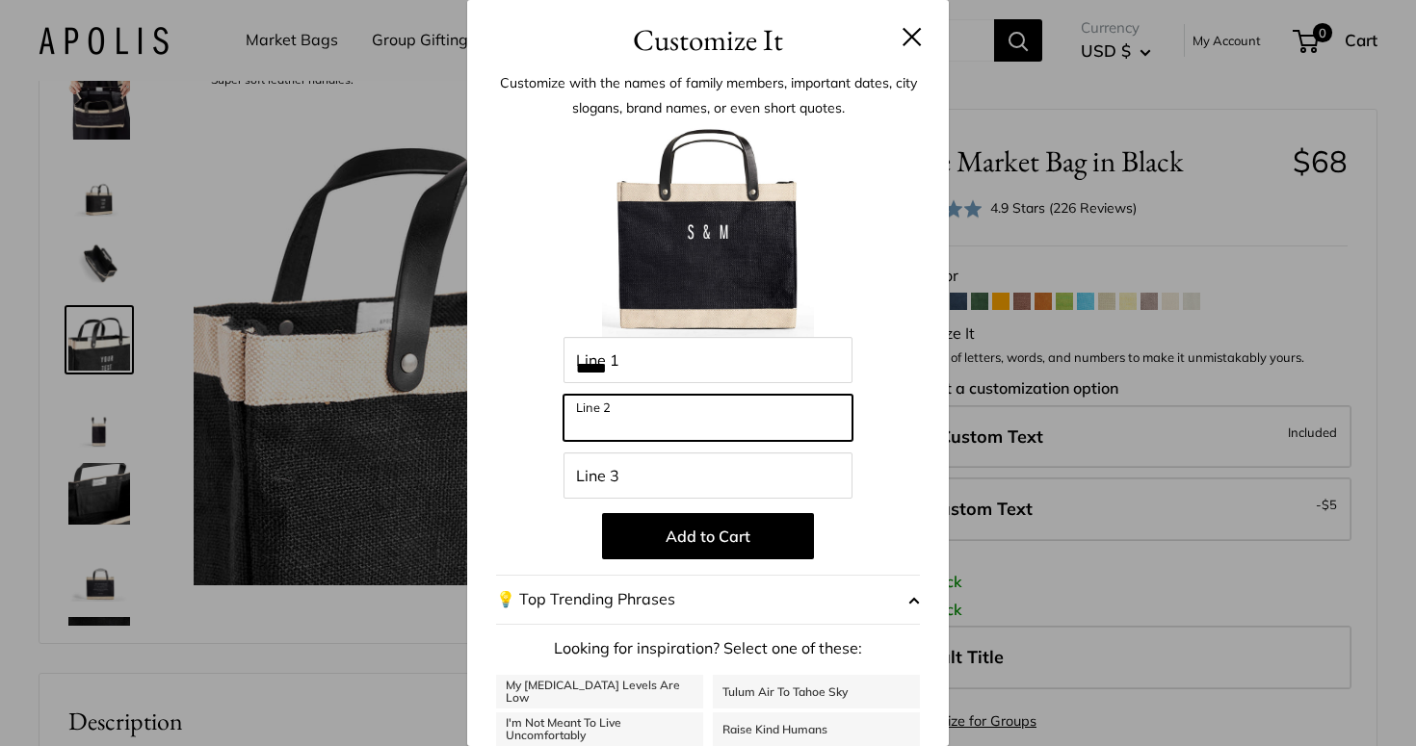
click at [679, 414] on input "Line 2" at bounding box center [707, 418] width 289 height 46
type input "********"
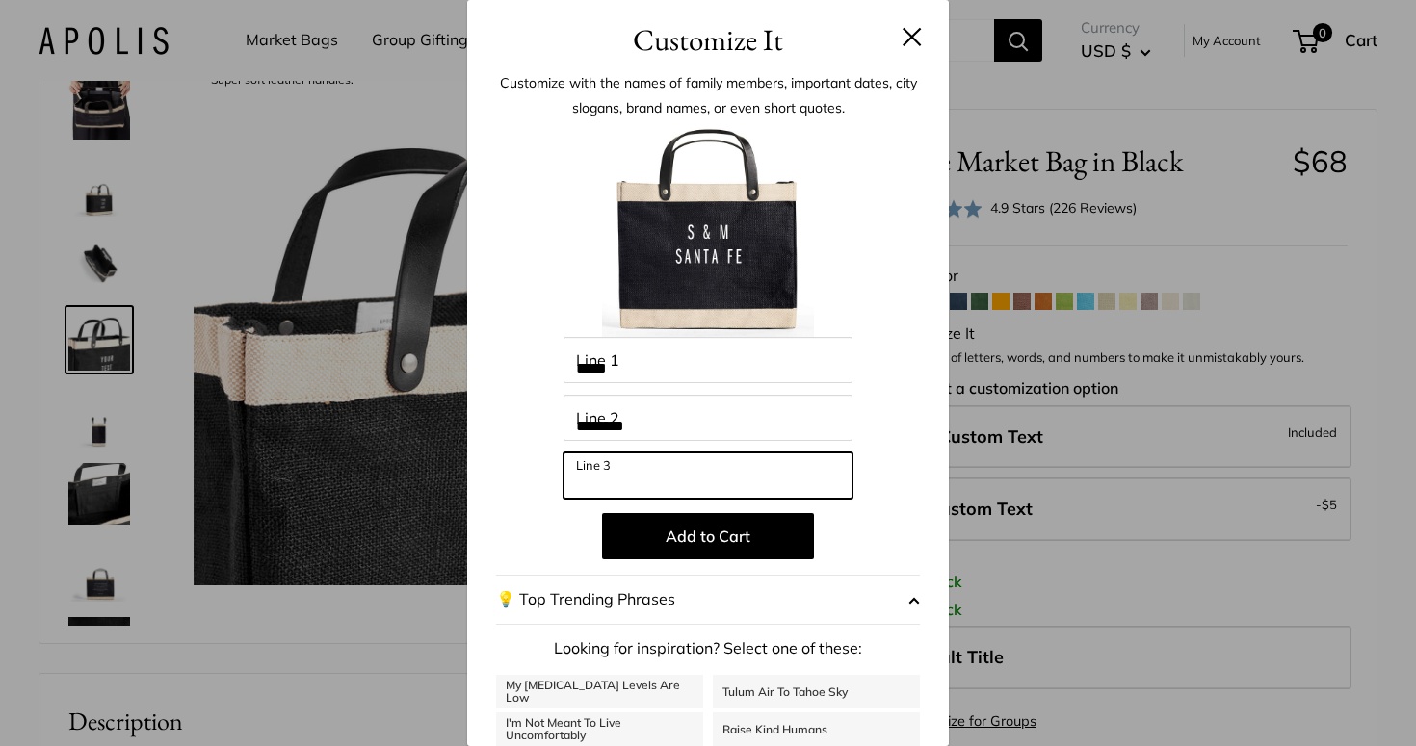
click at [649, 484] on input "Line 3" at bounding box center [707, 476] width 289 height 46
type input "*******"
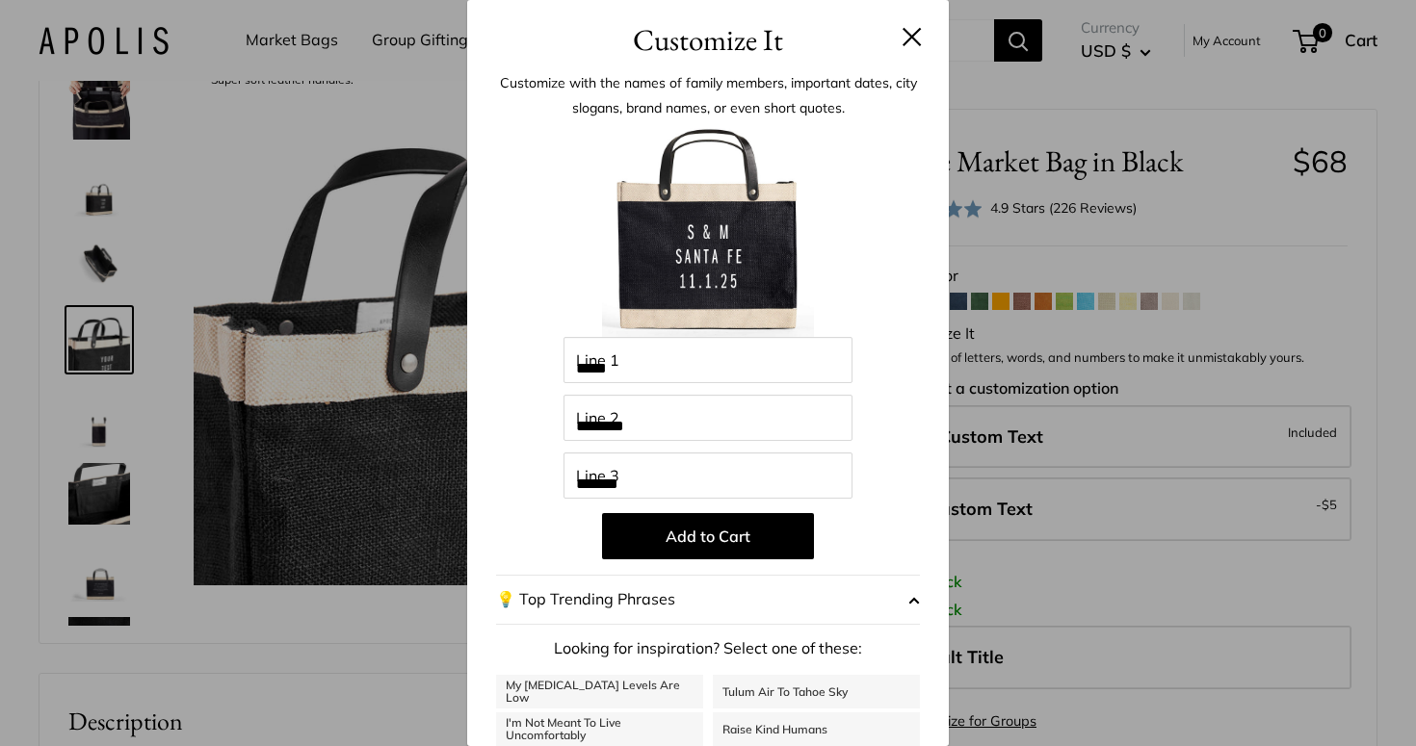
click at [870, 296] on div at bounding box center [708, 231] width 424 height 212
click at [705, 535] on button "Add to Cart" at bounding box center [708, 536] width 212 height 46
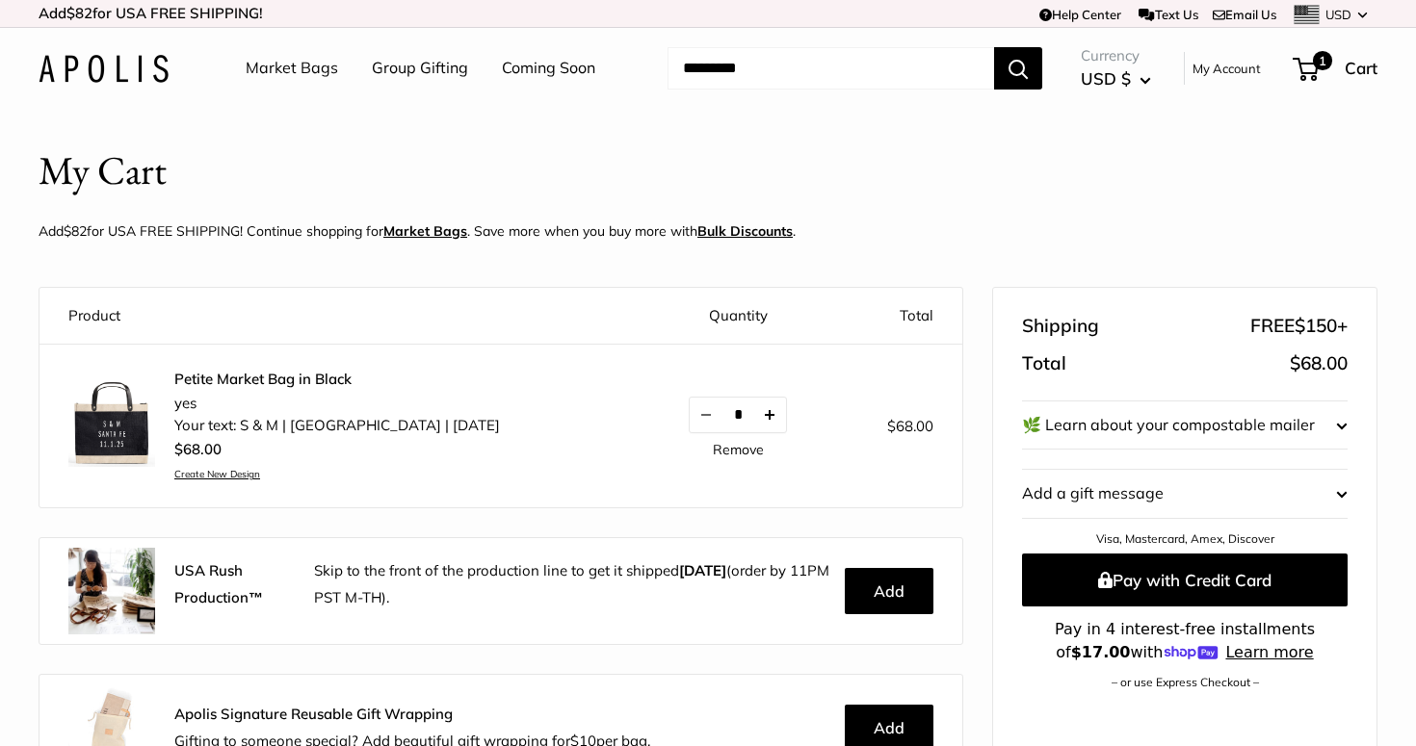
click at [753, 412] on button "Increase quantity by 1" at bounding box center [769, 415] width 33 height 35
click at [745, 412] on button "Increase quantity by 1" at bounding box center [761, 415] width 33 height 35
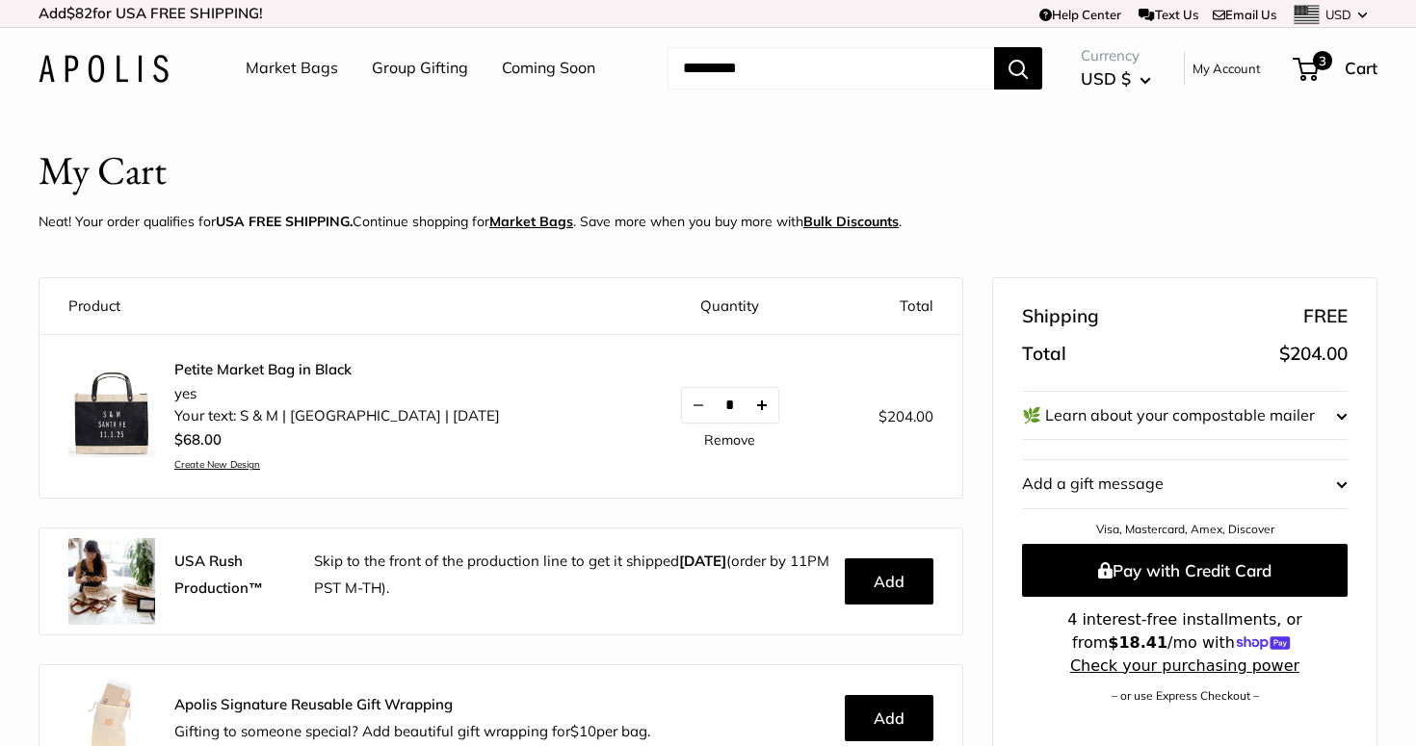
click at [745, 403] on button "Increase quantity by 1" at bounding box center [761, 405] width 33 height 35
click at [884, 220] on u "Bulk Discounts" at bounding box center [850, 221] width 95 height 17
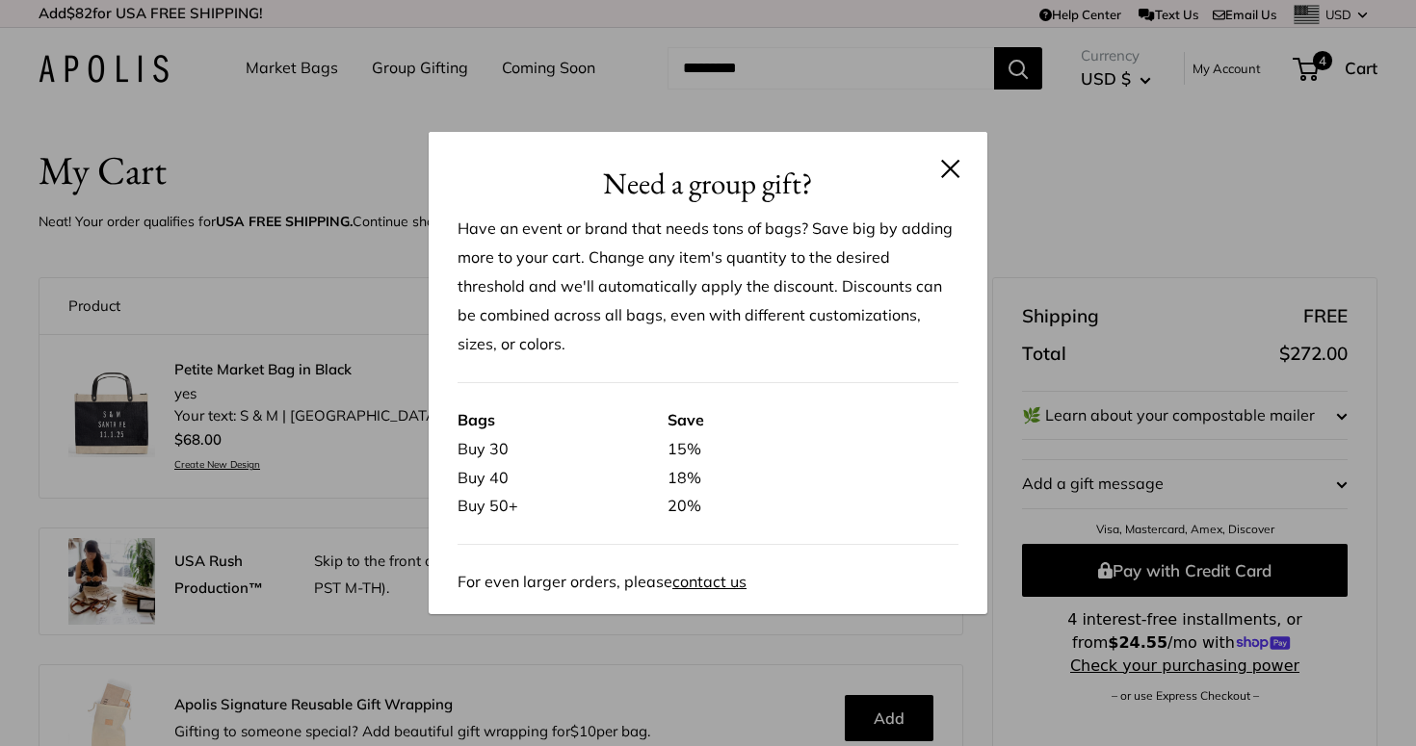
click at [949, 175] on button at bounding box center [950, 168] width 19 height 19
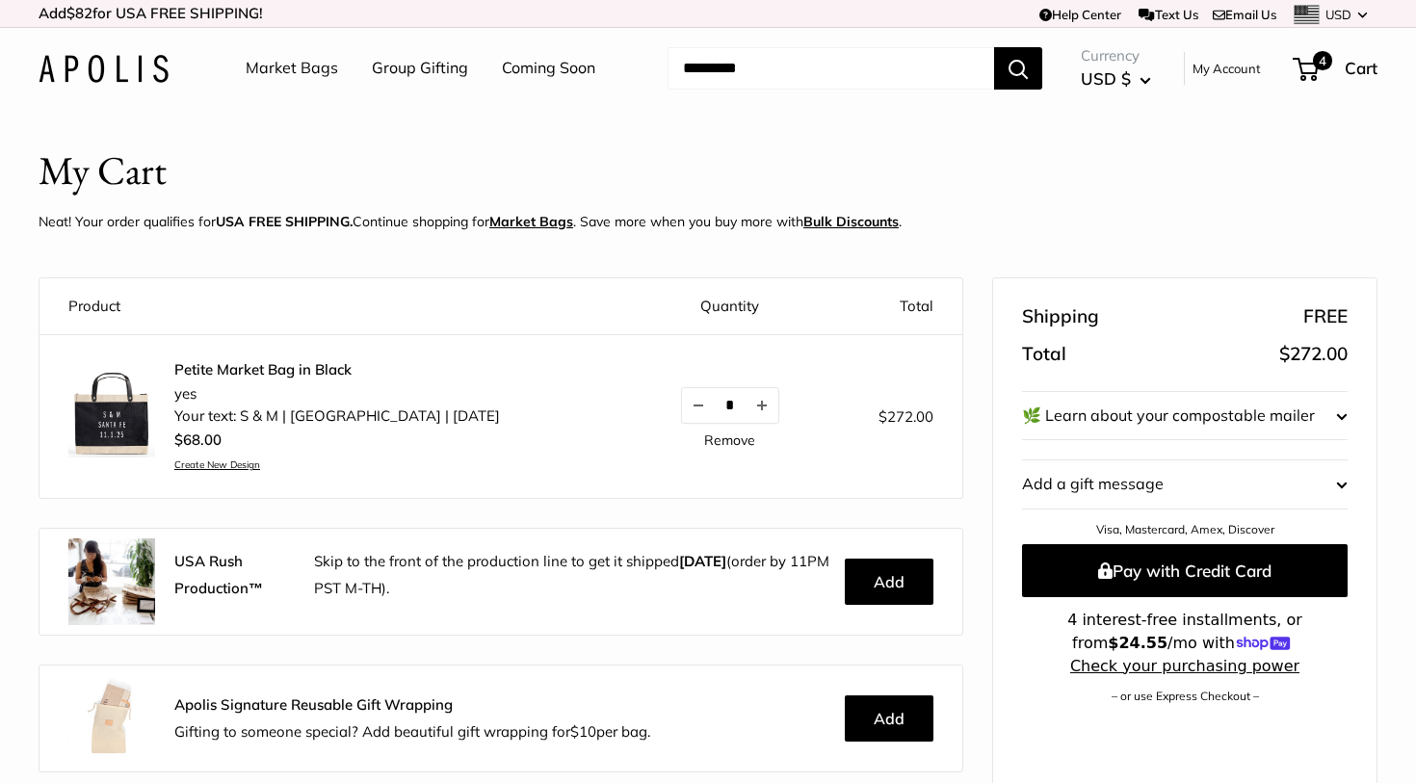
click at [590, 211] on p "Neat! Your order qualifies for USA FREE SHIPPING. Continue shopping for Market …" at bounding box center [470, 221] width 863 height 25
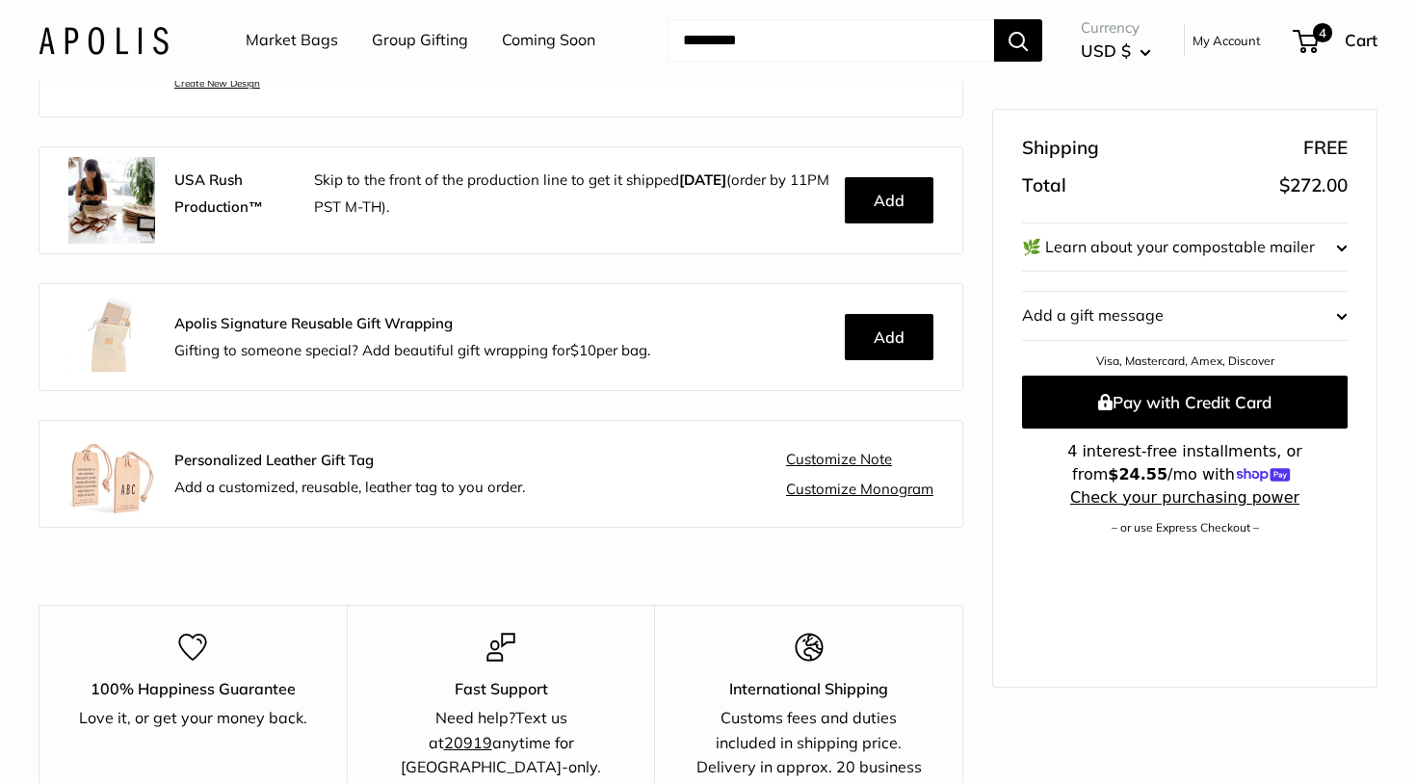
scroll to position [380, 0]
click at [122, 483] on img at bounding box center [111, 474] width 87 height 87
click at [813, 456] on link "Customize Note" at bounding box center [839, 460] width 106 height 17
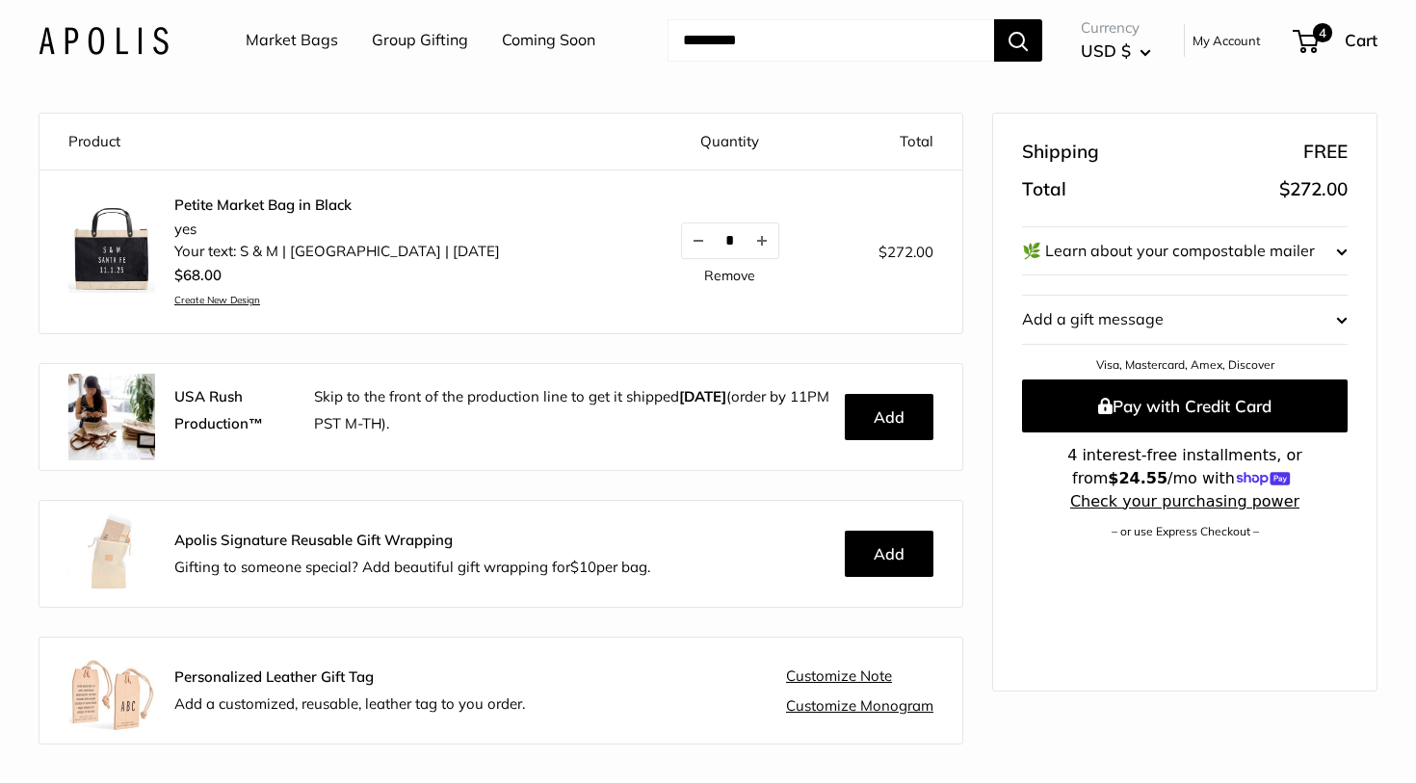
scroll to position [162, 0]
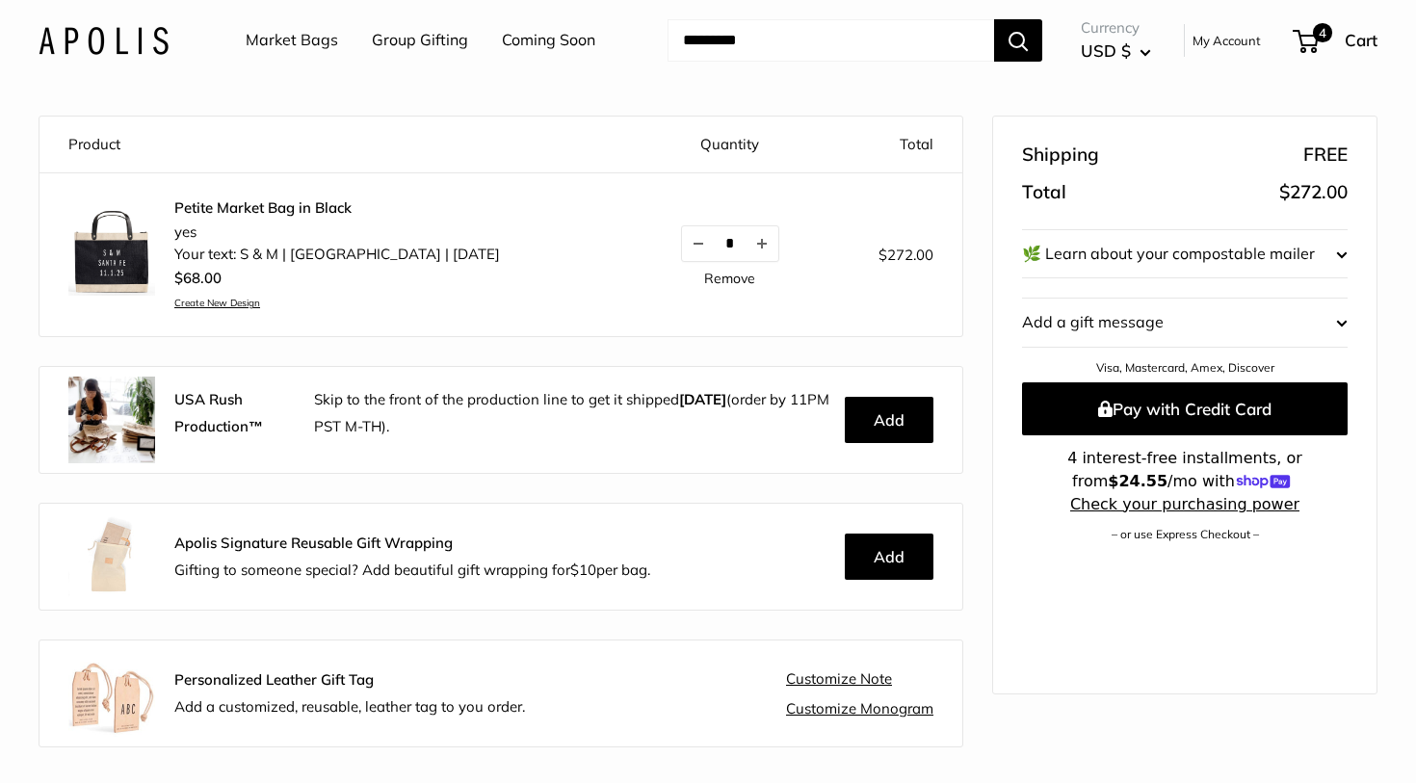
click at [266, 203] on link "Petite Market Bag in Black" at bounding box center [336, 207] width 325 height 19
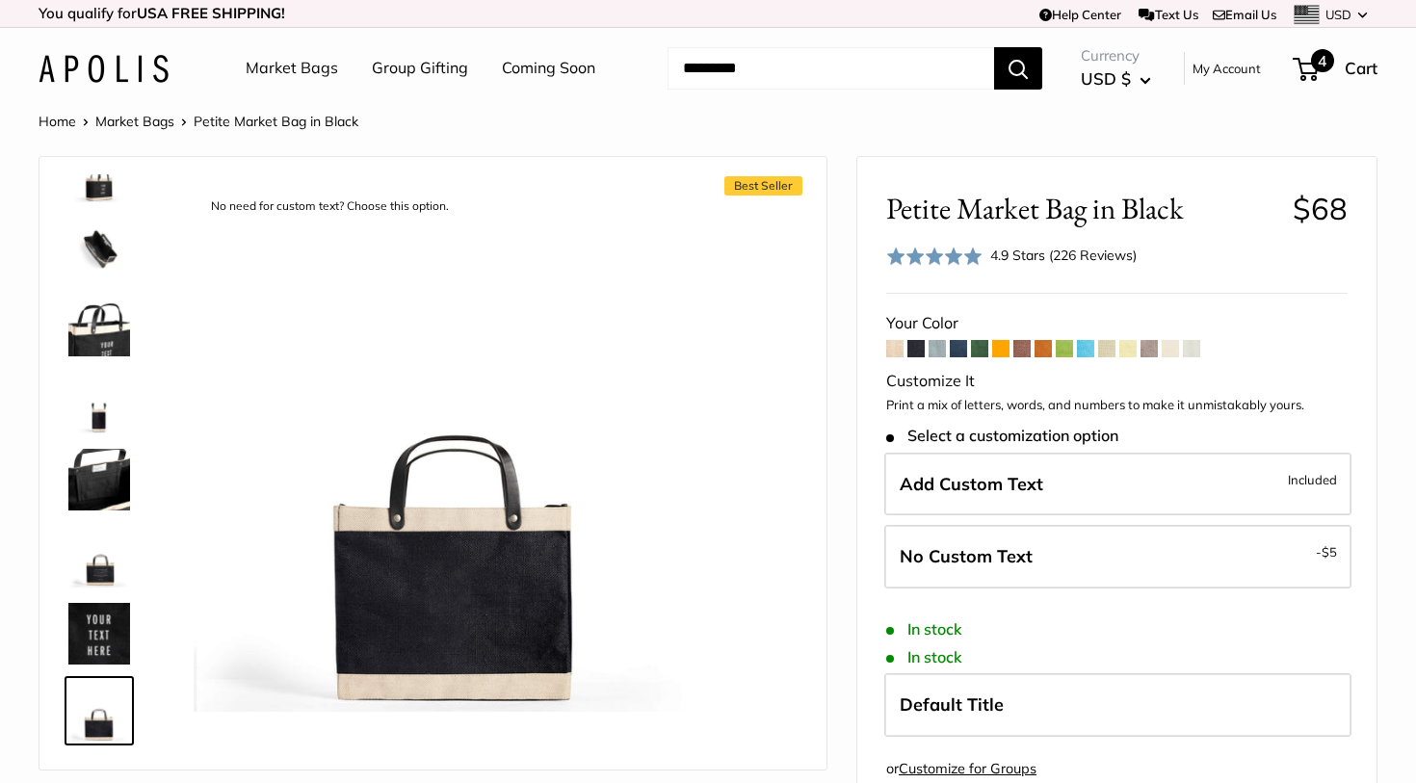
click at [1313, 65] on span "4" at bounding box center [1322, 60] width 23 height 23
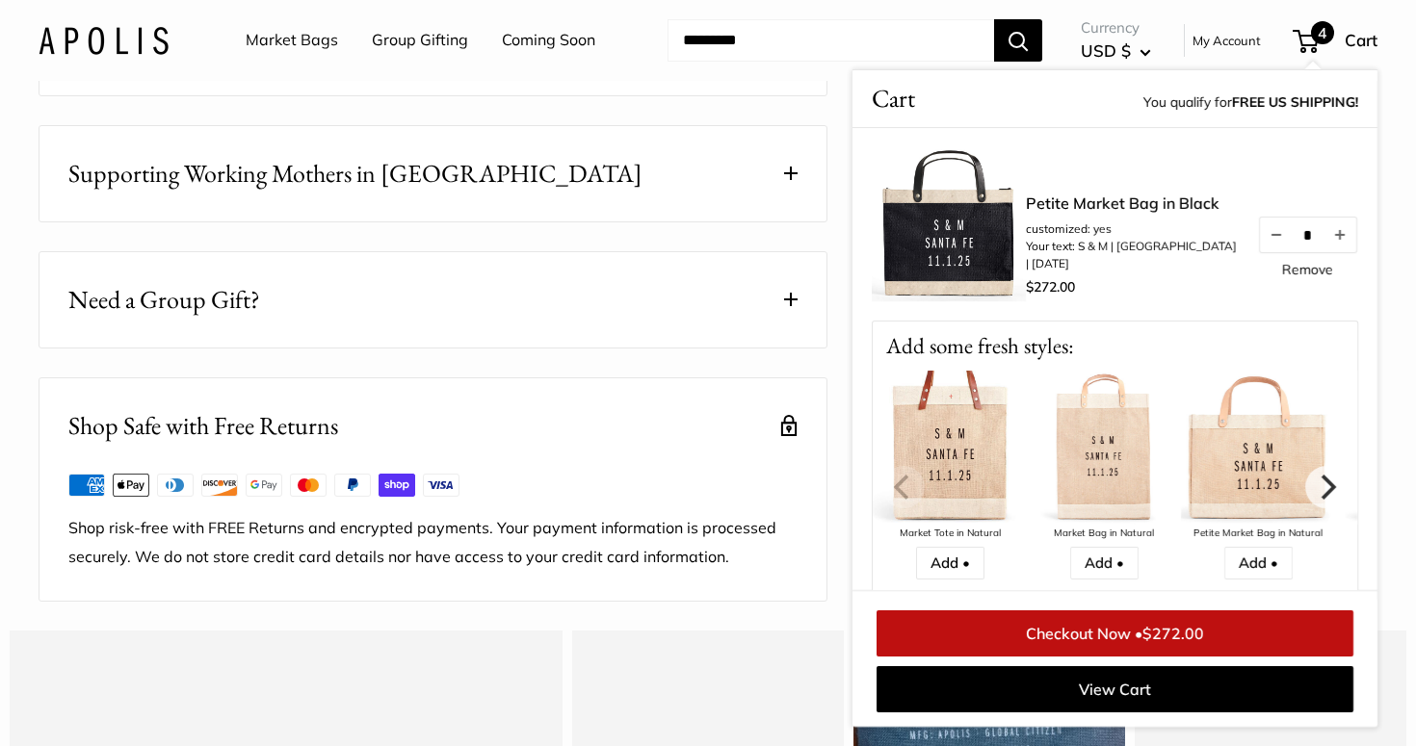
scroll to position [1113, 0]
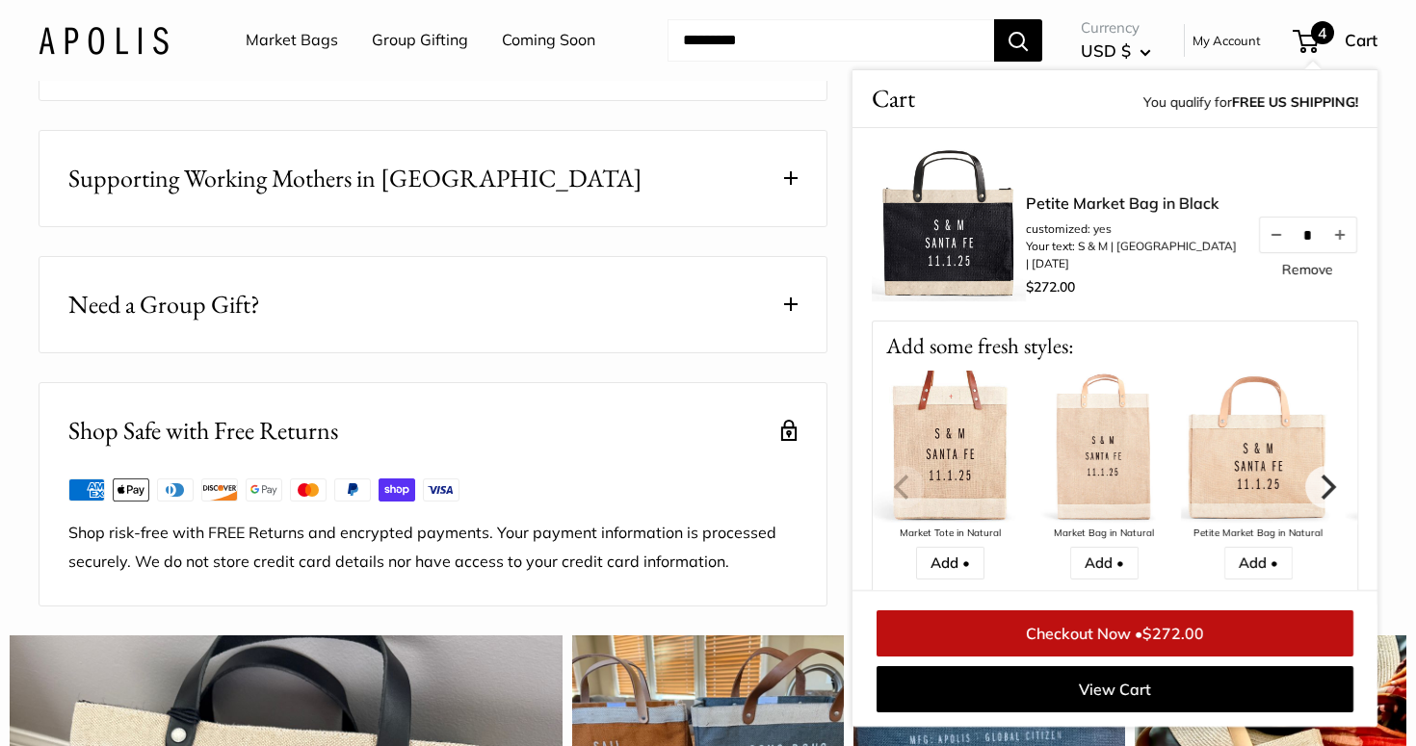
click at [759, 325] on button "Need a Group Gift?" at bounding box center [432, 304] width 787 height 95
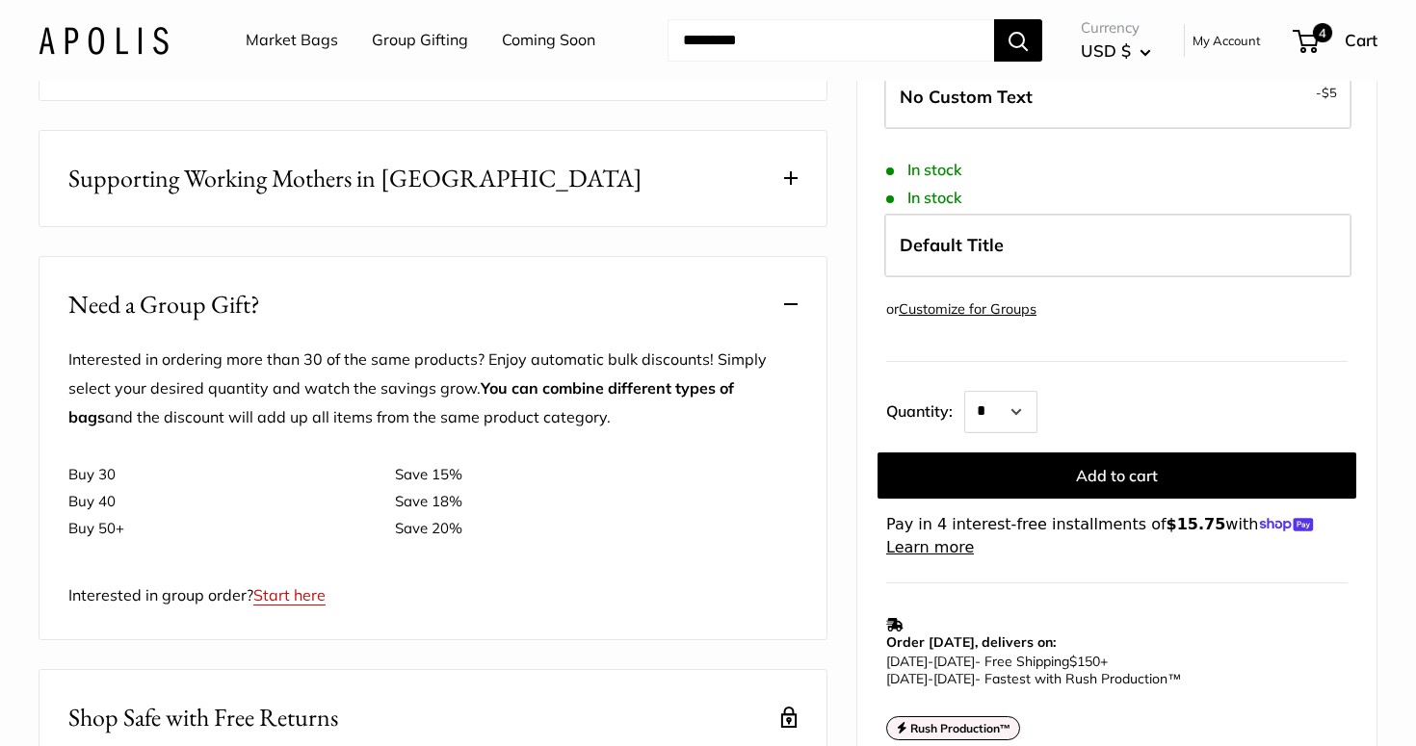
click at [792, 311] on span at bounding box center [790, 304] width 13 height 13
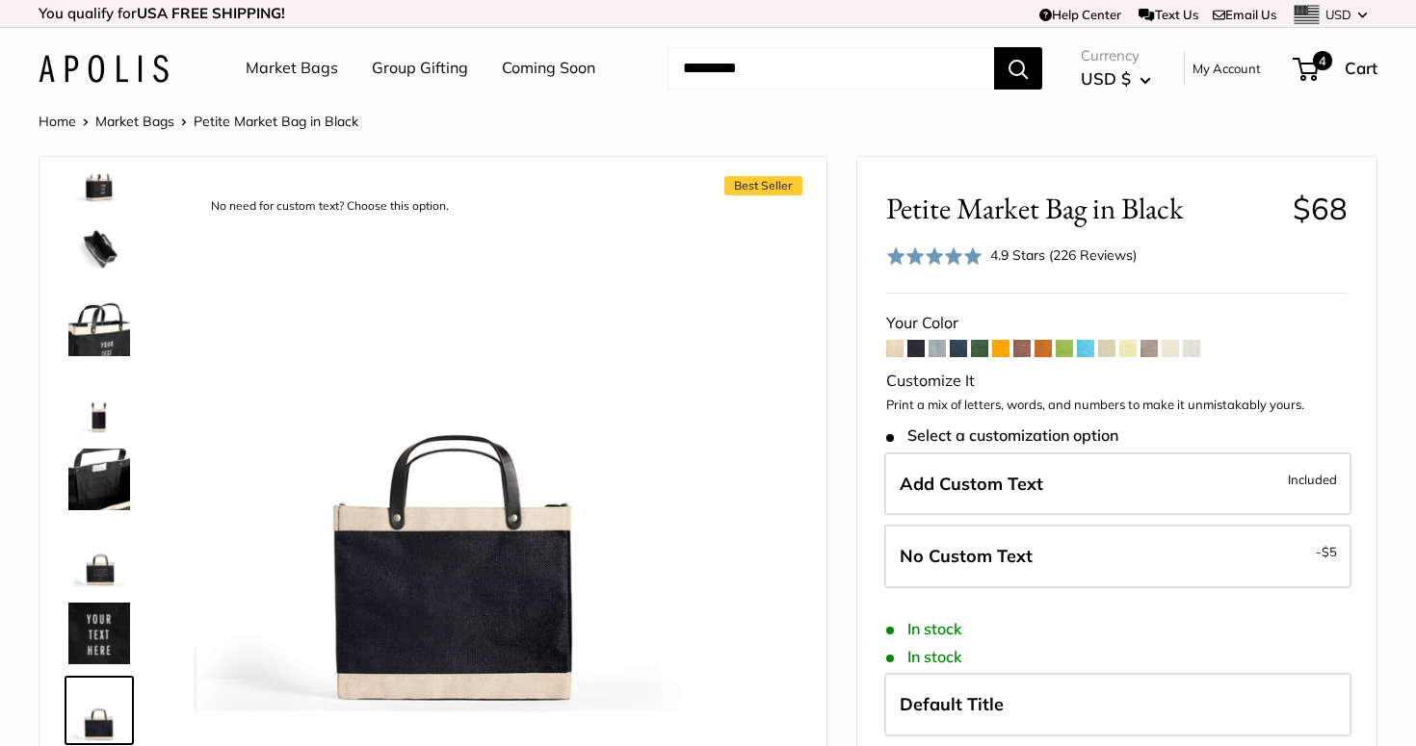
scroll to position [0, 0]
click at [1122, 76] on span "USD $" at bounding box center [1105, 78] width 50 height 20
click at [137, 62] on img at bounding box center [104, 69] width 130 height 28
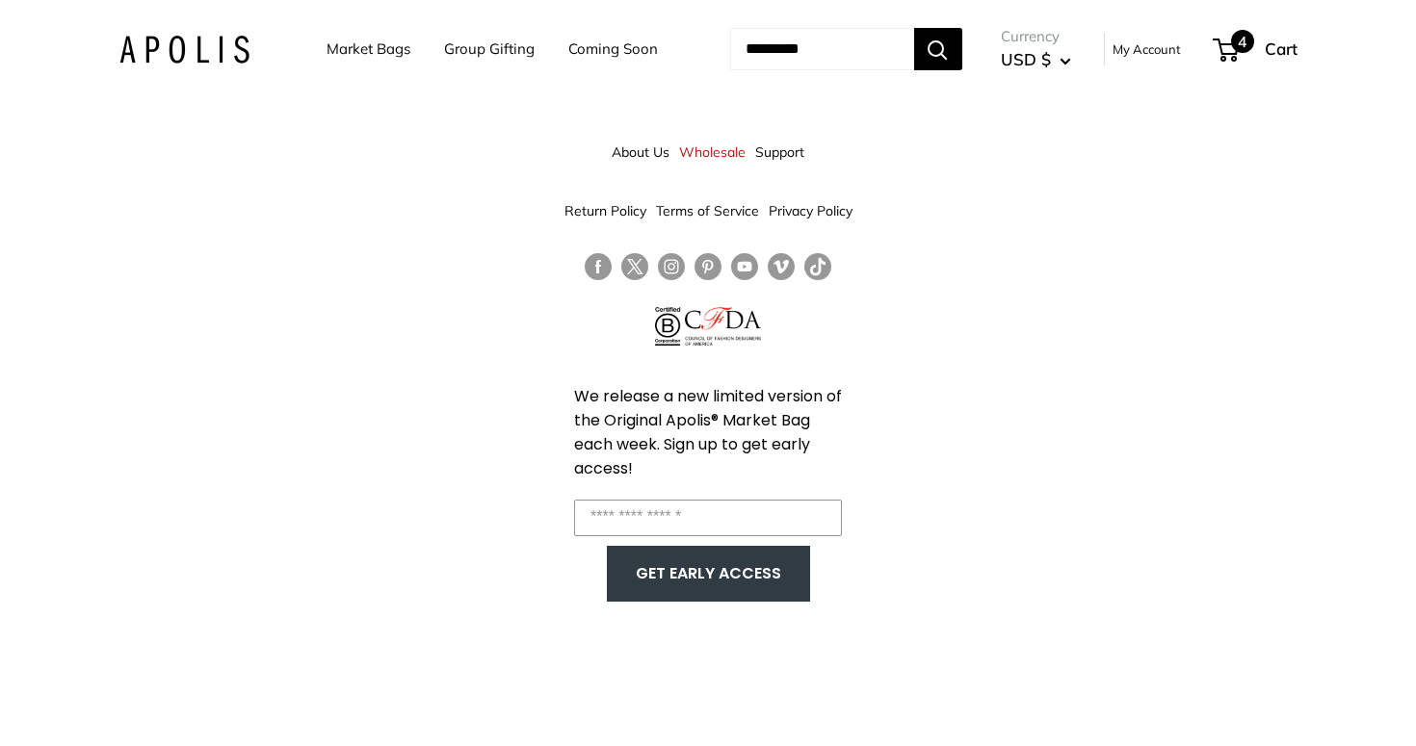
click at [1254, 43] on span "4" at bounding box center [1242, 41] width 23 height 23
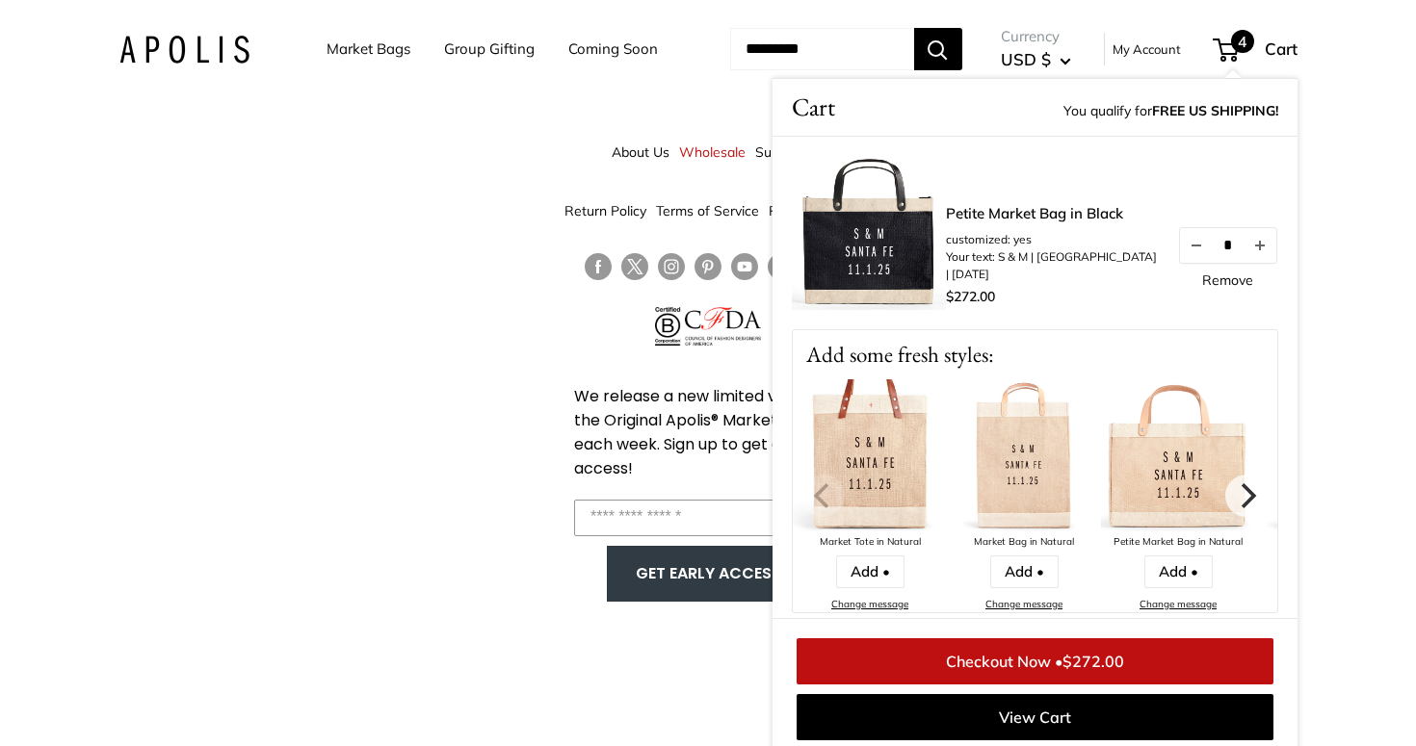
click at [1370, 310] on div "About Us Wholesale Support Return Policy Terms of Service Privacy Policy We rel…" at bounding box center [708, 373] width 1416 height 746
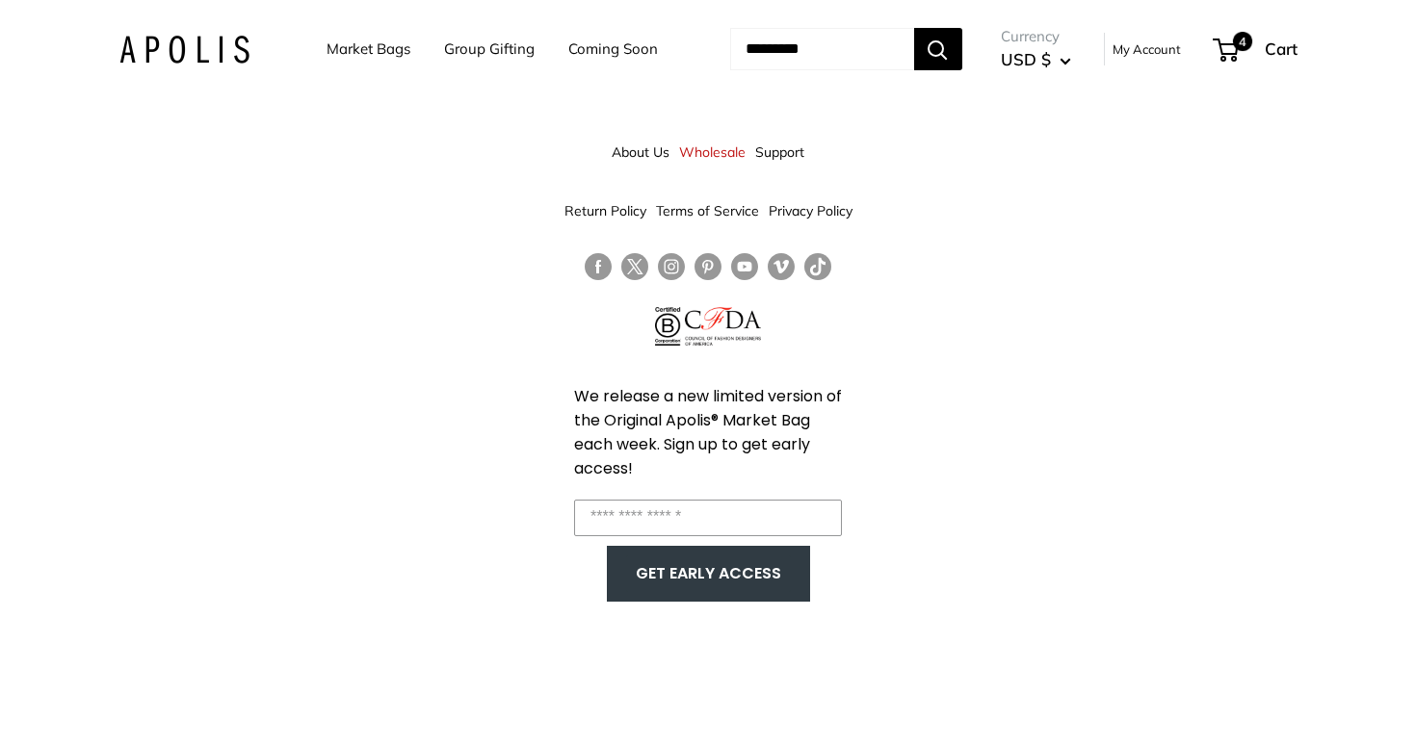
click at [1370, 310] on div "About Us Wholesale Support Return Policy Terms of Service Privacy Policy We rel…" at bounding box center [708, 373] width 1416 height 746
click at [1286, 45] on div "4 Cart" at bounding box center [1255, 49] width 83 height 31
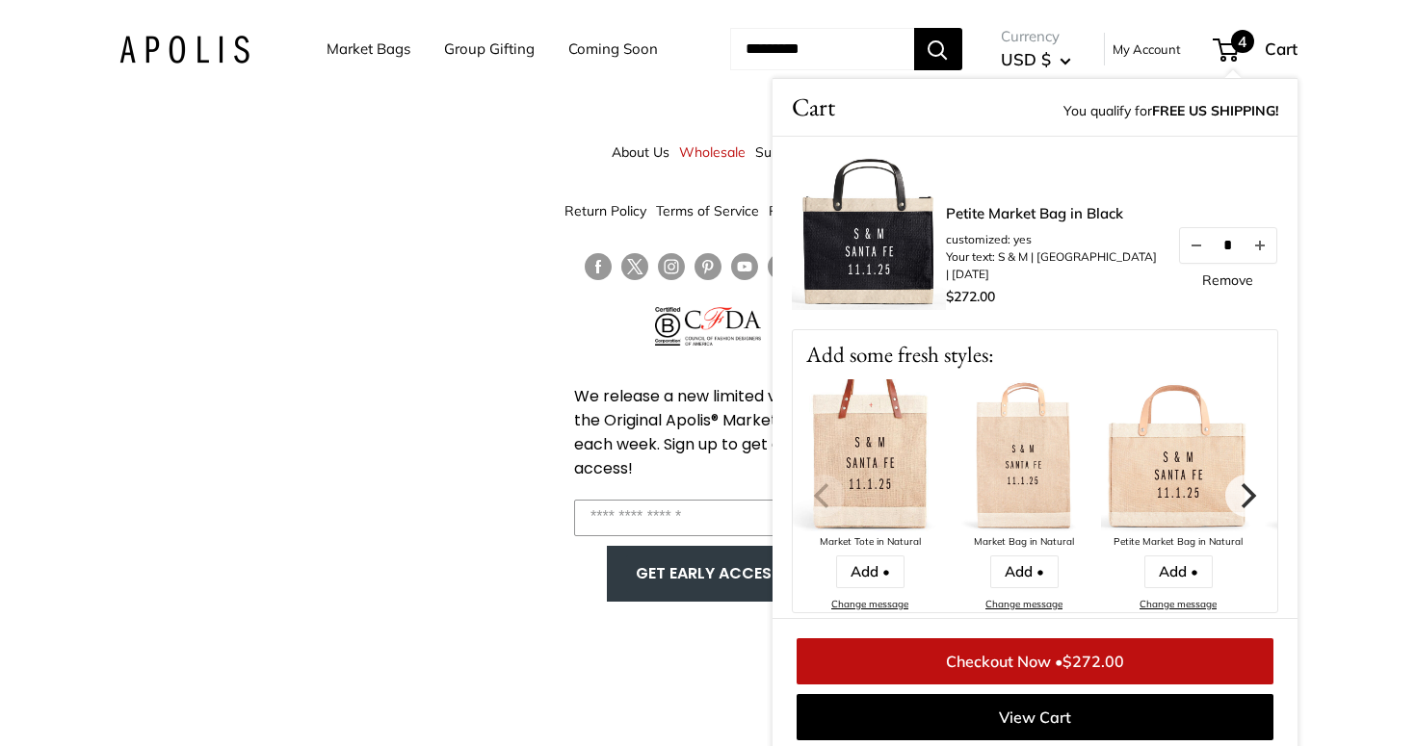
click at [1031, 225] on link "Petite Market Bag in Black" at bounding box center [1052, 214] width 212 height 22
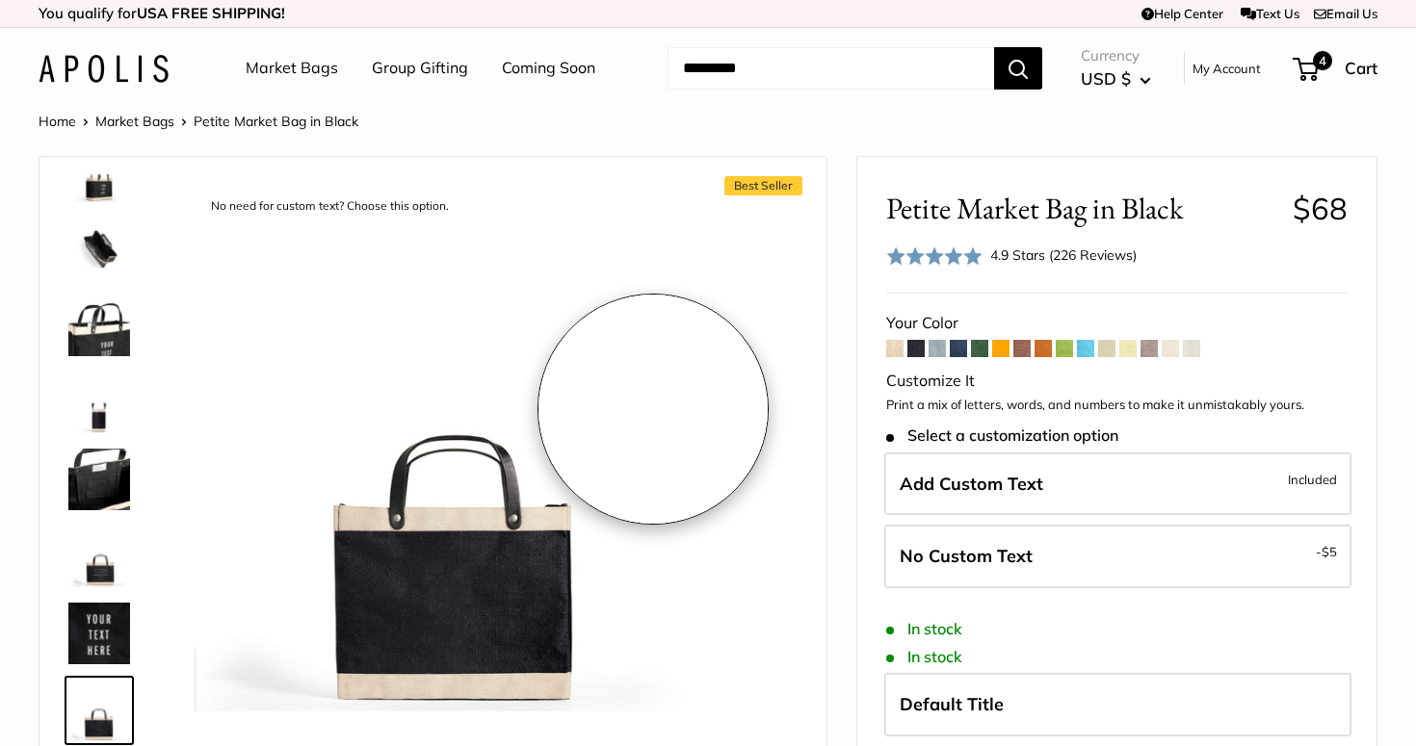
click at [653, 409] on img at bounding box center [457, 449] width 526 height 526
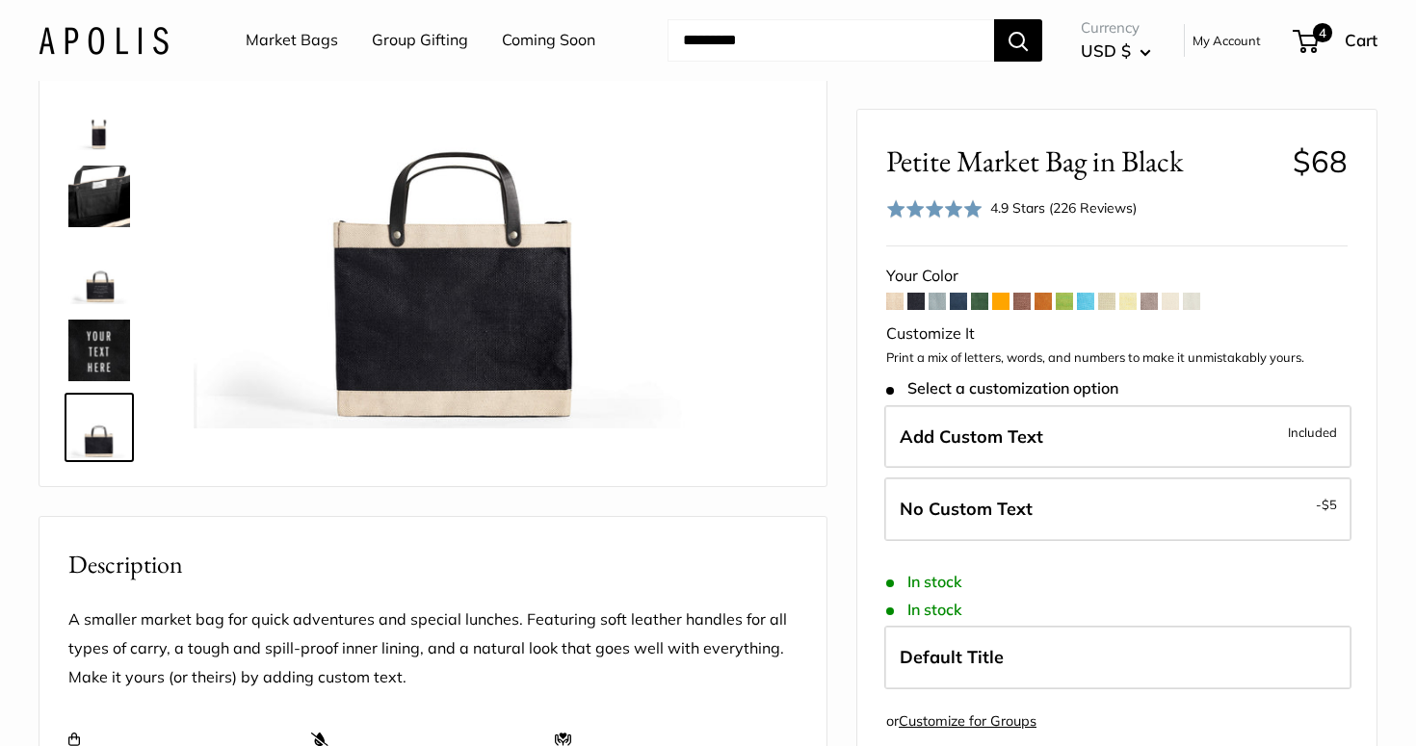
scroll to position [281, 0]
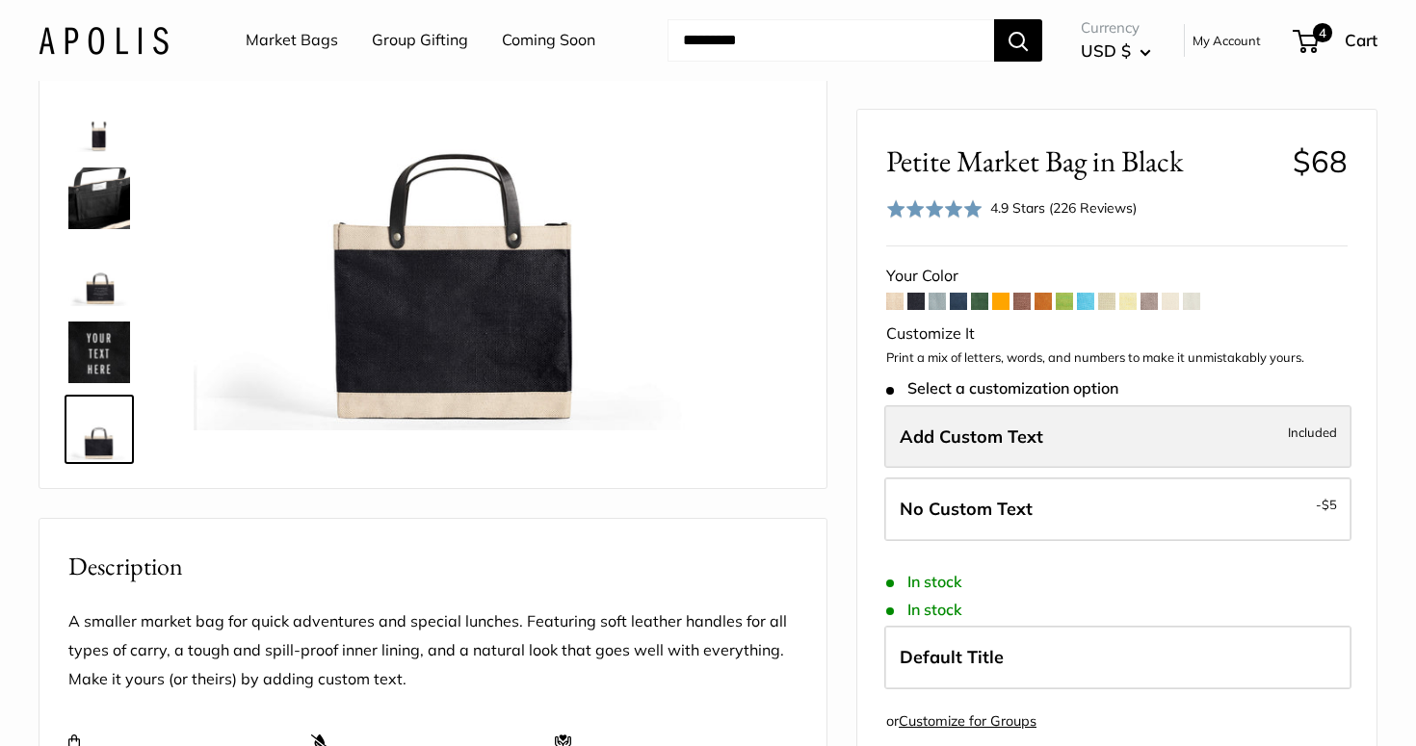
click at [1053, 438] on label "Add Custom Text Included" at bounding box center [1117, 436] width 467 height 64
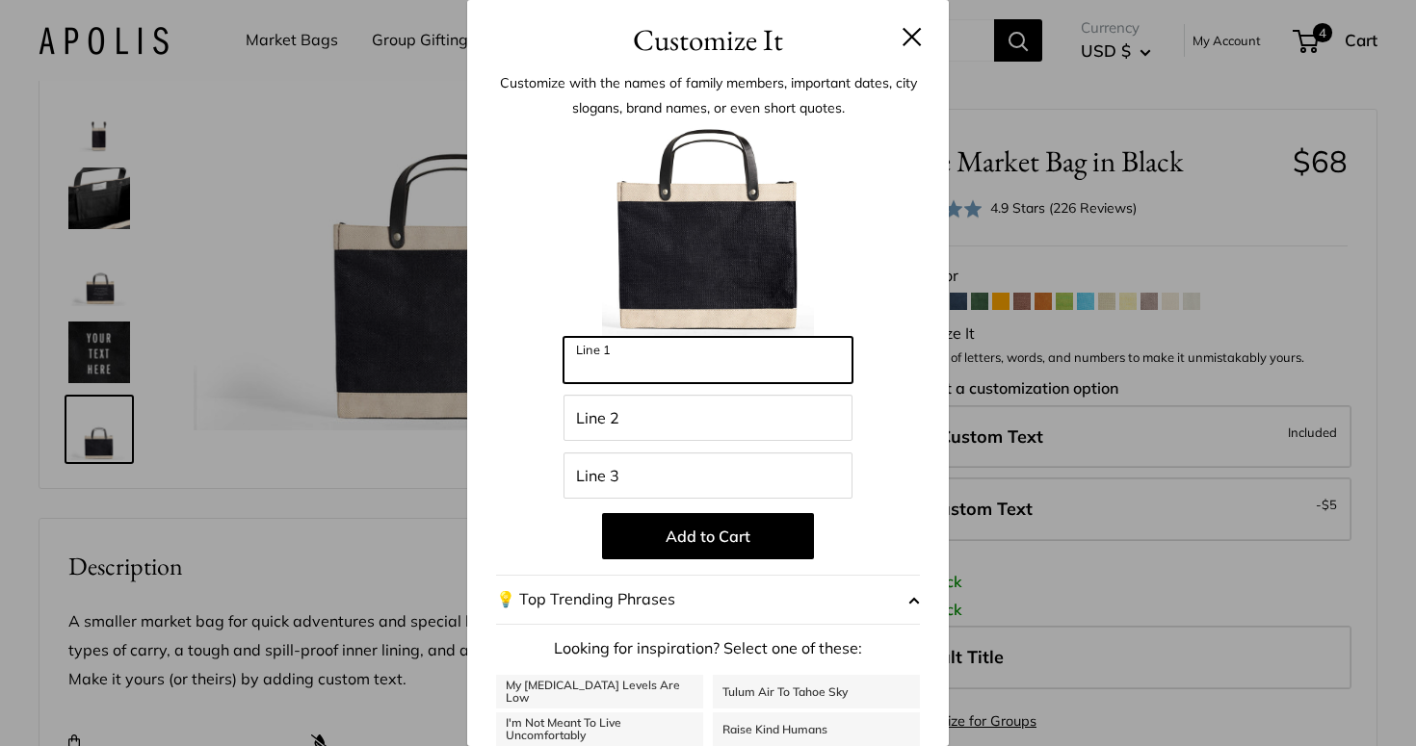
click at [687, 348] on input "Line 1" at bounding box center [707, 360] width 289 height 46
type input "*****"
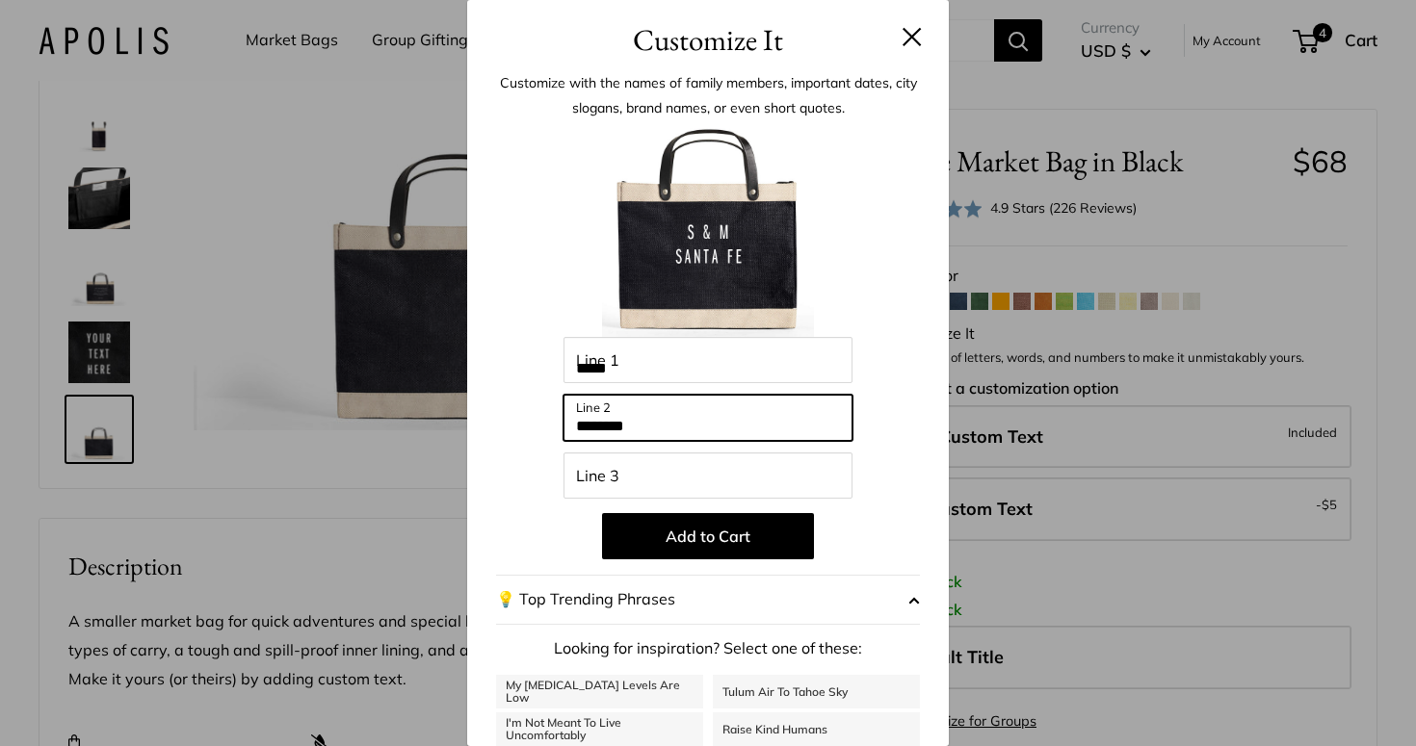
type input "********"
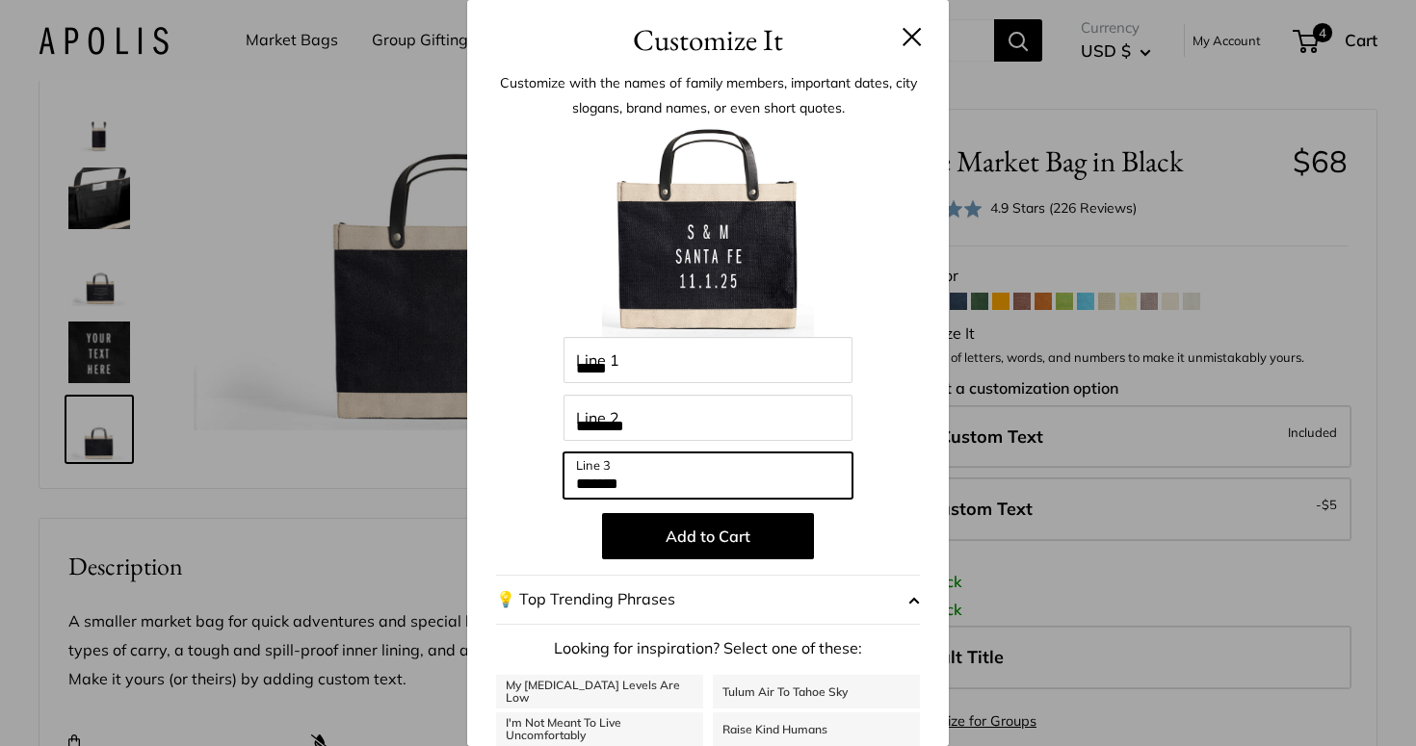
type input "*******"
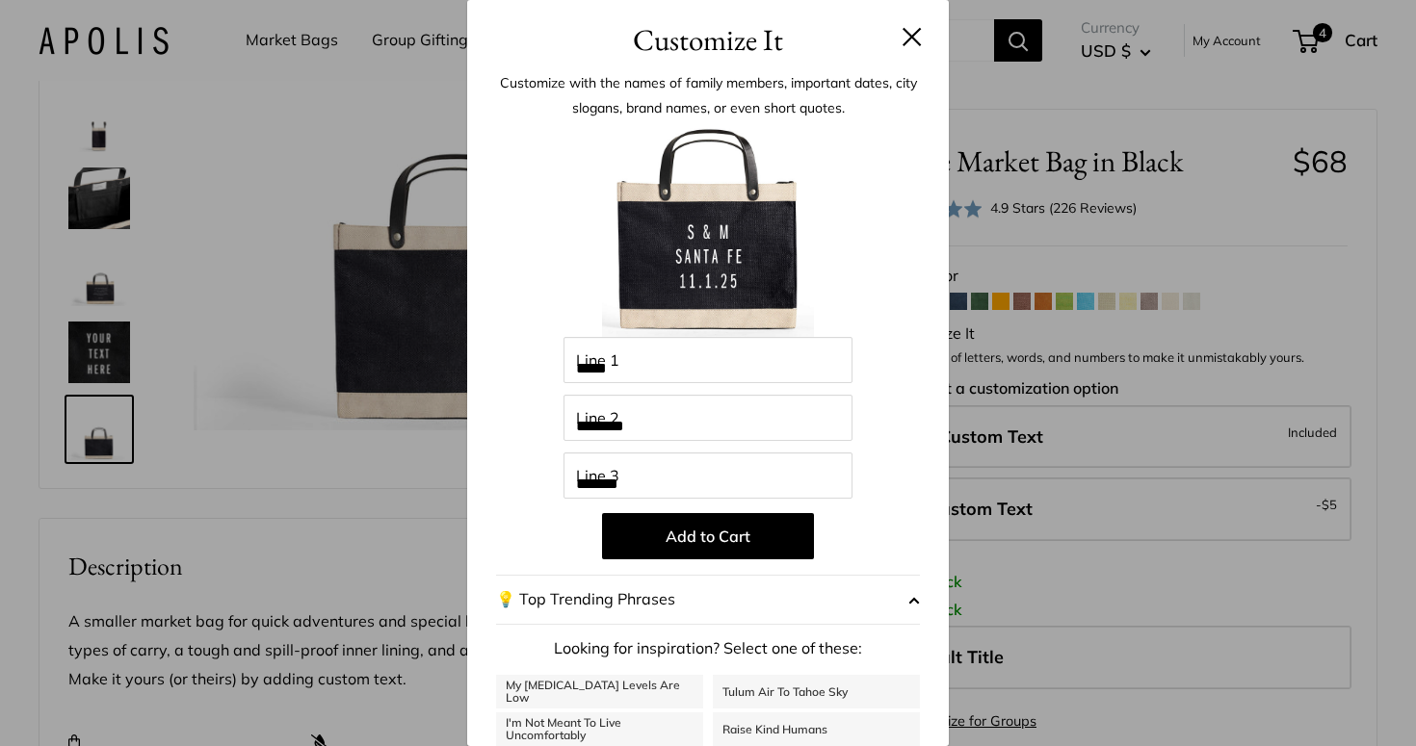
click at [911, 38] on button at bounding box center [911, 36] width 19 height 19
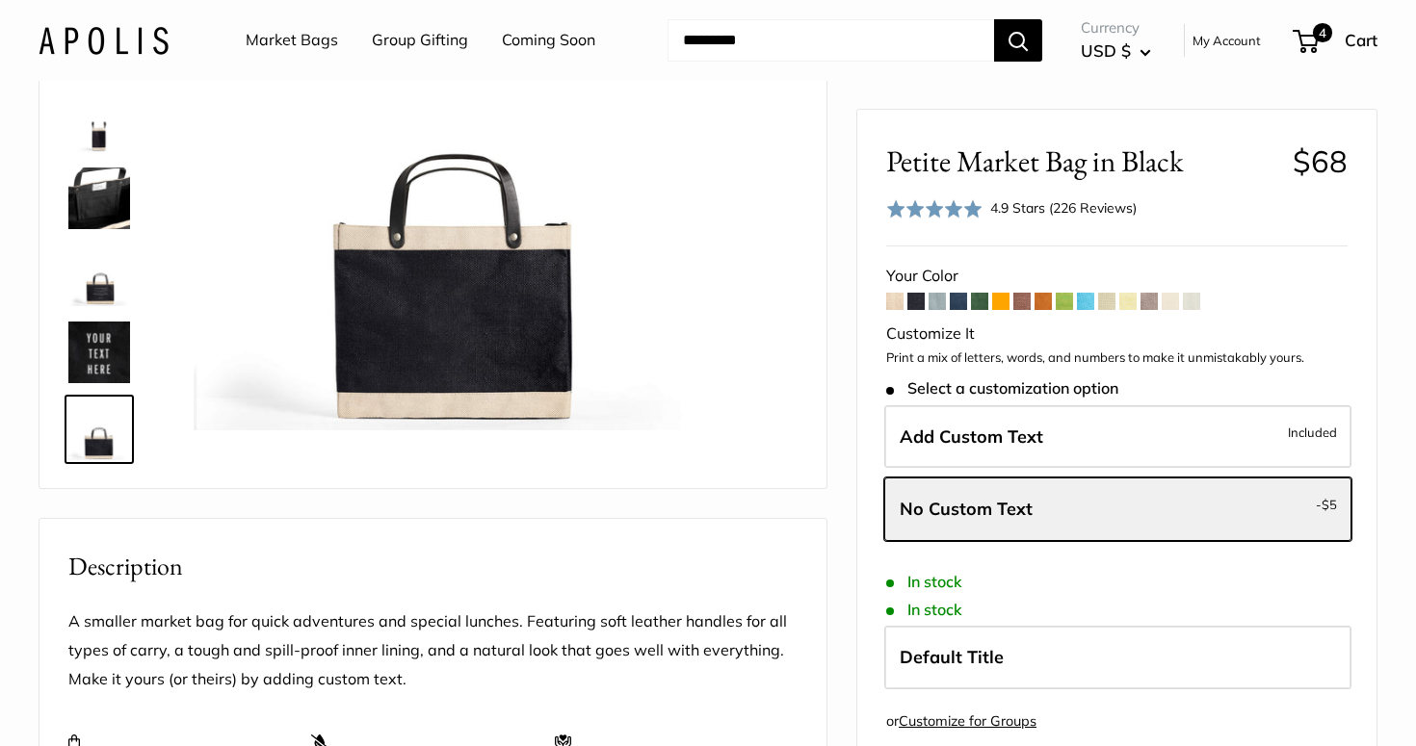
click at [1242, 40] on link "My Account" at bounding box center [1226, 40] width 68 height 23
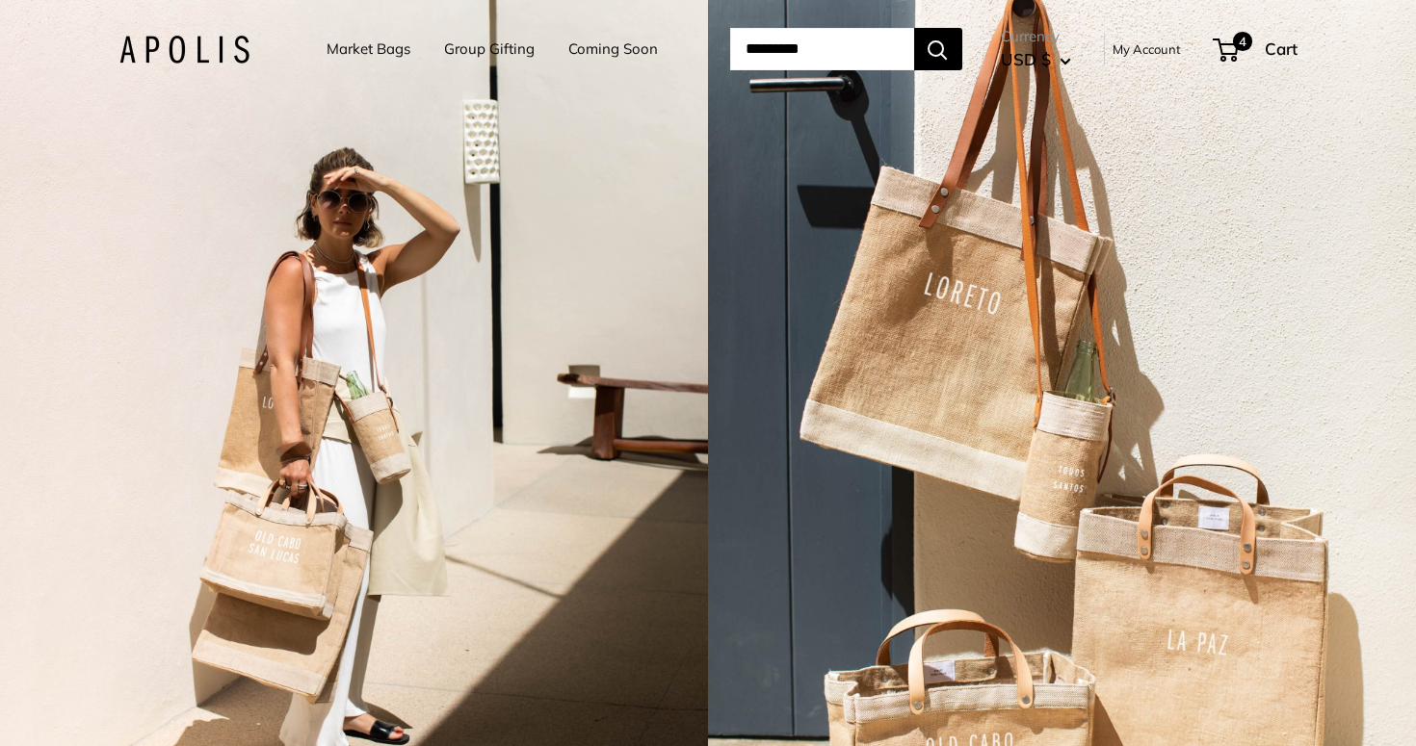
click at [859, 48] on input "Search..." at bounding box center [822, 49] width 184 height 42
click at [1254, 51] on span "4" at bounding box center [1242, 41] width 23 height 23
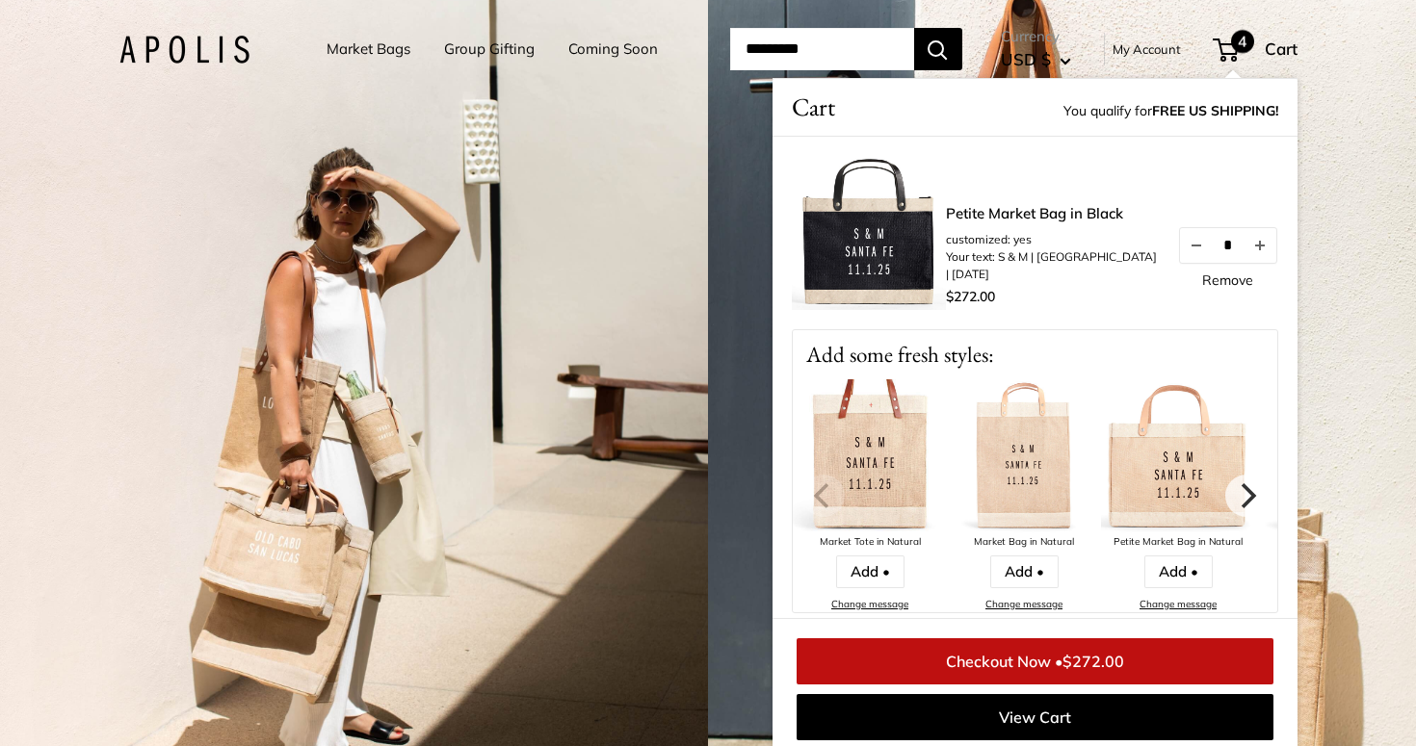
click at [1081, 660] on link "Checkout Now • $272.00" at bounding box center [1034, 661] width 477 height 46
